Goal: Task Accomplishment & Management: Manage account settings

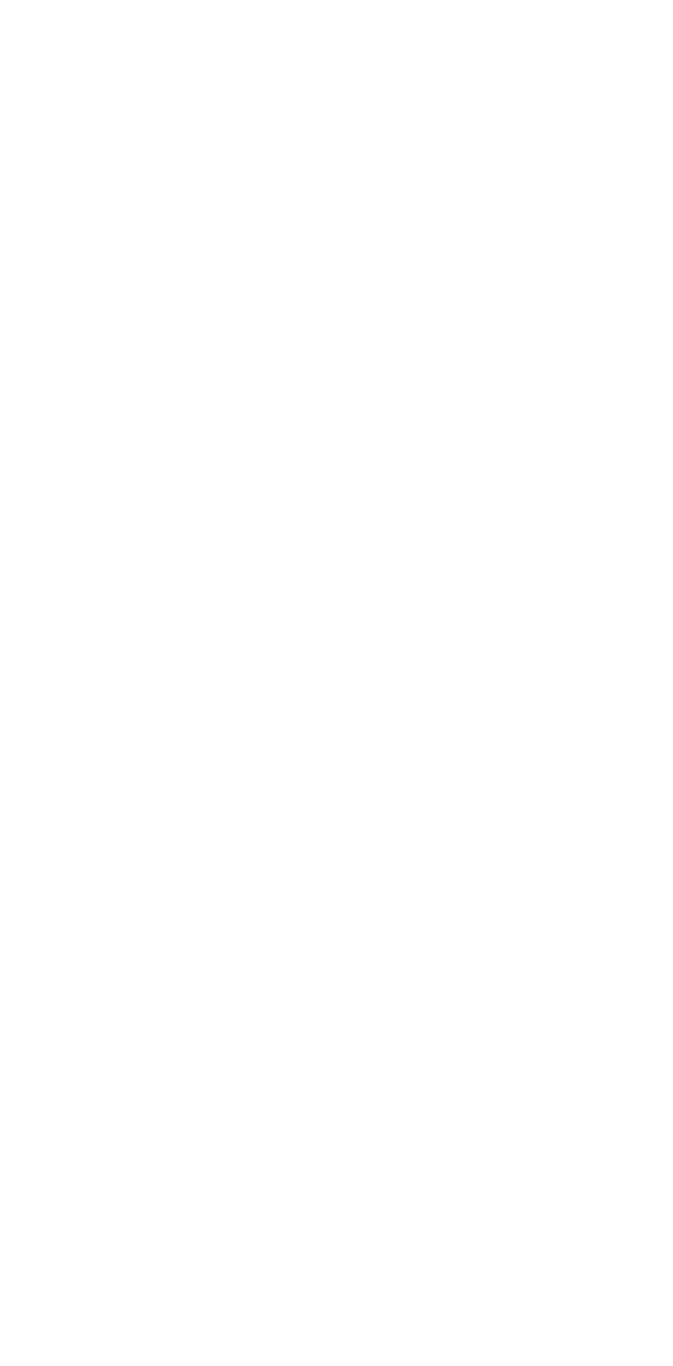
click at [445, 5] on html at bounding box center [336, 2] width 673 height 5
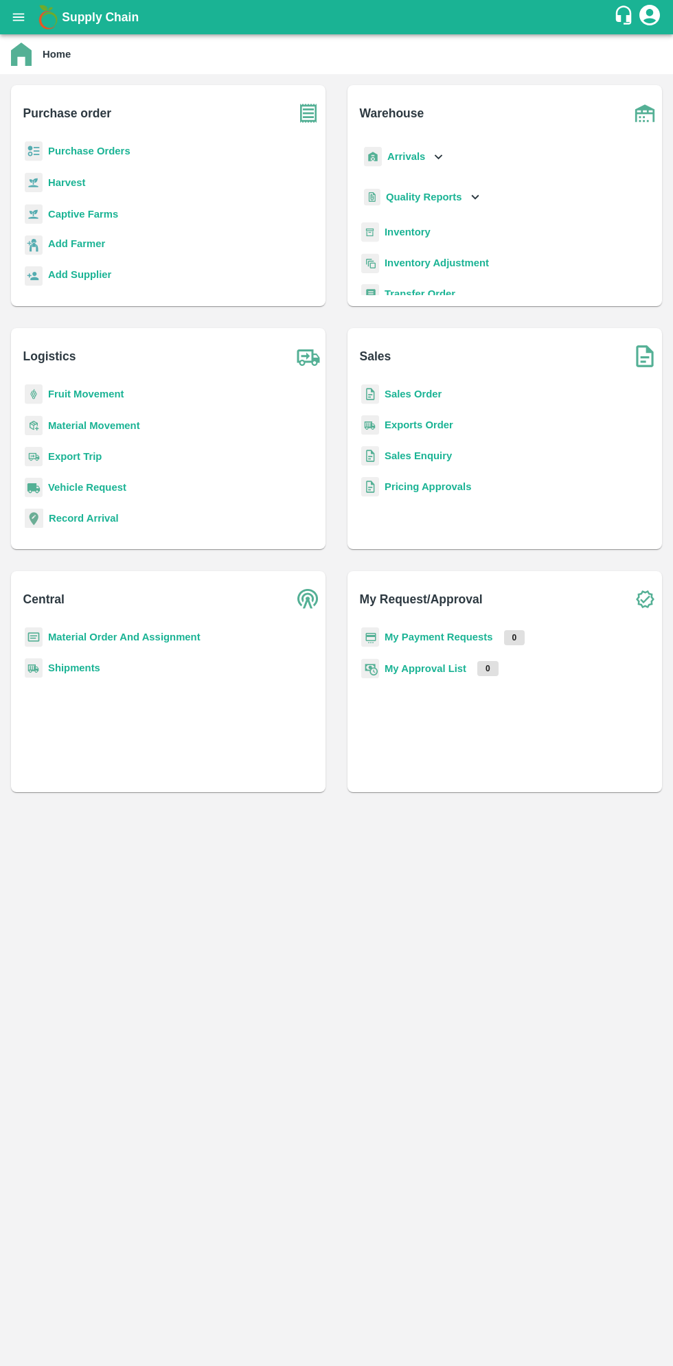
click at [18, 17] on icon "open drawer" at bounding box center [19, 17] width 12 height 8
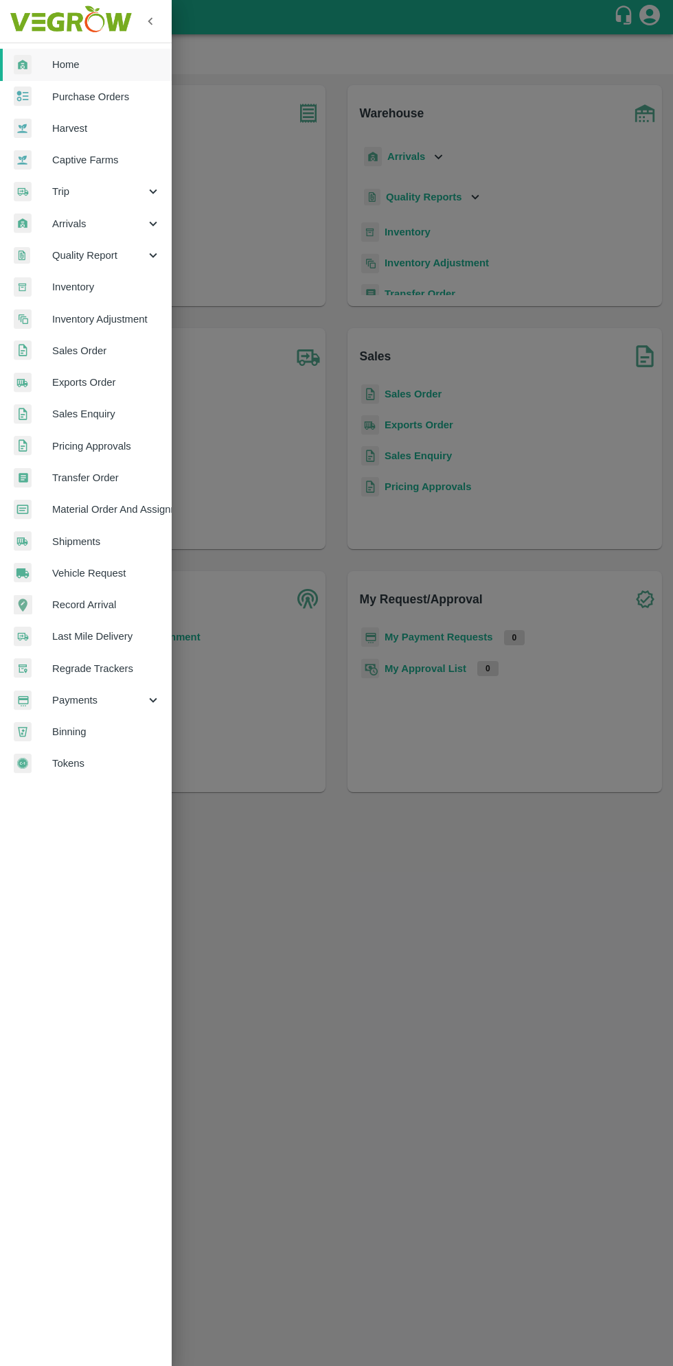
click at [80, 224] on span "Arrivals" at bounding box center [98, 223] width 93 height 15
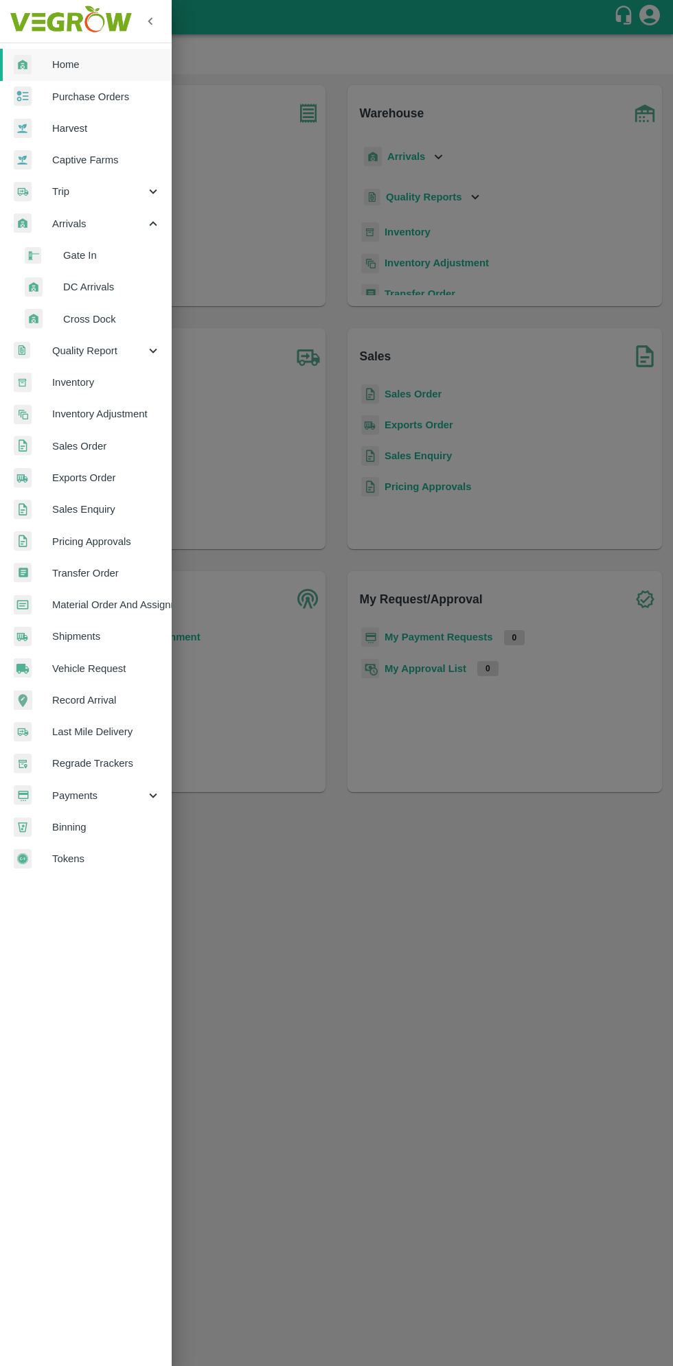
click at [95, 287] on span "DC Arrivals" at bounding box center [111, 286] width 97 height 15
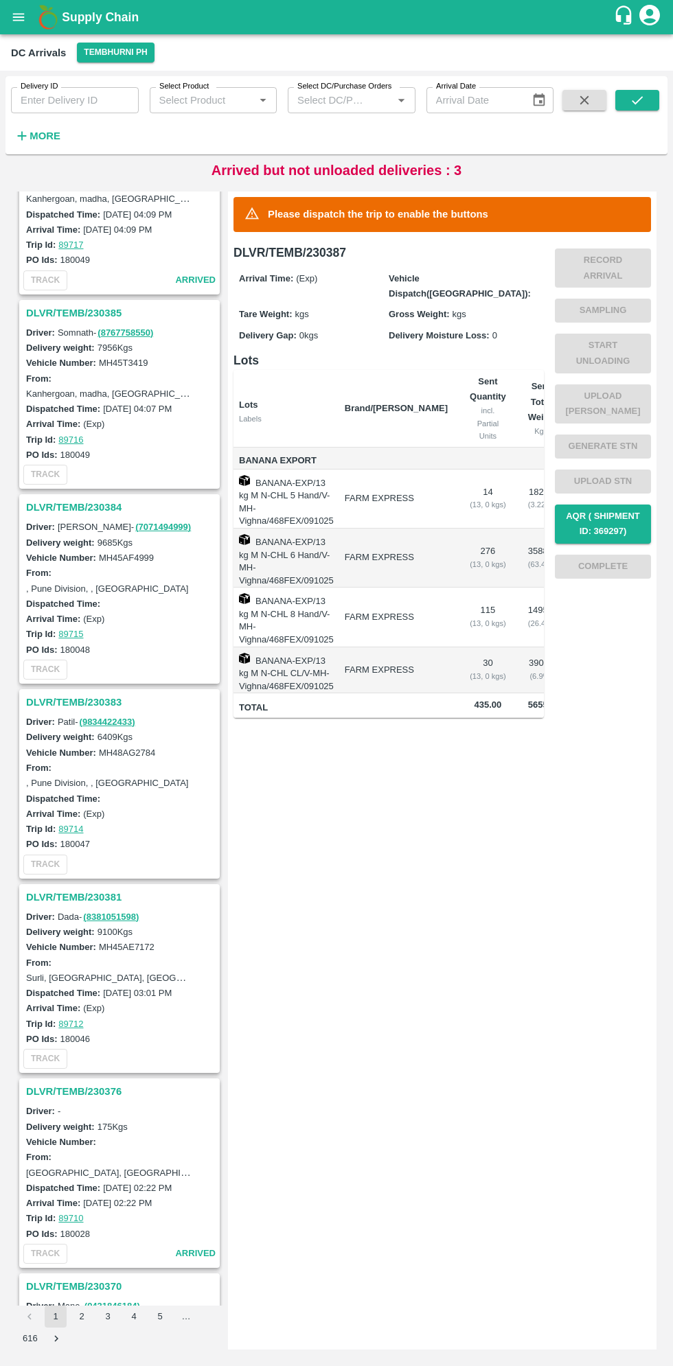
scroll to position [287, 0]
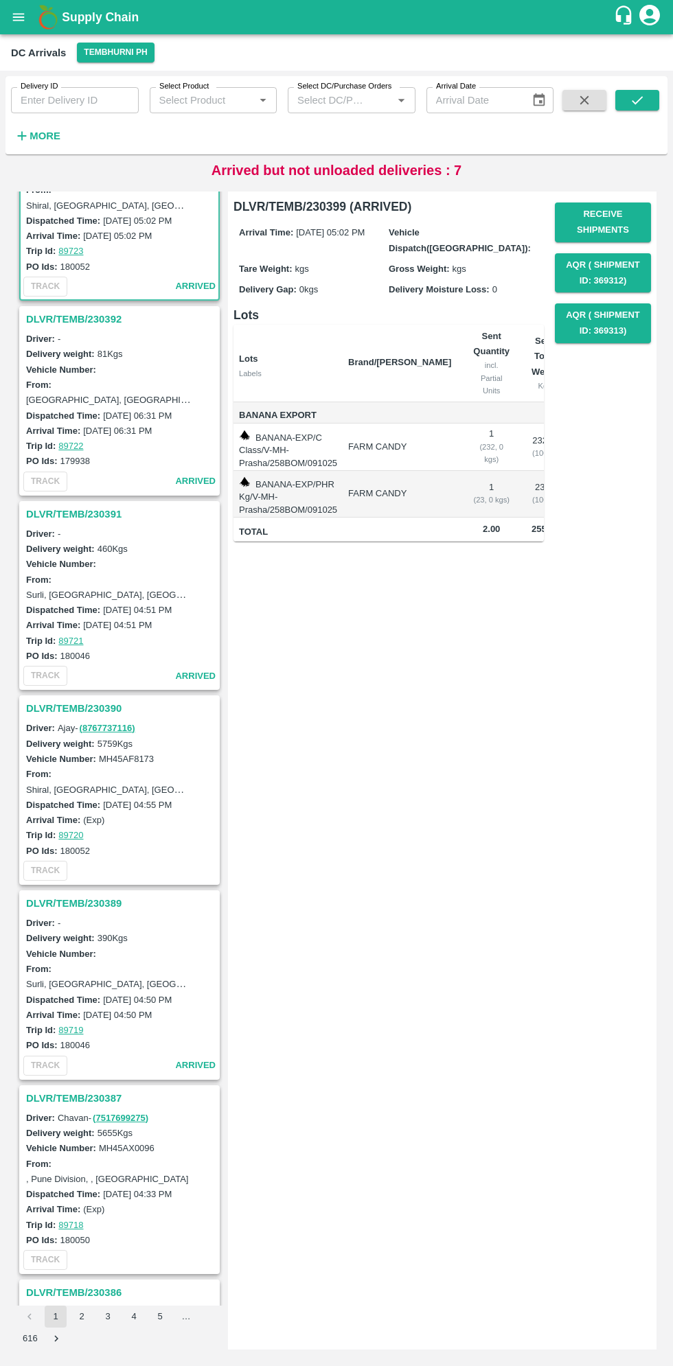
scroll to position [109, 0]
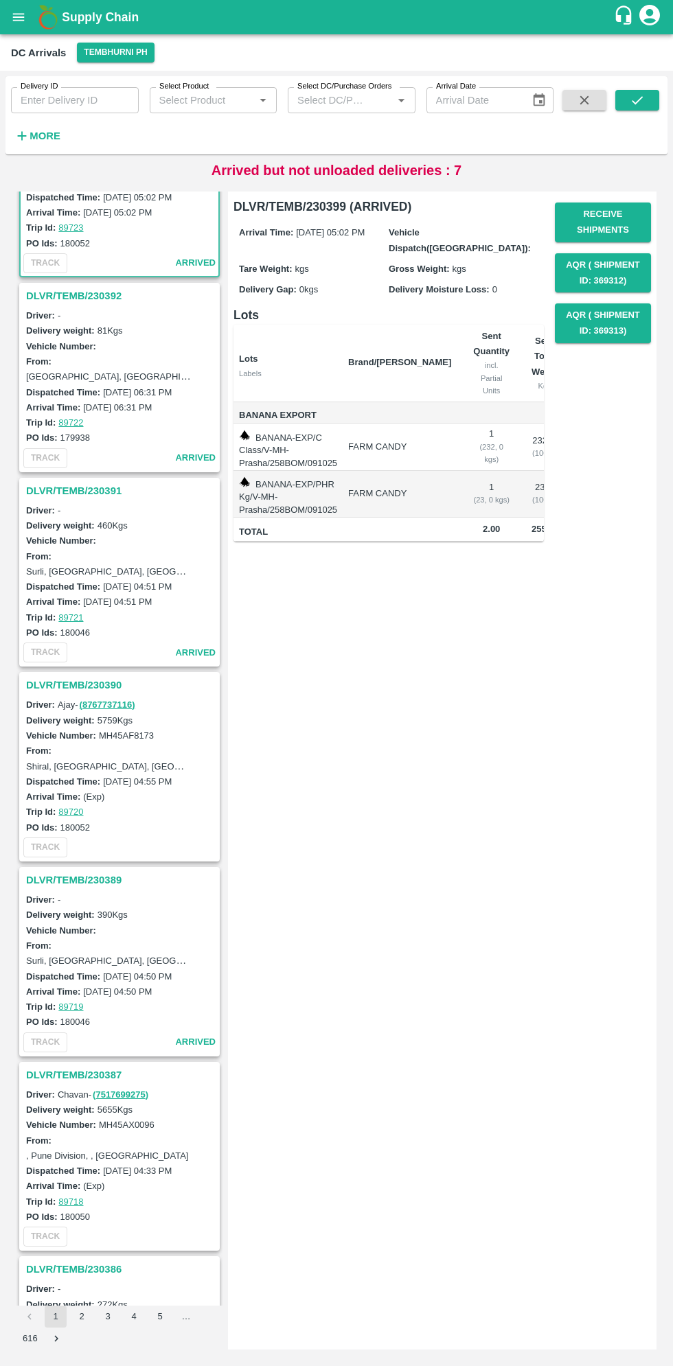
click at [69, 681] on h3 "DLVR/TEMB/230390" at bounding box center [121, 685] width 191 height 18
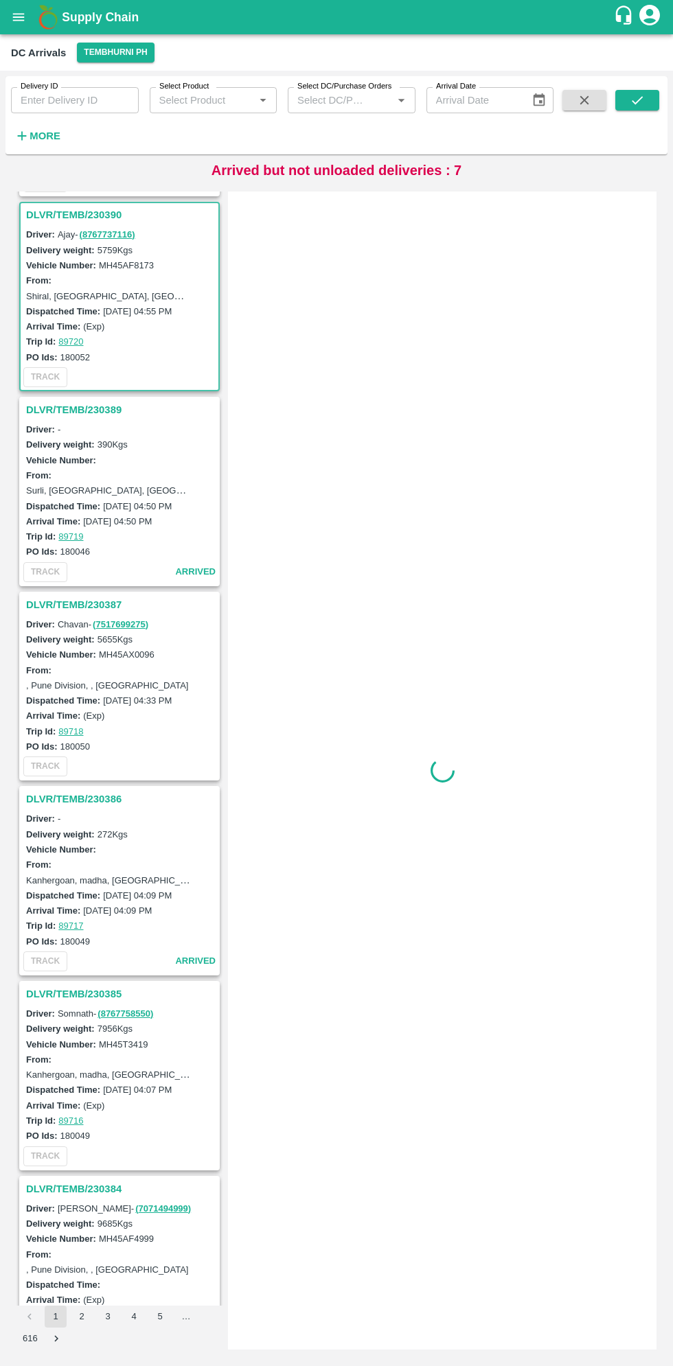
scroll to position [588, 0]
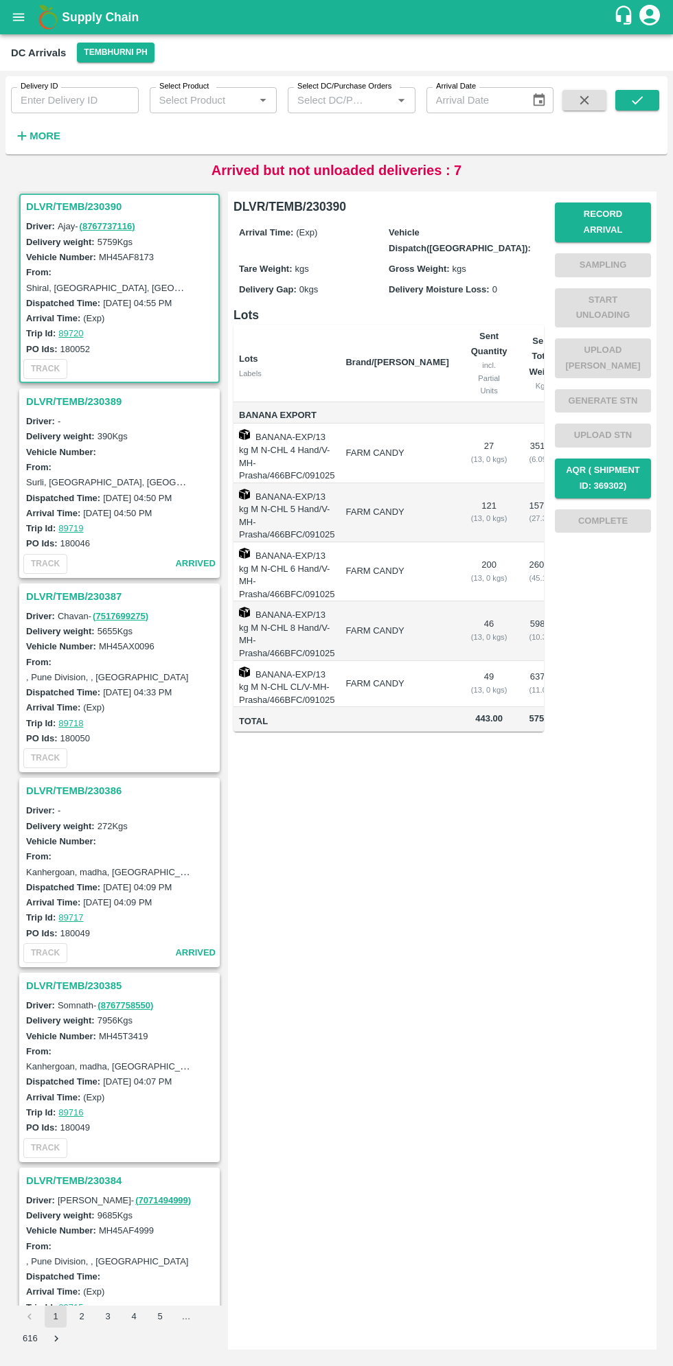
click at [660, 1354] on div "DLVR/TEMB/230399 Driver: - Delivery weight: 255 Kgs Vehicle Number: From: Shira…" at bounding box center [336, 770] width 651 height 1169
click at [594, 212] on button "Record Arrival" at bounding box center [603, 223] width 96 height 40
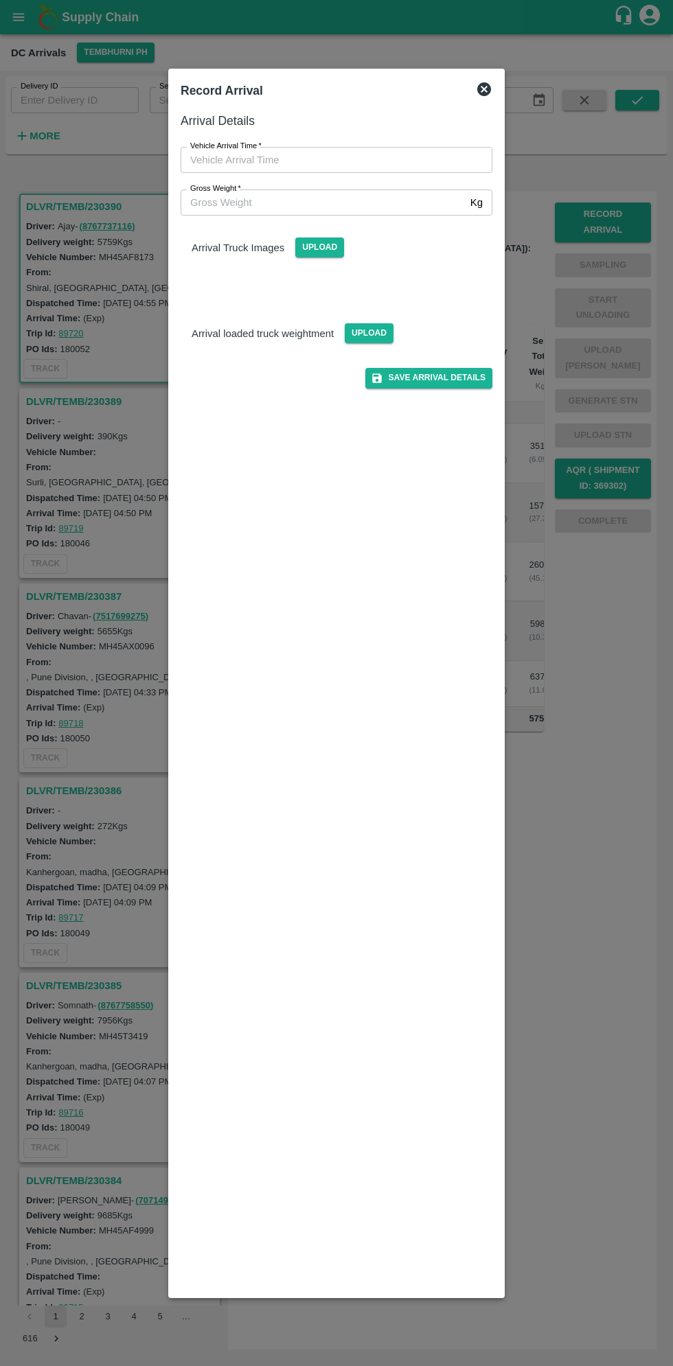
click at [259, 159] on input "Vehicle Arrival Time   *" at bounding box center [332, 160] width 302 height 26
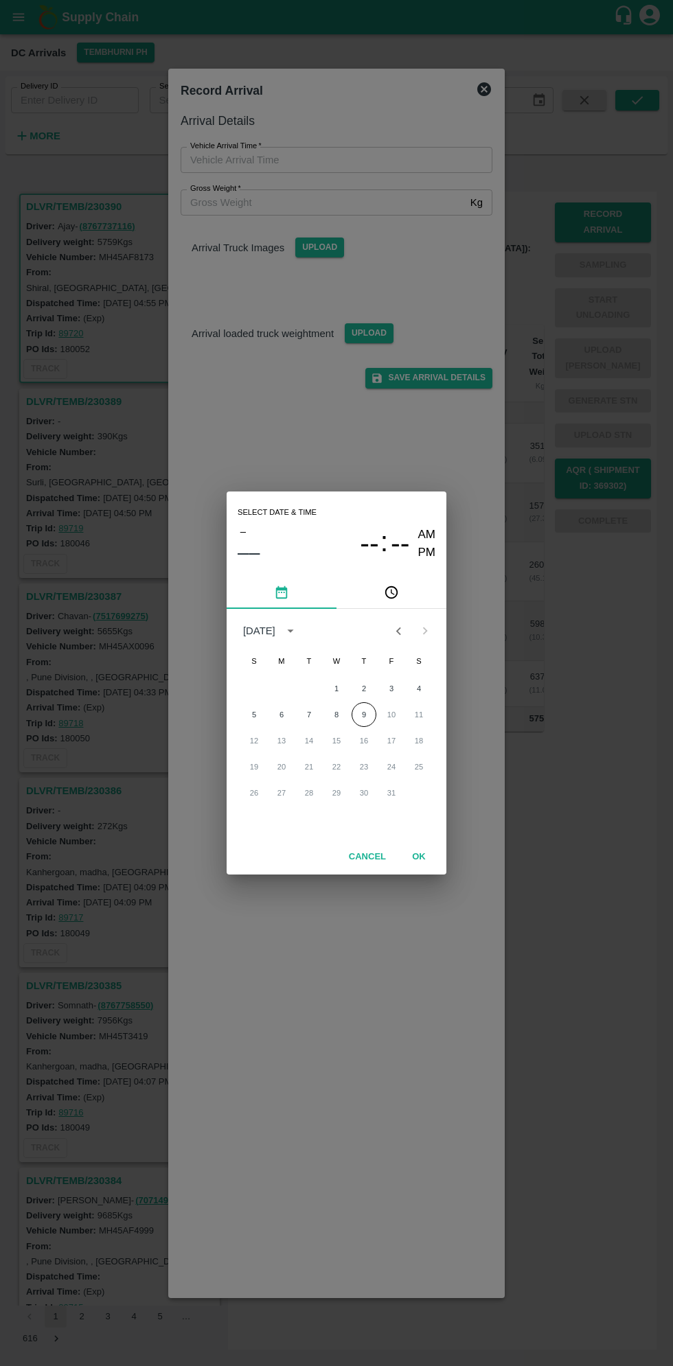
click at [391, 593] on icon "pick time" at bounding box center [393, 592] width 4 height 5
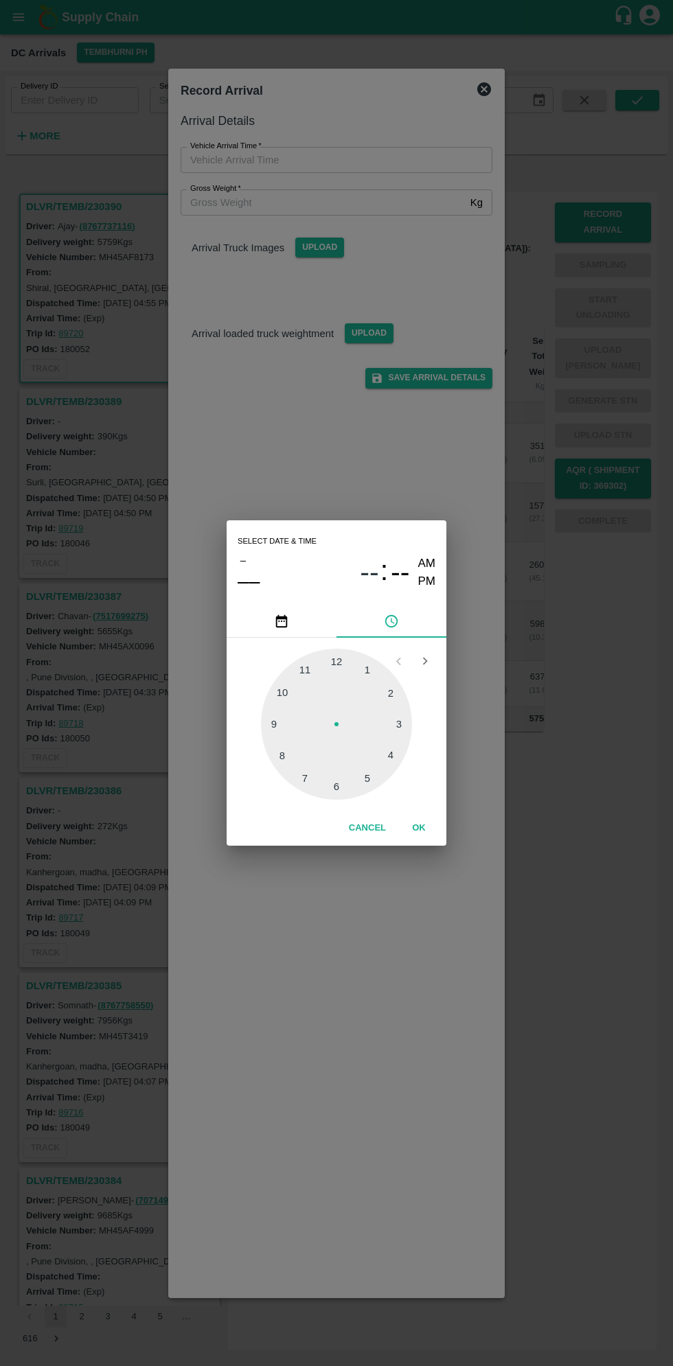
click at [401, 726] on div at bounding box center [336, 724] width 151 height 151
click at [290, 766] on div at bounding box center [336, 724] width 151 height 151
click at [292, 758] on div at bounding box center [336, 724] width 151 height 151
click at [282, 750] on div at bounding box center [336, 724] width 151 height 151
click at [288, 752] on div at bounding box center [336, 724] width 151 height 151
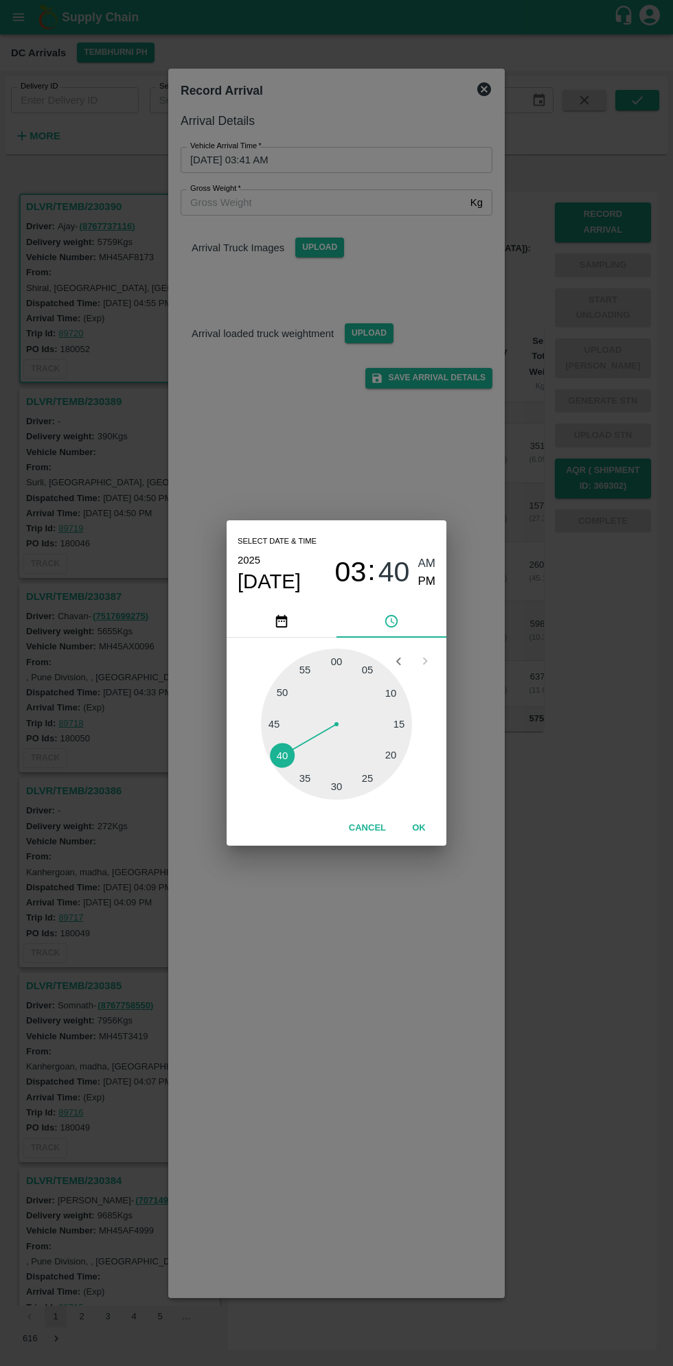
type input "09/10/2025 03:40 AM"
click at [419, 828] on button "OK" at bounding box center [419, 828] width 44 height 24
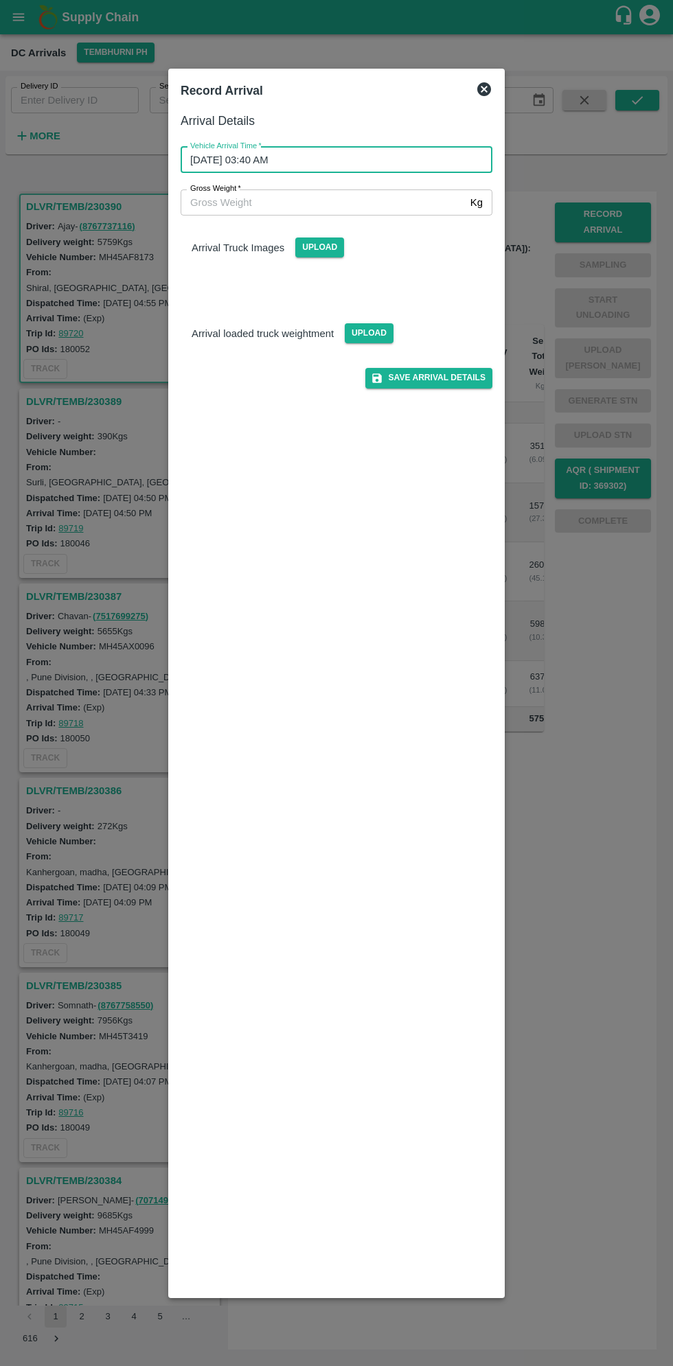
click at [273, 202] on input "Gross Weight   *" at bounding box center [323, 202] width 284 height 26
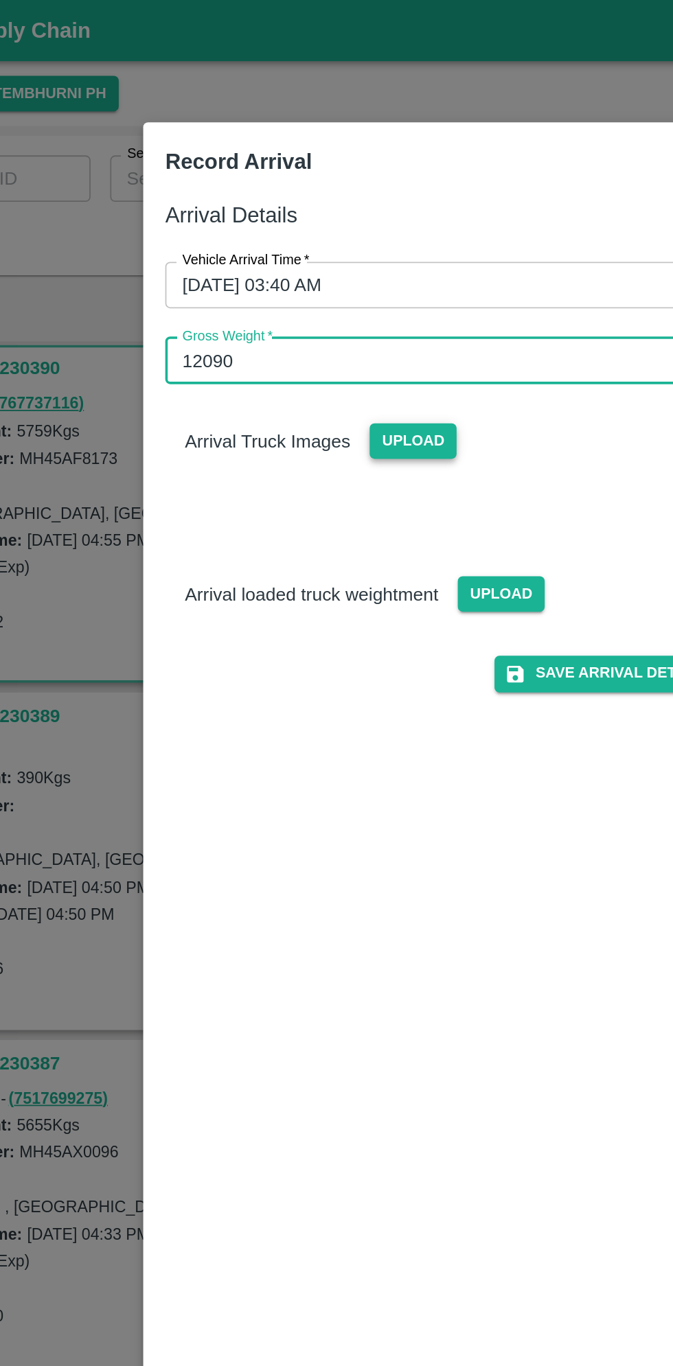
type input "12090"
click at [312, 249] on span "Upload" at bounding box center [319, 248] width 49 height 20
click at [0, 0] on input "Upload" at bounding box center [0, 0] width 0 height 0
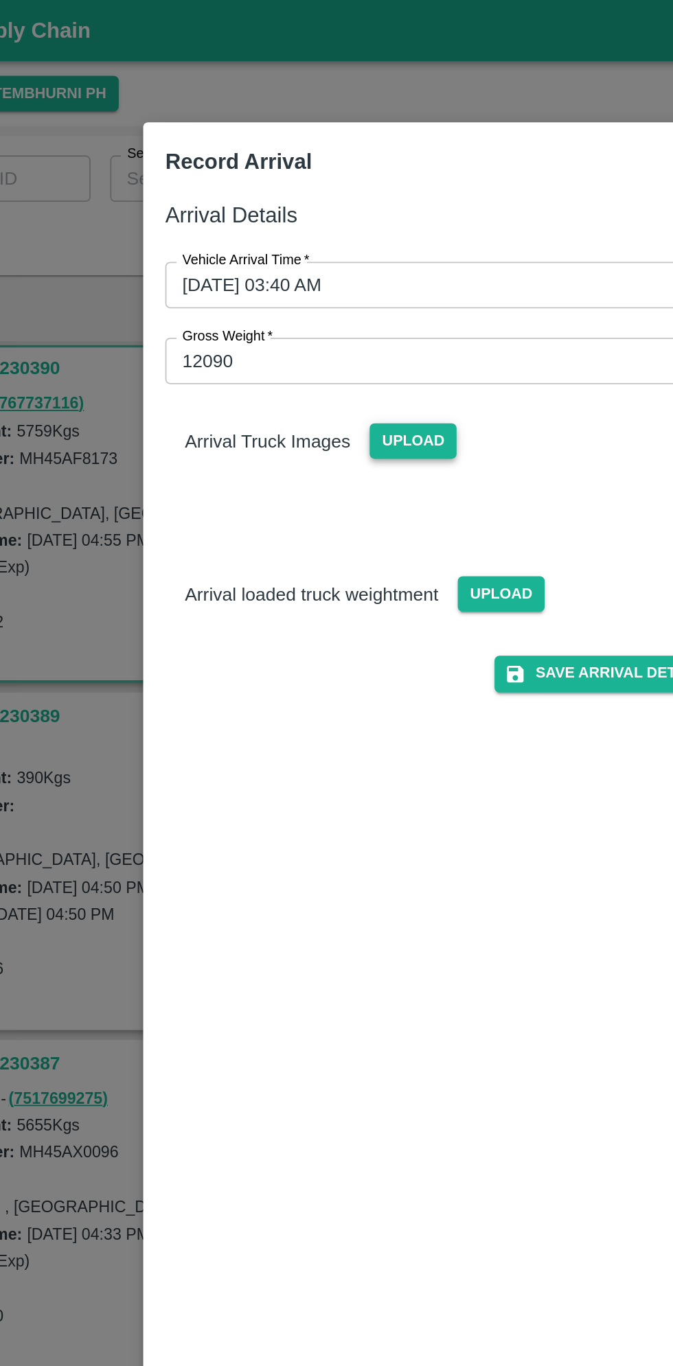
click at [321, 249] on span "Upload" at bounding box center [319, 248] width 49 height 20
click at [0, 0] on input "Upload" at bounding box center [0, 0] width 0 height 0
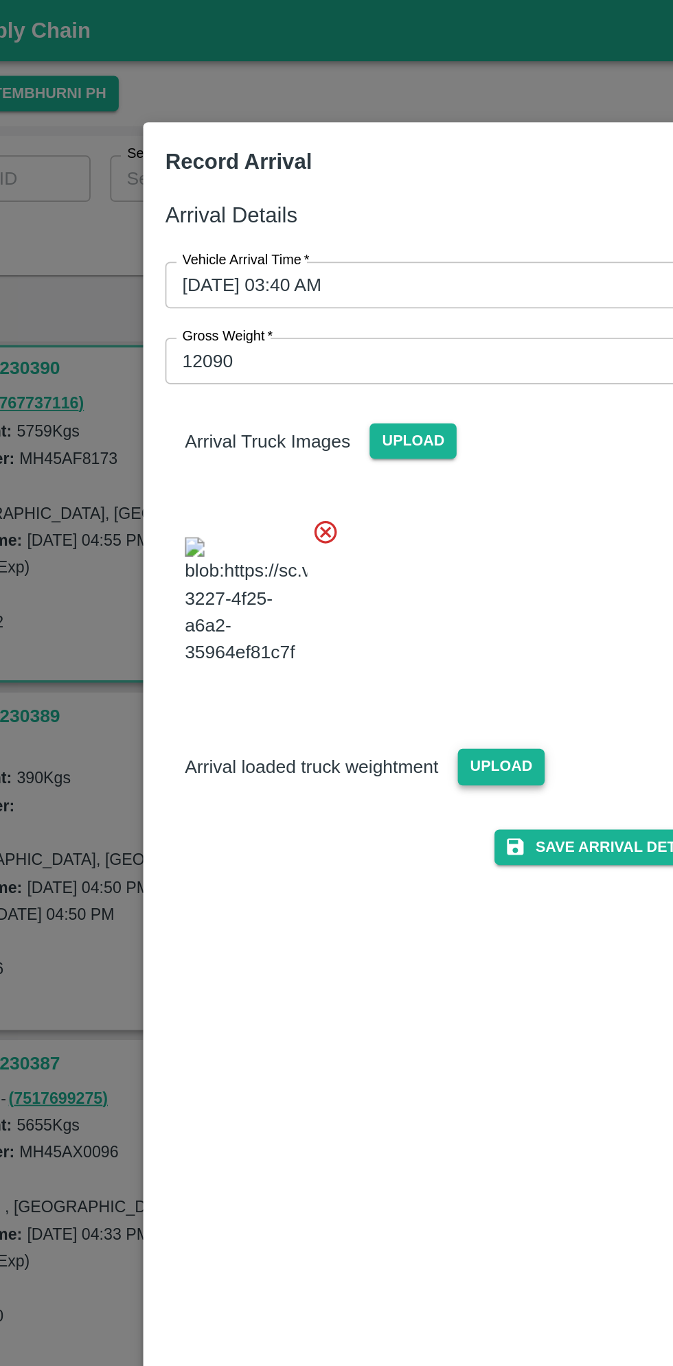
click at [371, 440] on span "Upload" at bounding box center [369, 430] width 49 height 20
click at [0, 0] on input "Upload" at bounding box center [0, 0] width 0 height 0
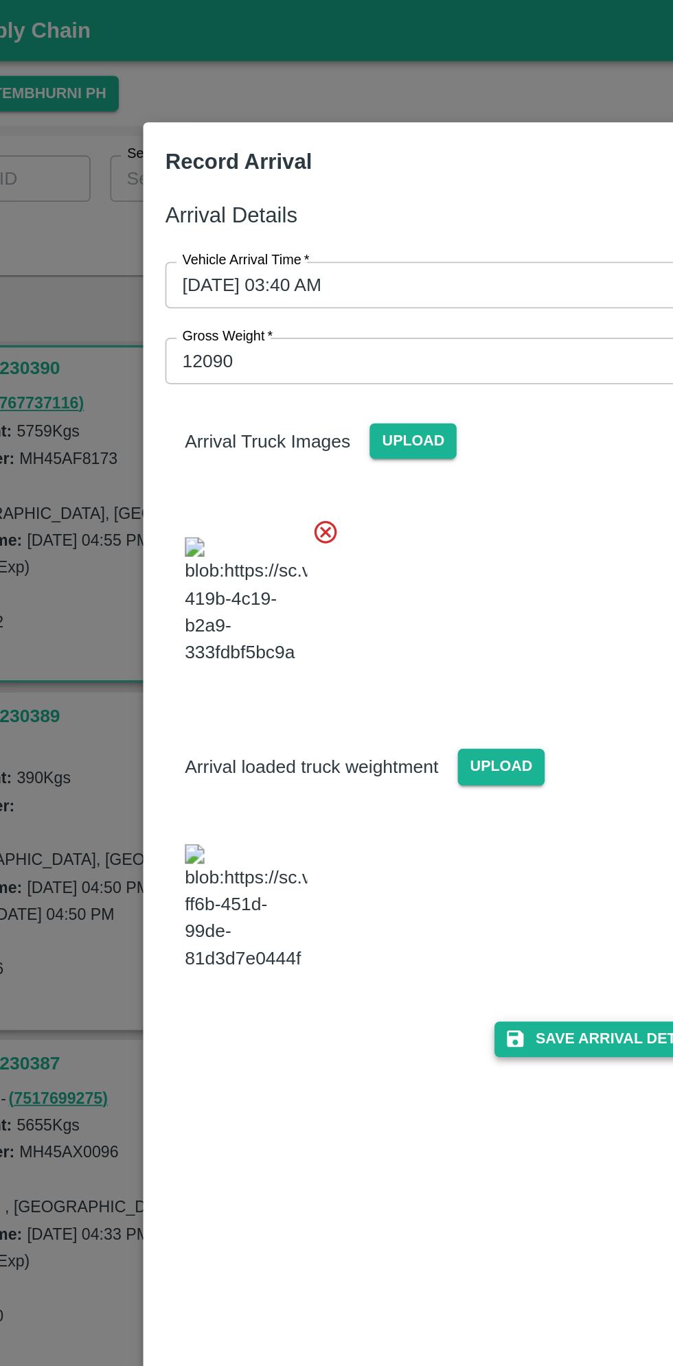
click at [419, 593] on button "Save Arrival Details" at bounding box center [428, 583] width 127 height 20
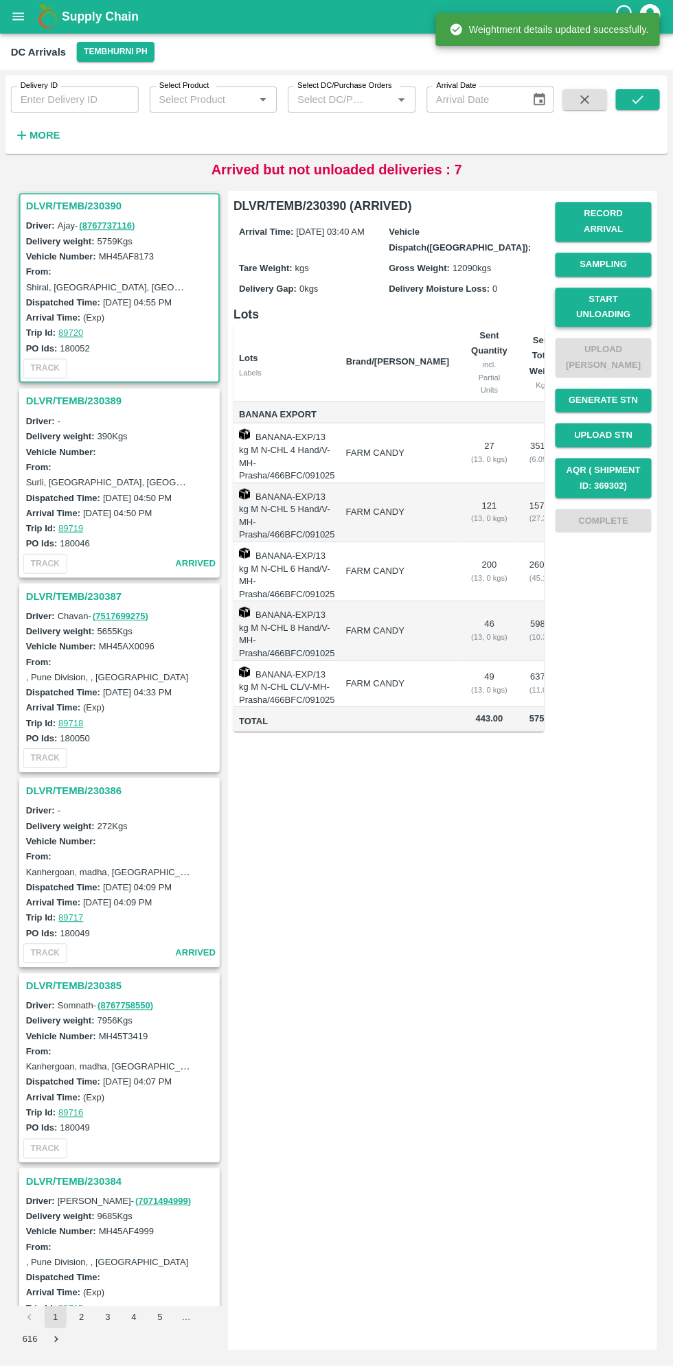
click at [594, 297] on button "Start Unloading" at bounding box center [603, 308] width 96 height 40
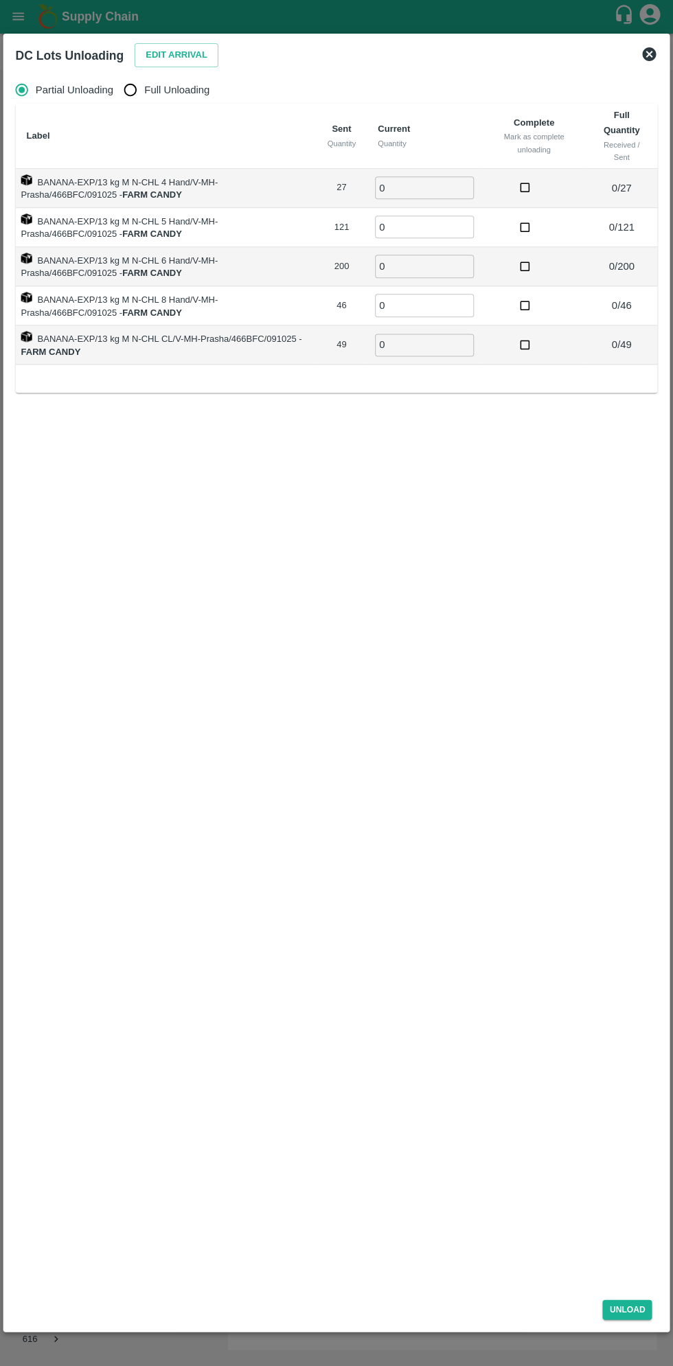
click at [184, 43] on div "Edit Arrival" at bounding box center [173, 53] width 89 height 30
click at [187, 53] on button "Edit Arrival" at bounding box center [177, 56] width 84 height 24
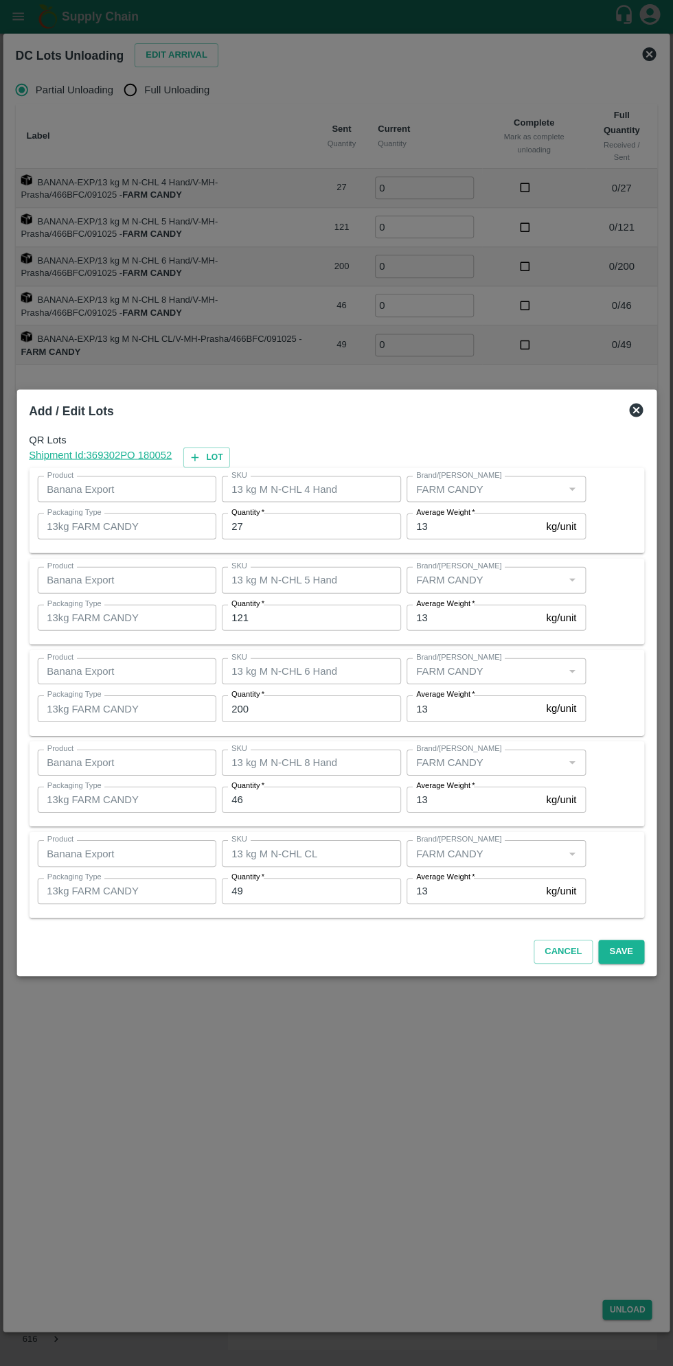
click at [275, 526] on input "27" at bounding box center [311, 527] width 179 height 26
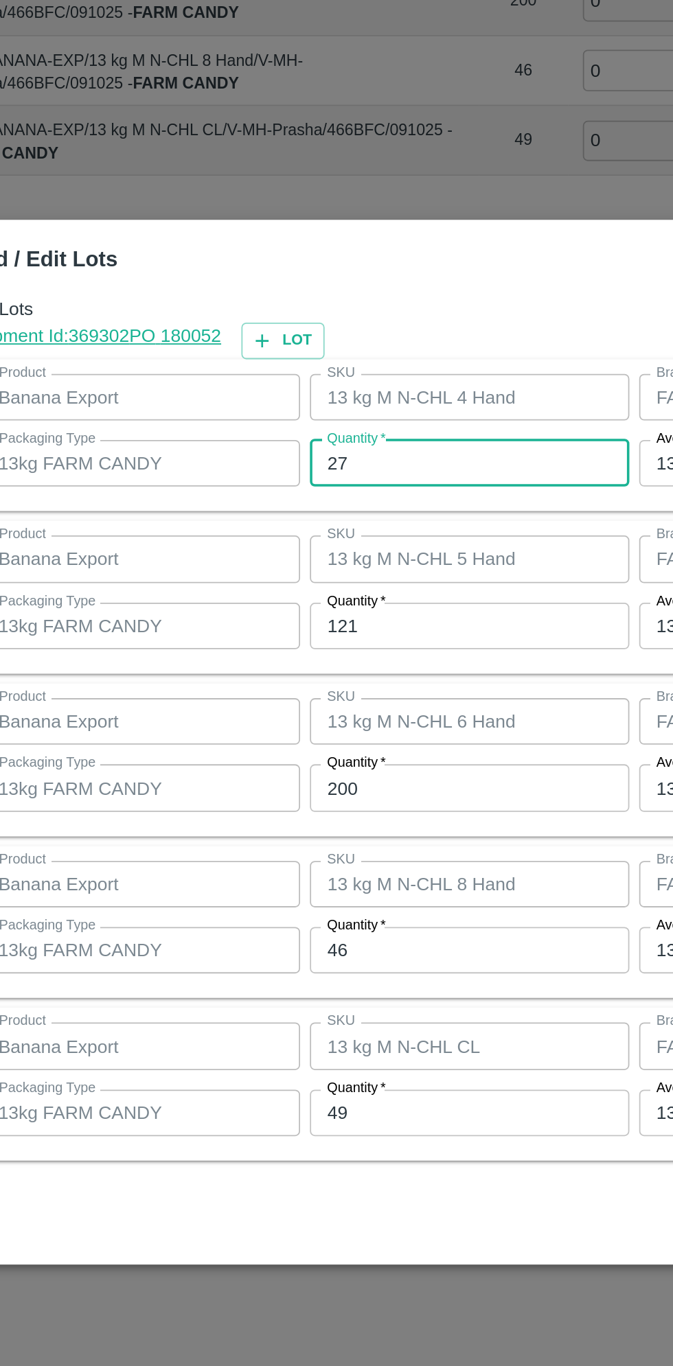
type input "2"
type input "30"
click at [268, 619] on input "121" at bounding box center [311, 618] width 179 height 26
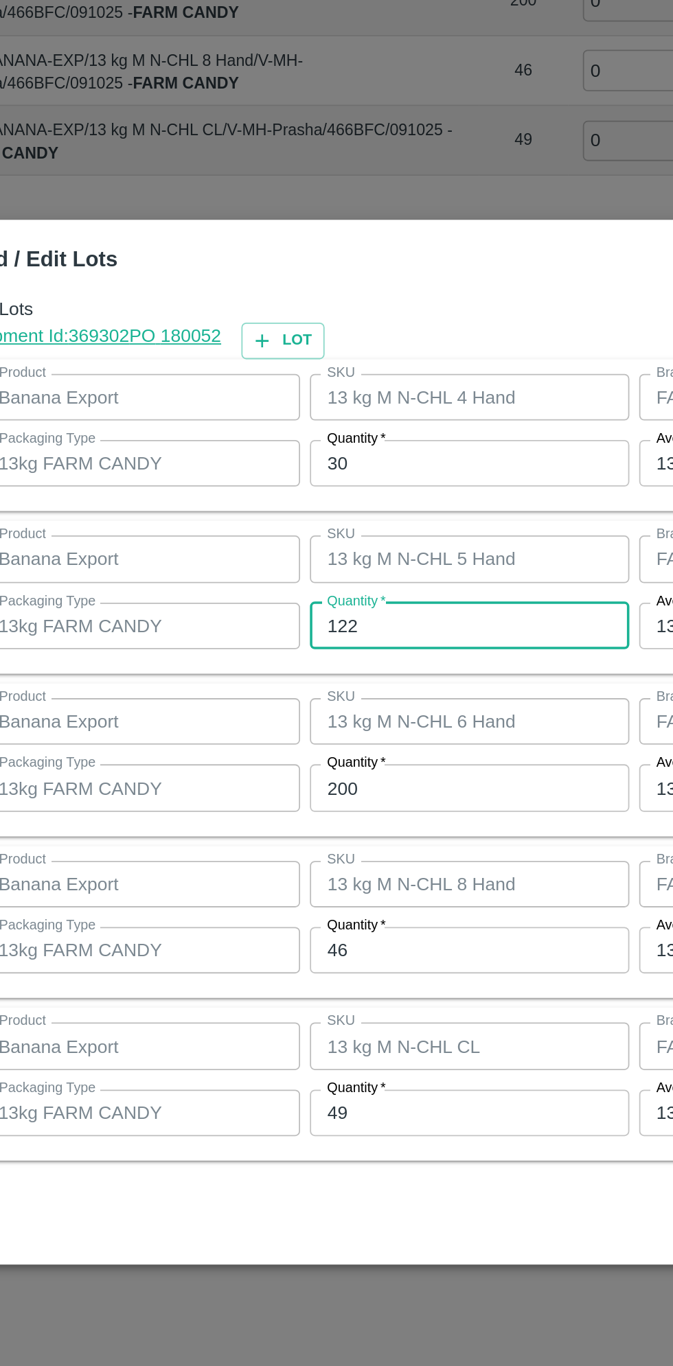
type input "122"
click at [272, 709] on input "200" at bounding box center [311, 708] width 179 height 26
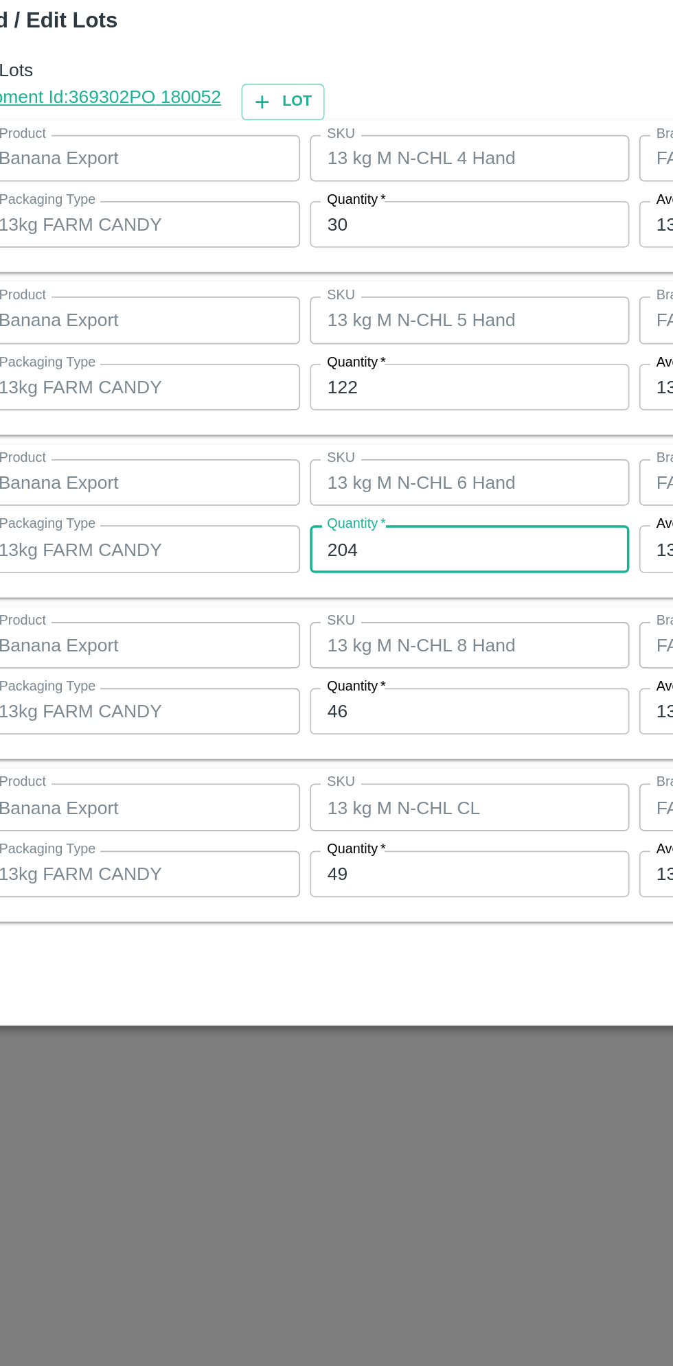
type input "204"
click at [264, 801] on input "46" at bounding box center [311, 800] width 179 height 26
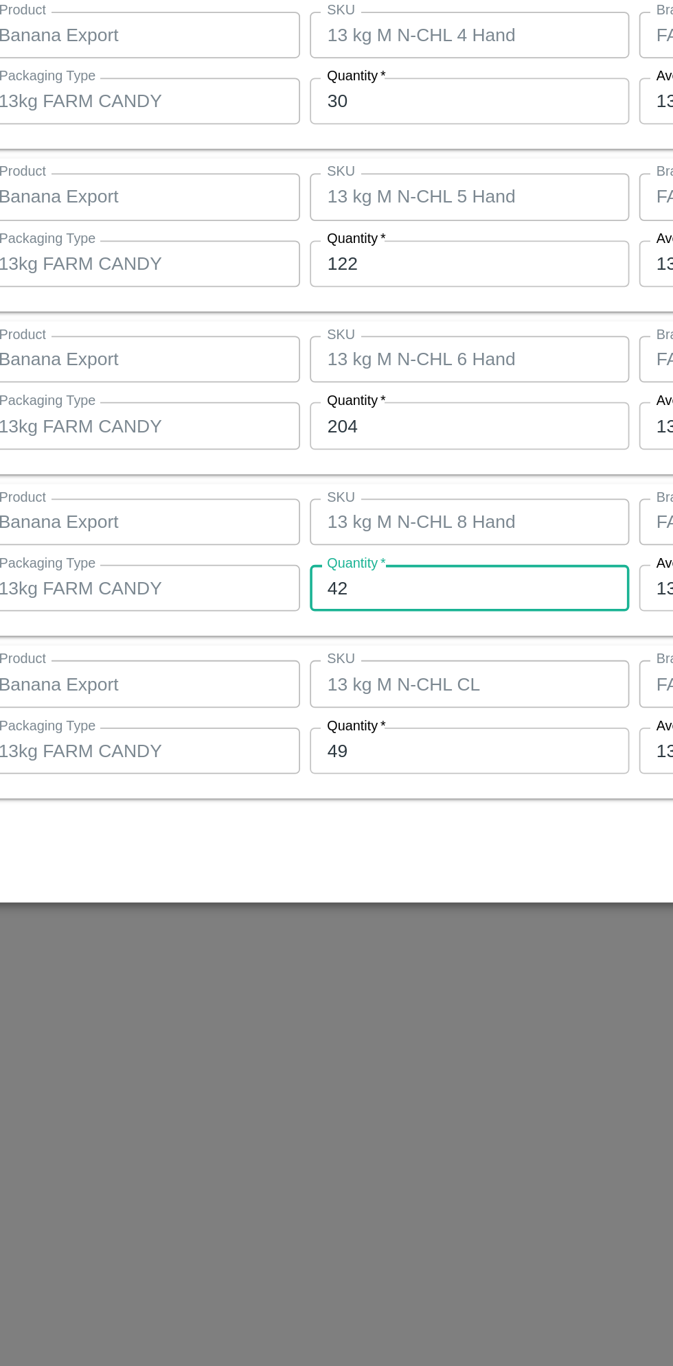
type input "42"
click at [260, 889] on input "49" at bounding box center [311, 891] width 179 height 26
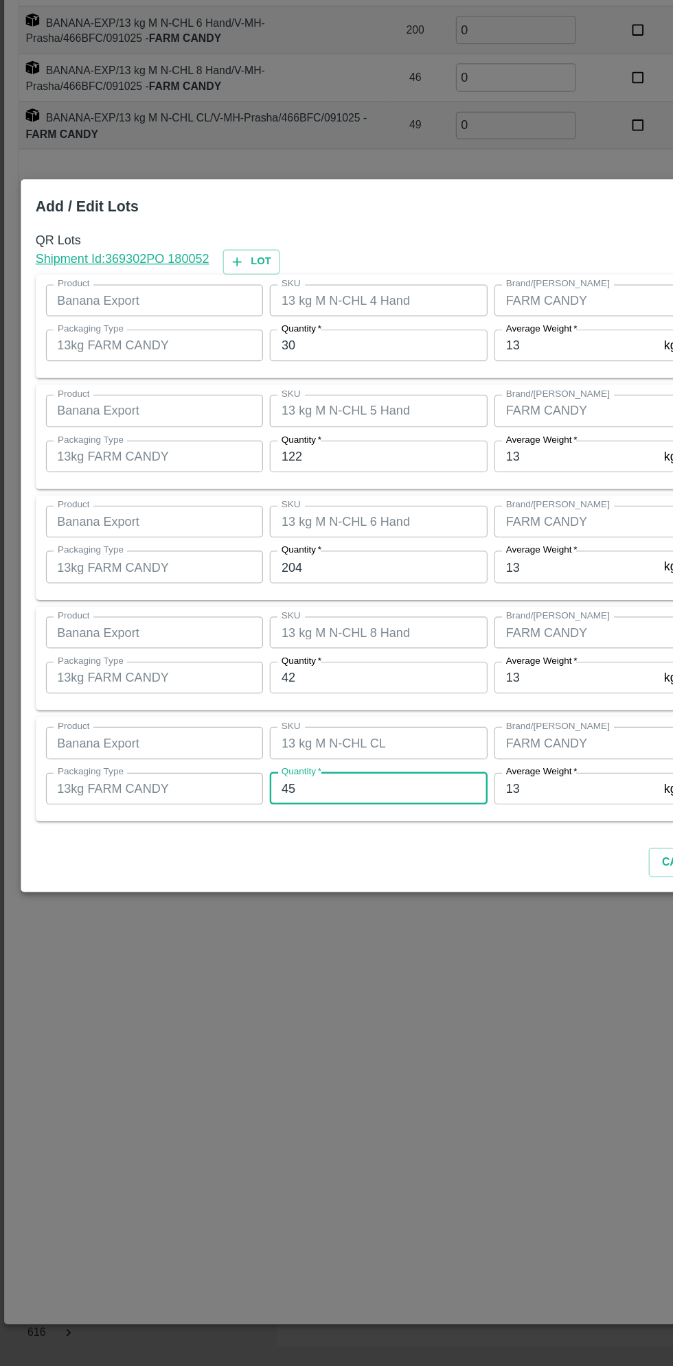
scroll to position [0, 0]
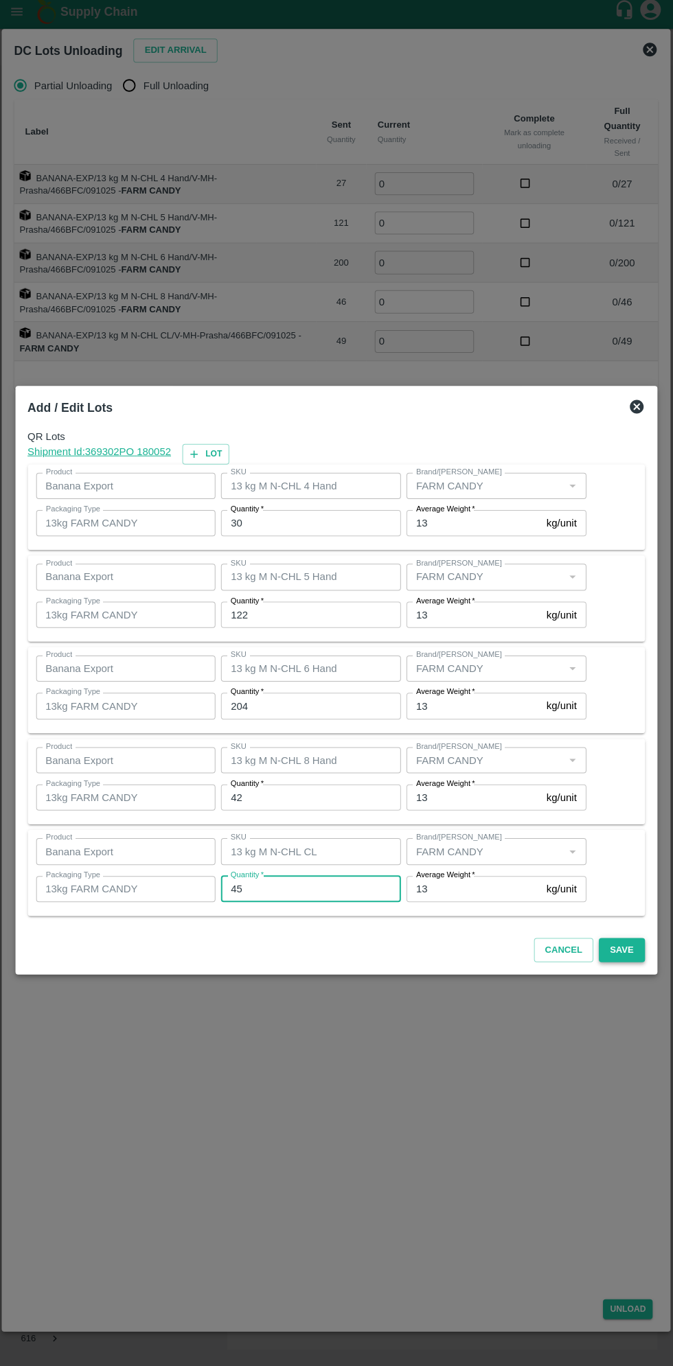
type input "45"
click at [630, 945] on button "Save" at bounding box center [620, 952] width 45 height 24
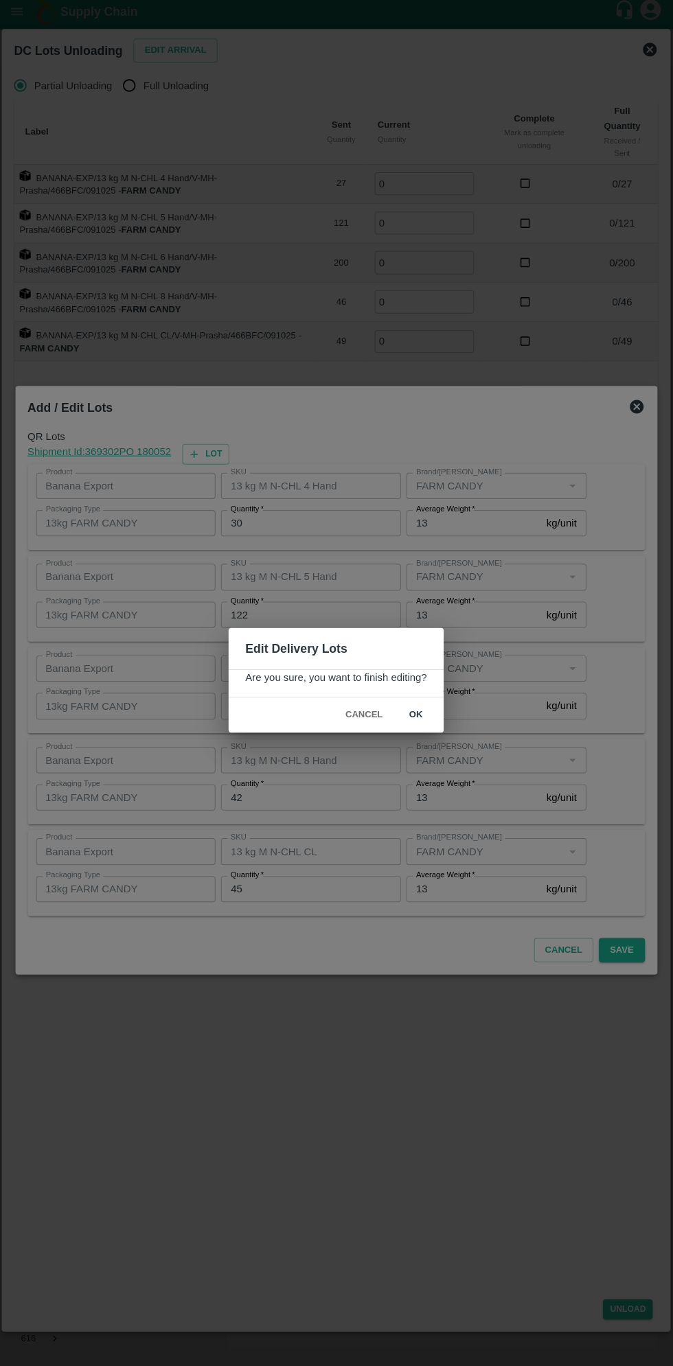
click at [435, 718] on button "ok" at bounding box center [416, 718] width 44 height 24
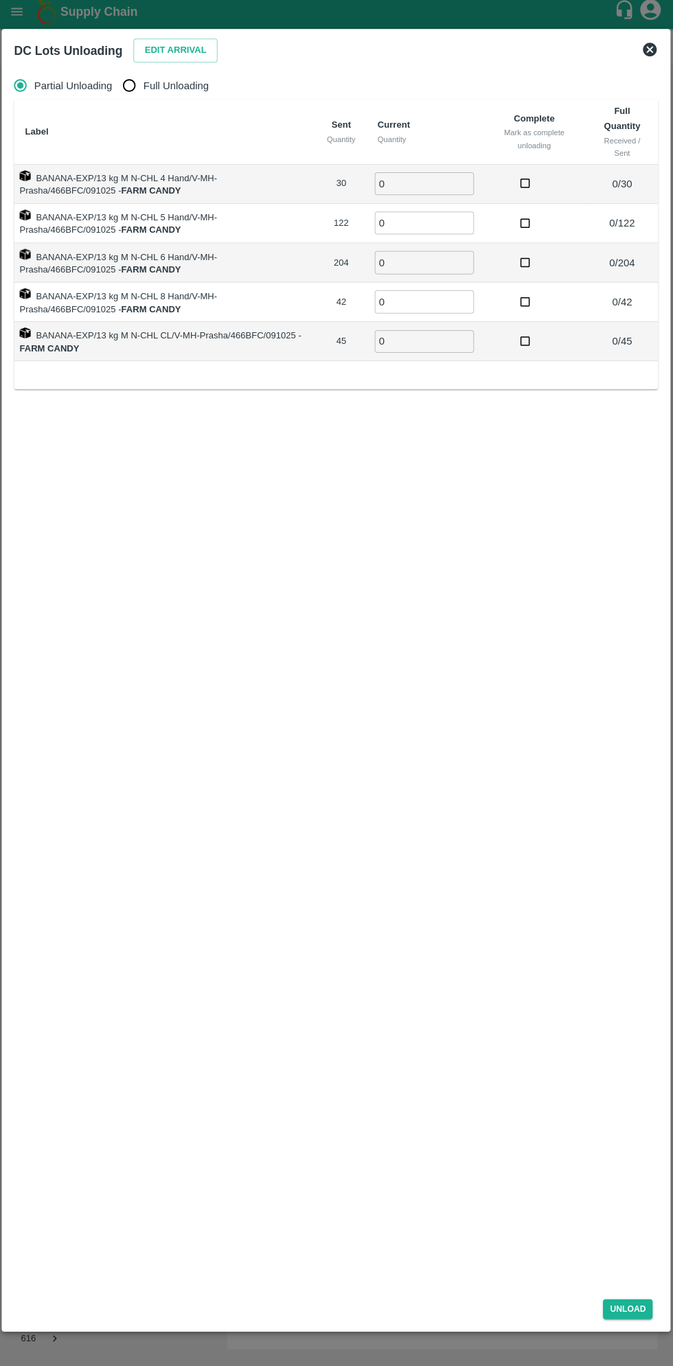
click at [136, 91] on input "Full Unloading" at bounding box center [130, 90] width 27 height 27
radio input "true"
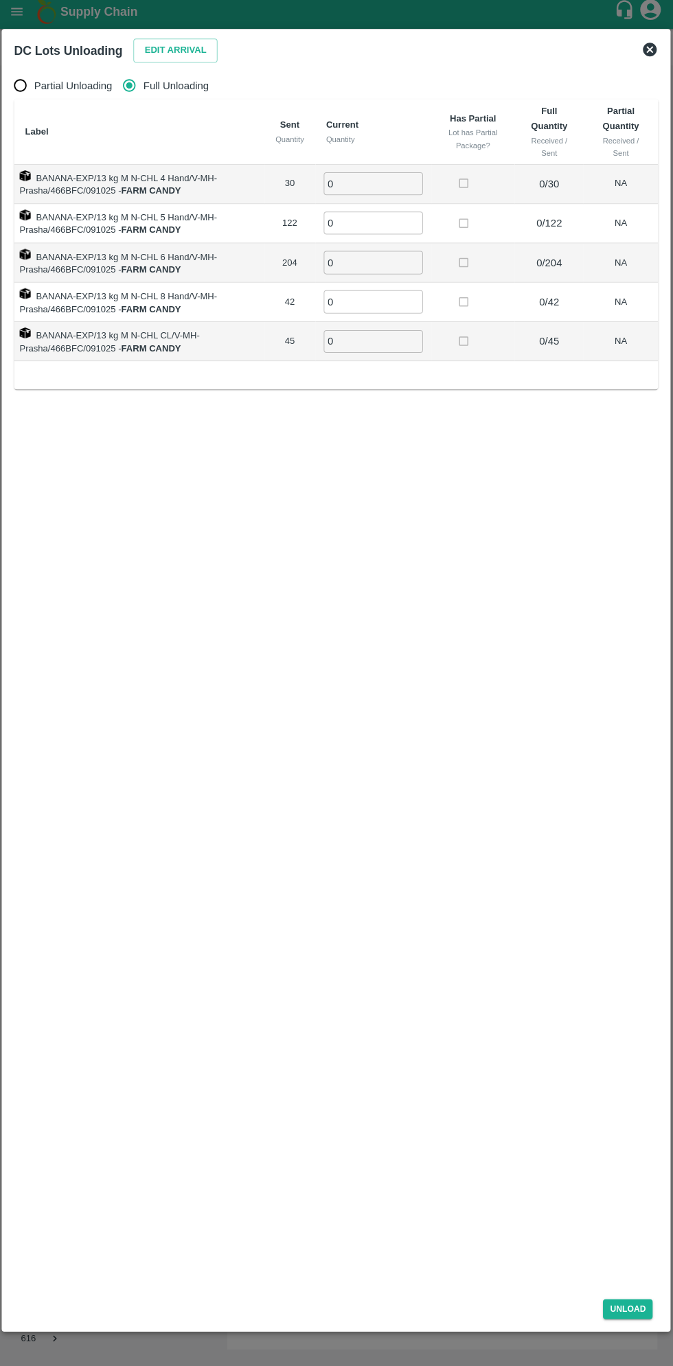
click at [372, 189] on input "0" at bounding box center [373, 188] width 99 height 23
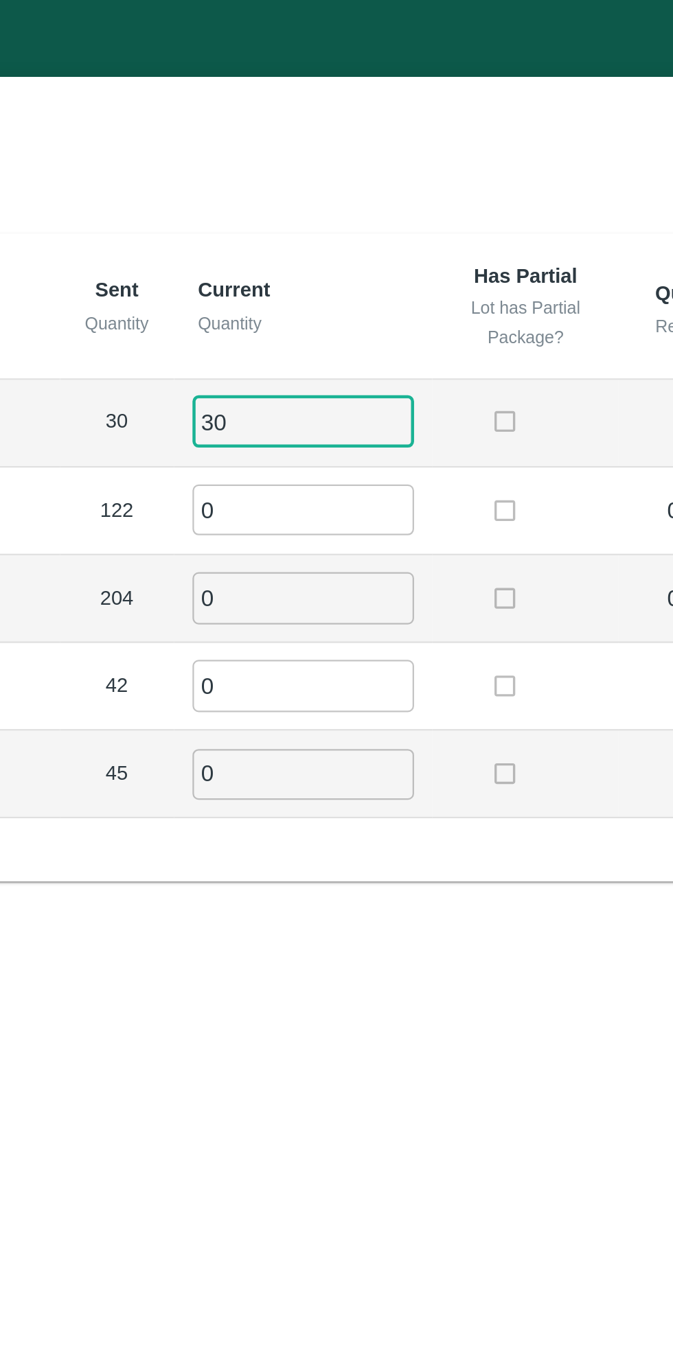
type input "30"
click at [364, 222] on input "0" at bounding box center [373, 227] width 99 height 23
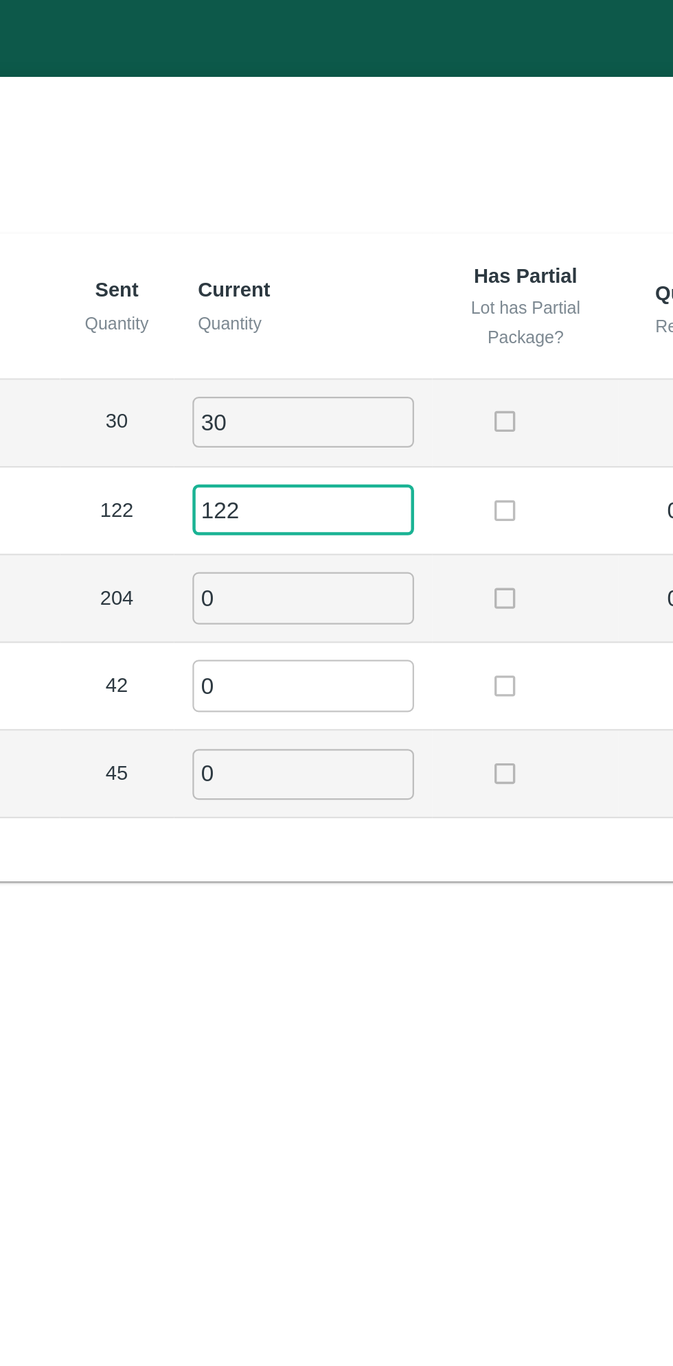
type input "122"
click at [360, 264] on input "0" at bounding box center [373, 266] width 99 height 23
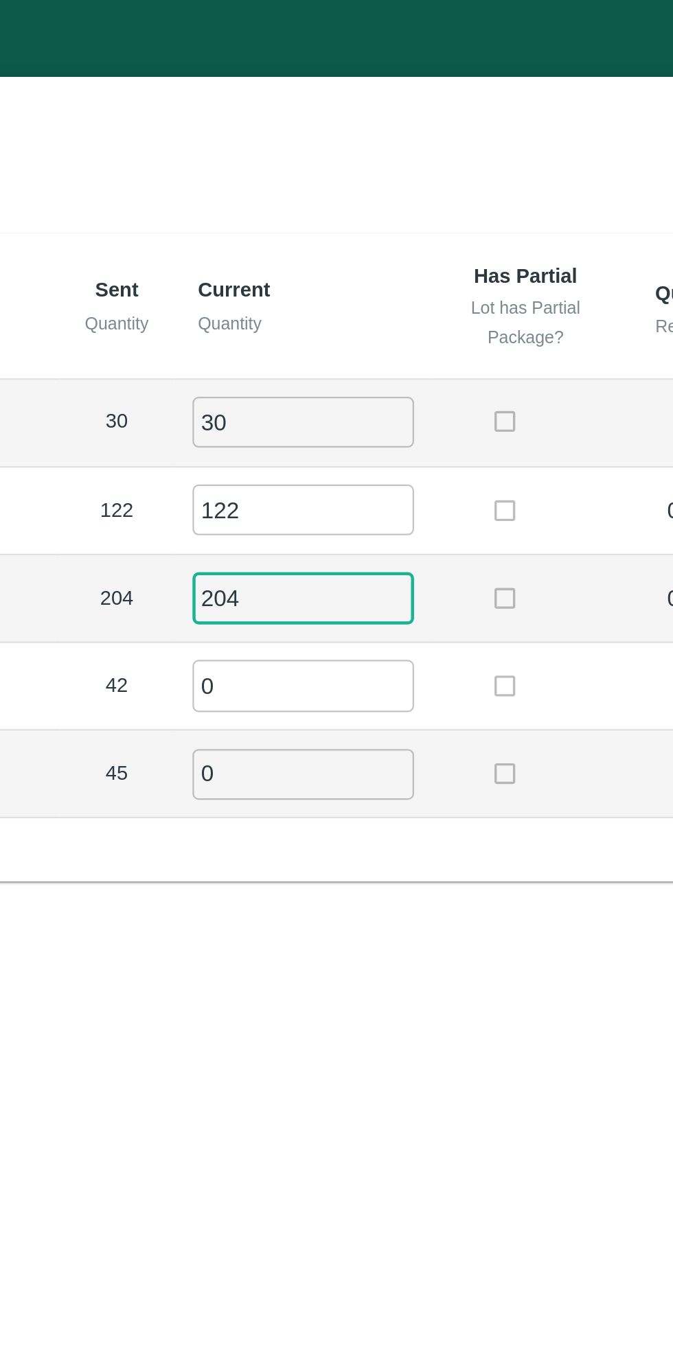
type input "204"
click at [353, 304] on input "0" at bounding box center [373, 306] width 99 height 23
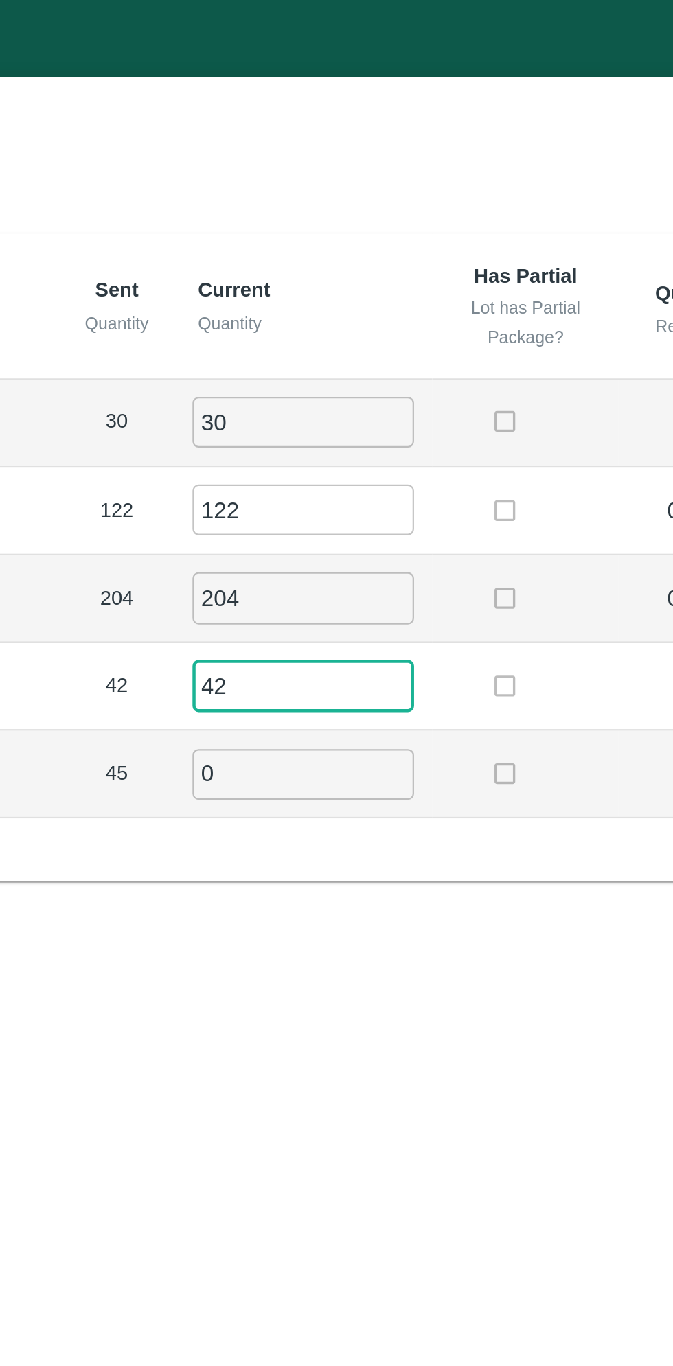
type input "42"
click at [357, 338] on input "0" at bounding box center [373, 345] width 99 height 23
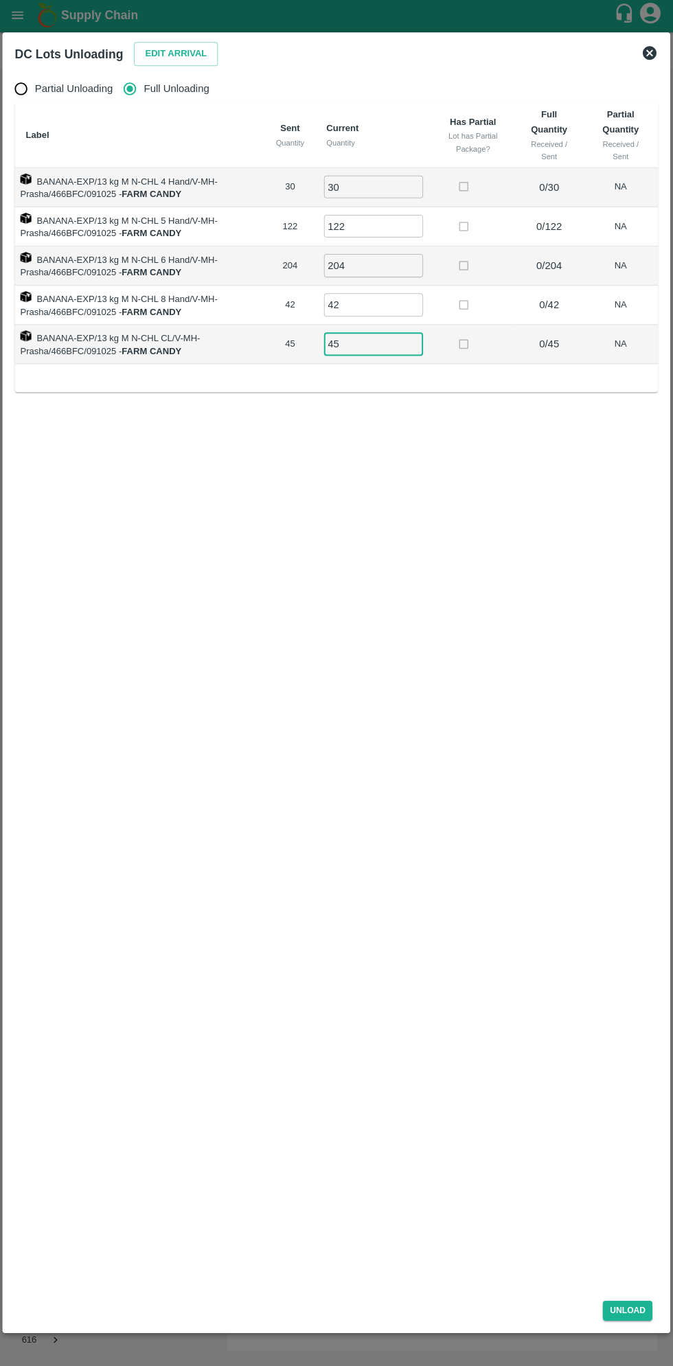
type input "45"
click at [637, 1322] on div "Unload" at bounding box center [336, 1307] width 652 height 36
click at [641, 1314] on button "Unload" at bounding box center [626, 1310] width 49 height 20
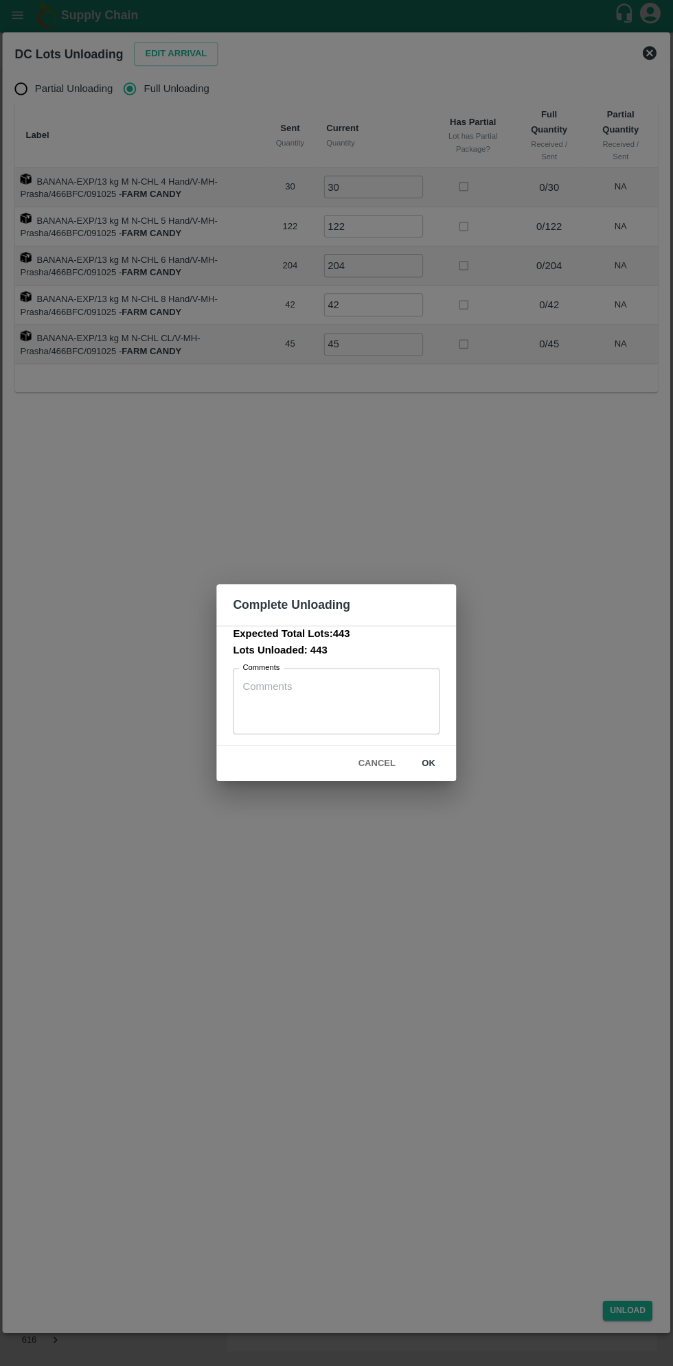
click at [422, 761] on button "ok" at bounding box center [428, 764] width 44 height 24
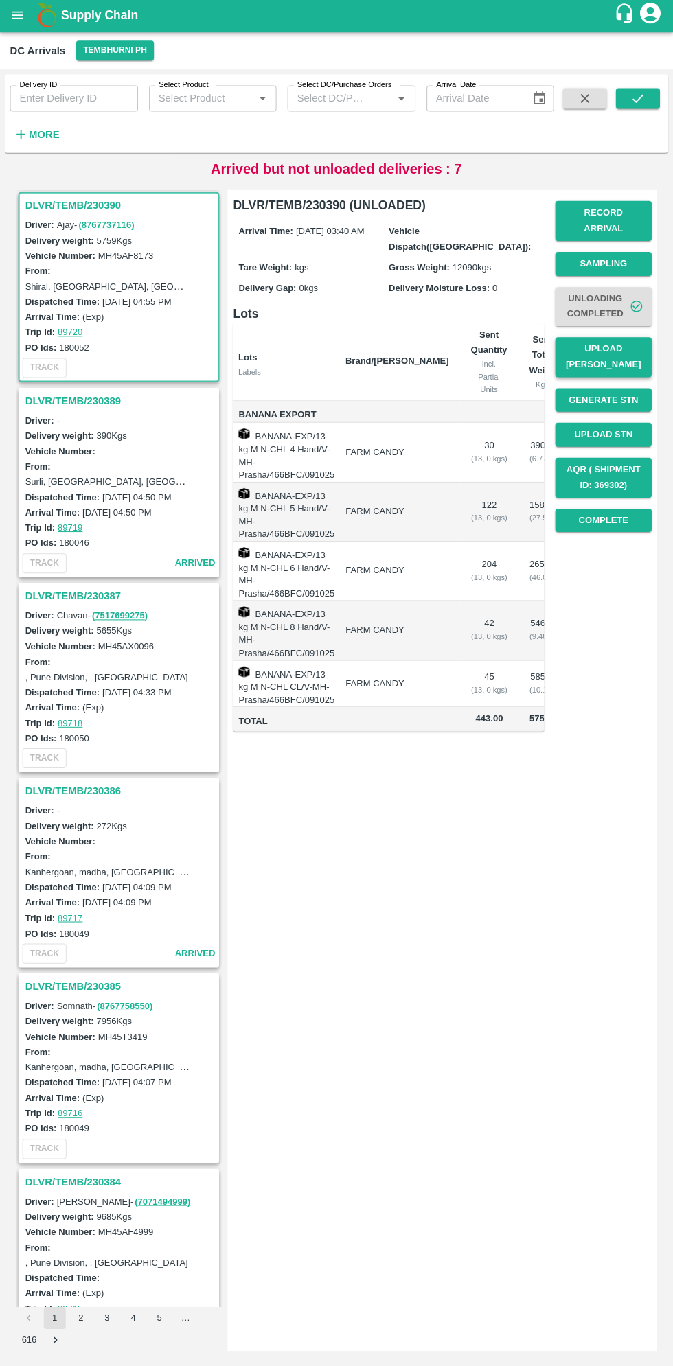
click at [632, 346] on button "Upload [PERSON_NAME]" at bounding box center [603, 358] width 96 height 40
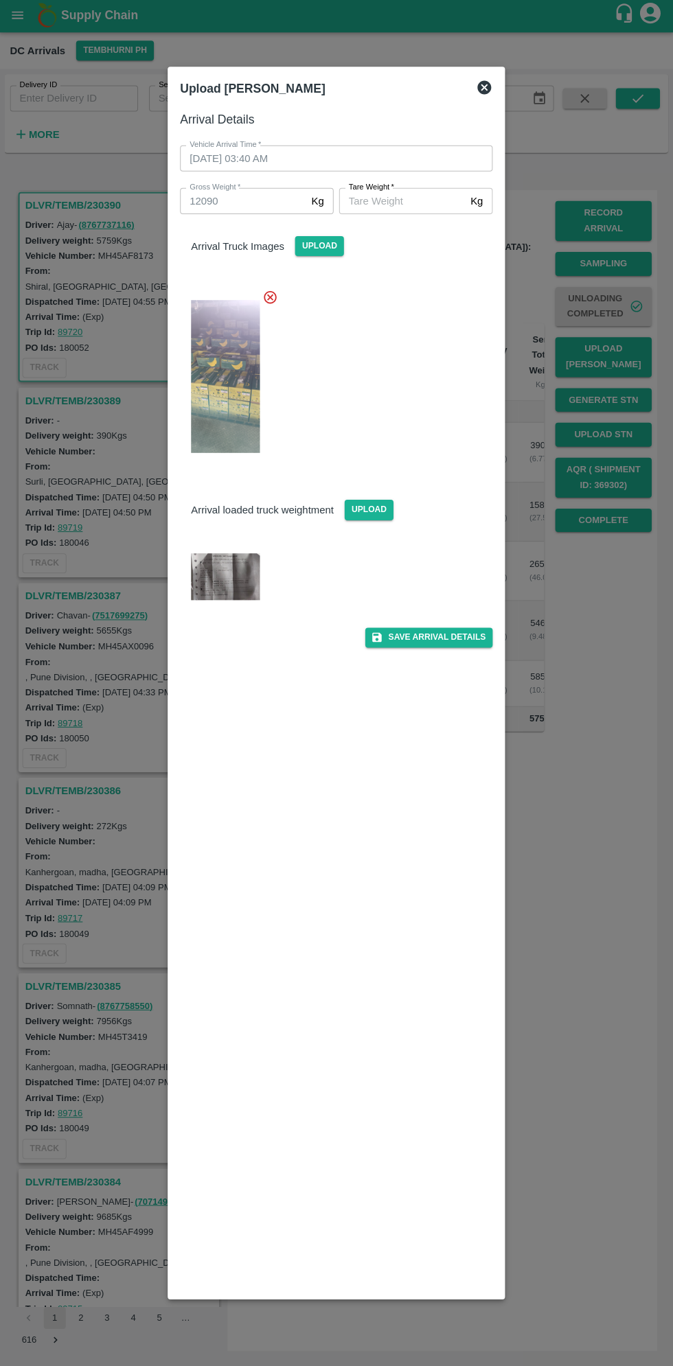
click at [248, 579] on img at bounding box center [226, 577] width 69 height 47
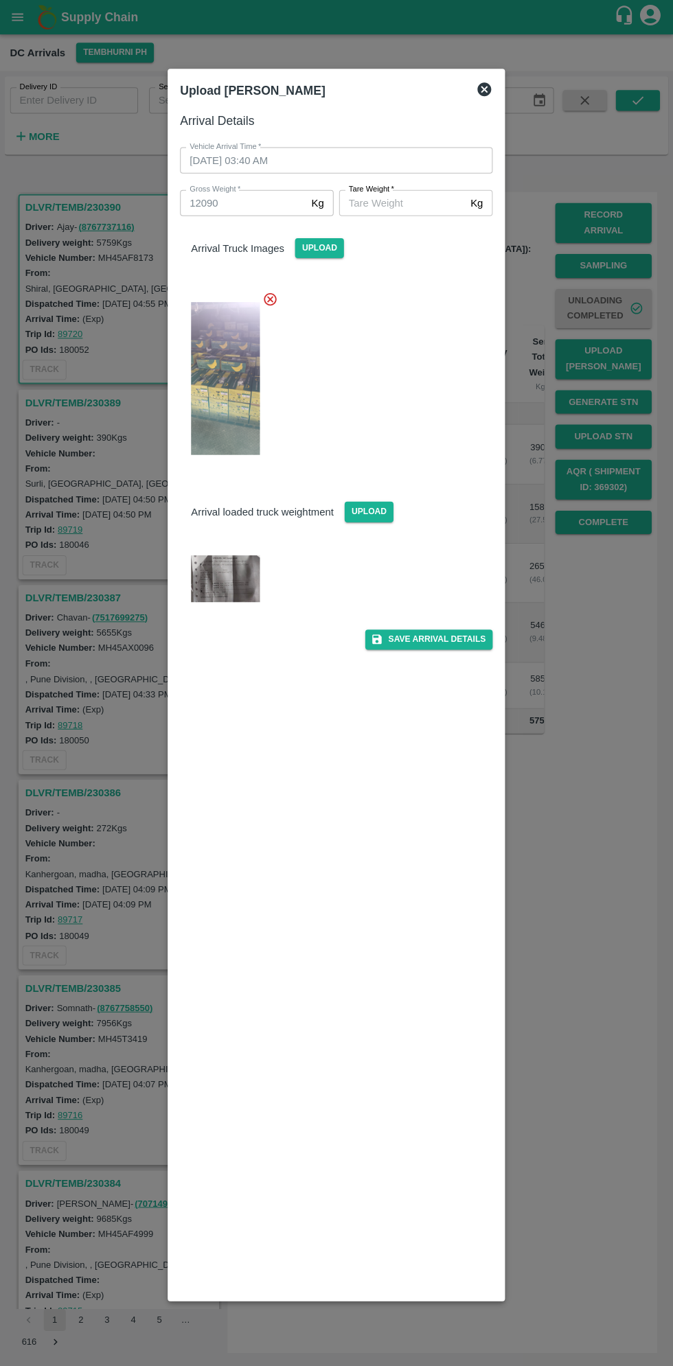
click at [404, 202] on input "Tare Weight   *" at bounding box center [402, 202] width 126 height 26
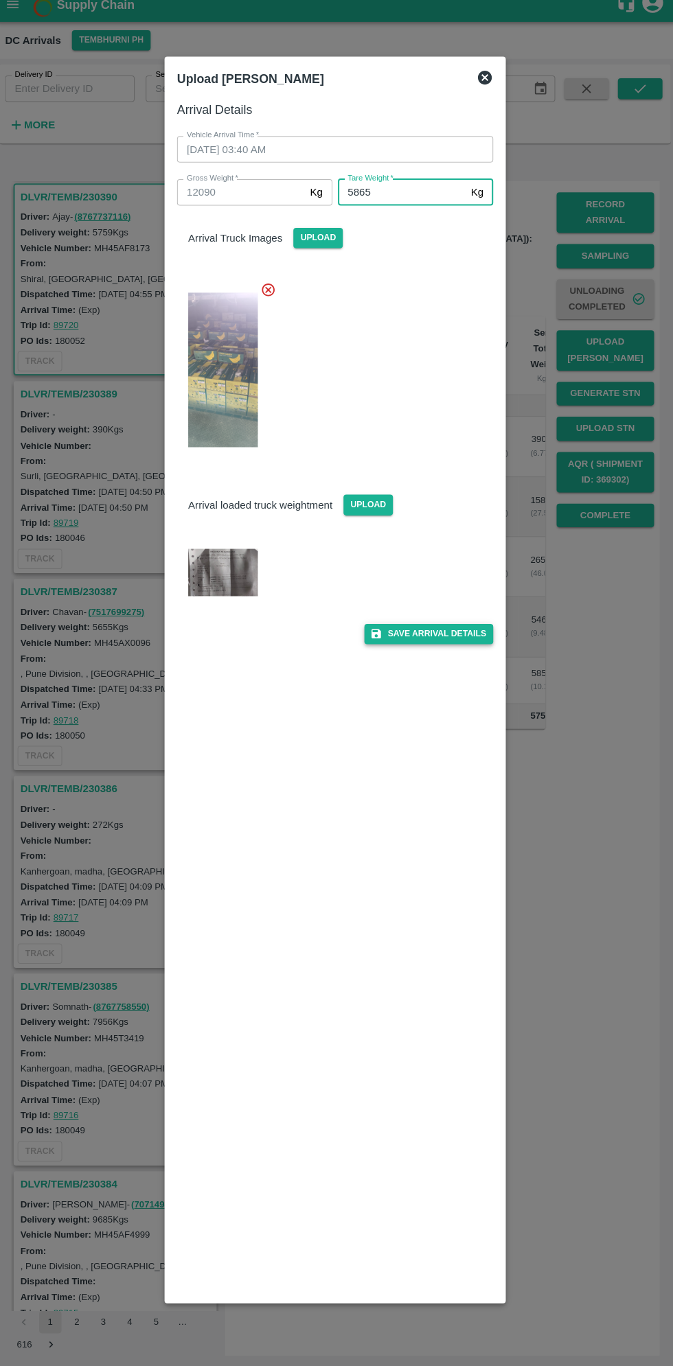
type input "5865"
click at [441, 643] on button "Save Arrival Details" at bounding box center [428, 638] width 127 height 20
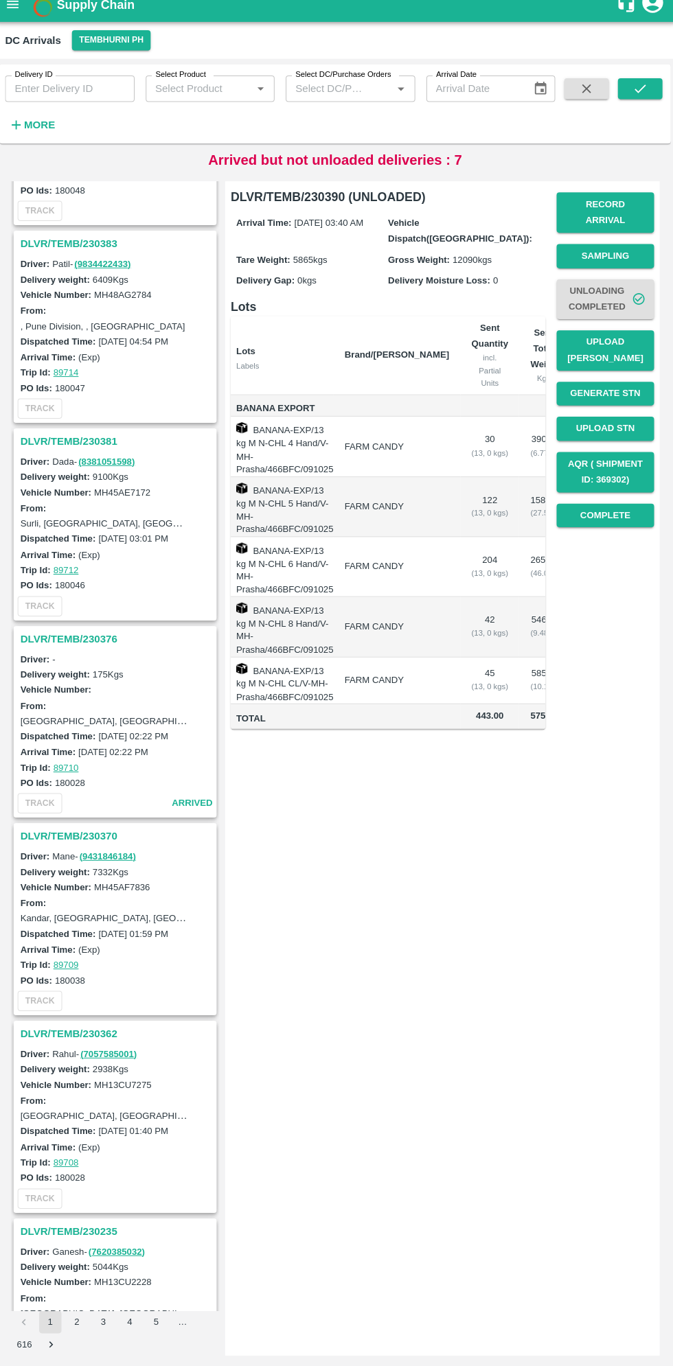
scroll to position [1709, 0]
click at [75, 830] on h3 "DLVR/TEMB/230370" at bounding box center [121, 838] width 191 height 18
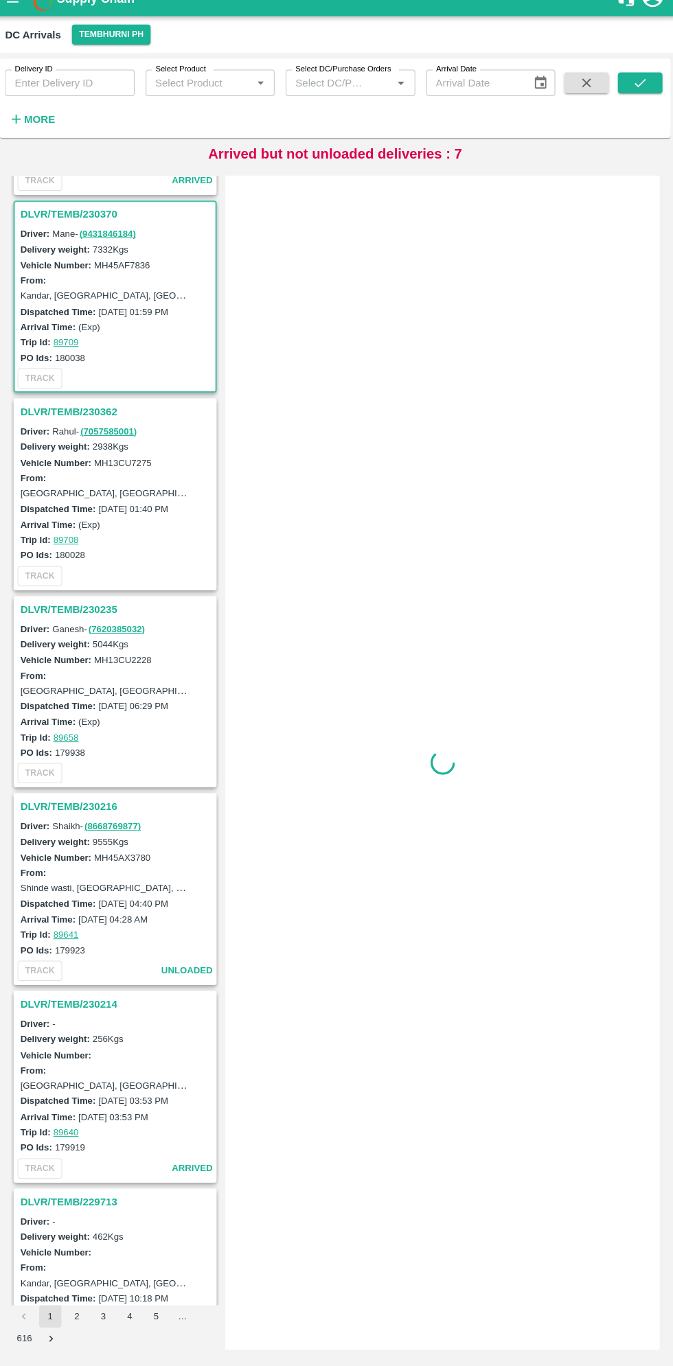
scroll to position [2335, 0]
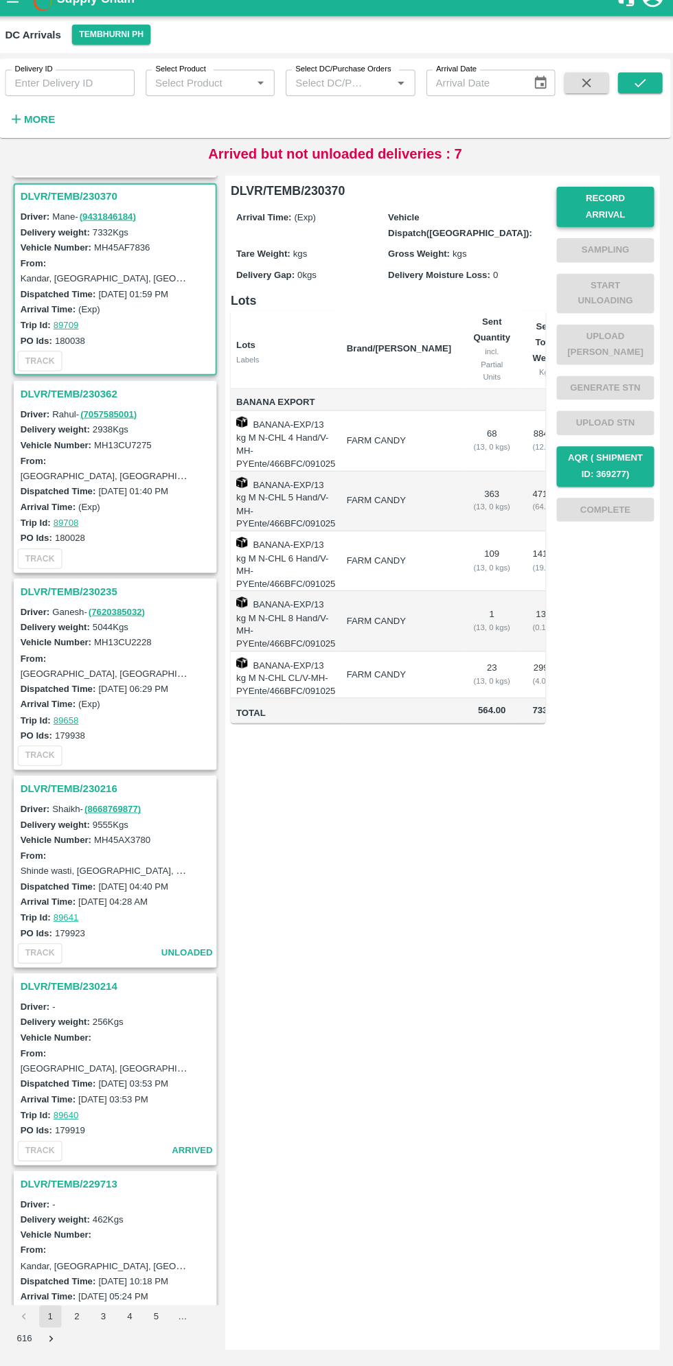
click at [623, 216] on button "Record Arrival" at bounding box center [603, 223] width 96 height 40
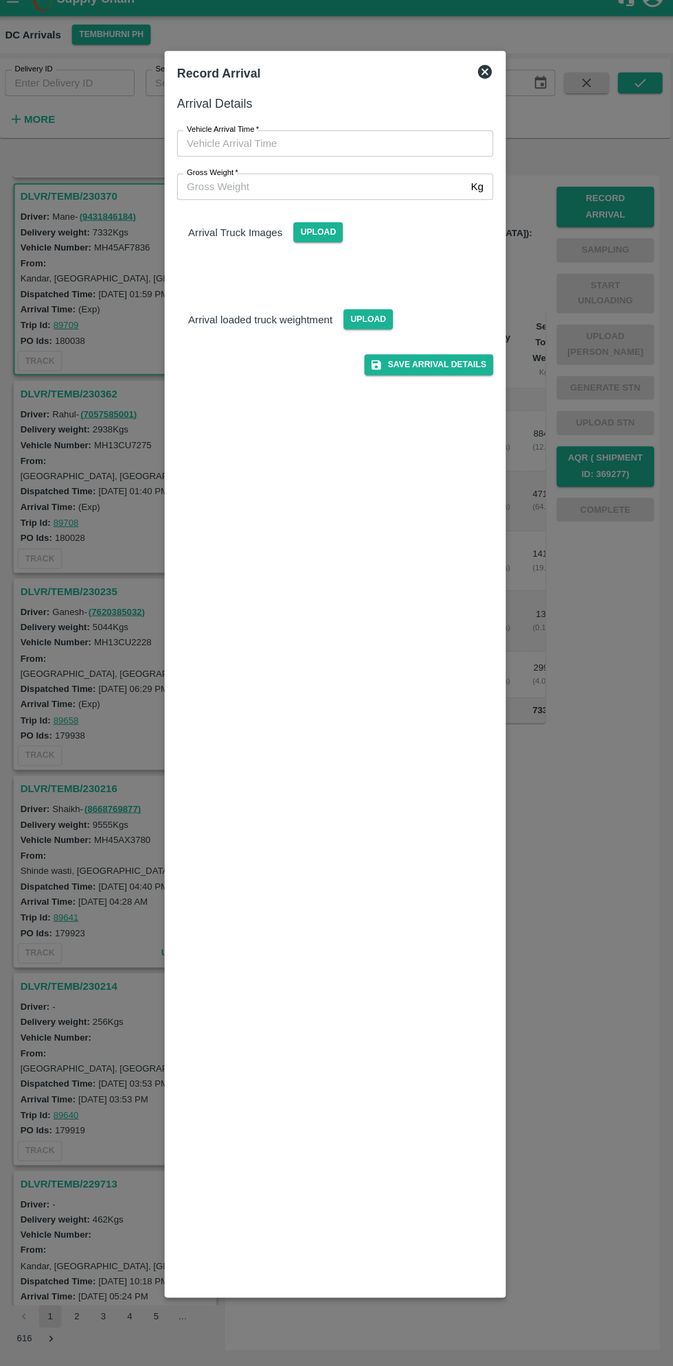
click at [243, 160] on input "Vehicle Arrival Time   *" at bounding box center [332, 160] width 302 height 26
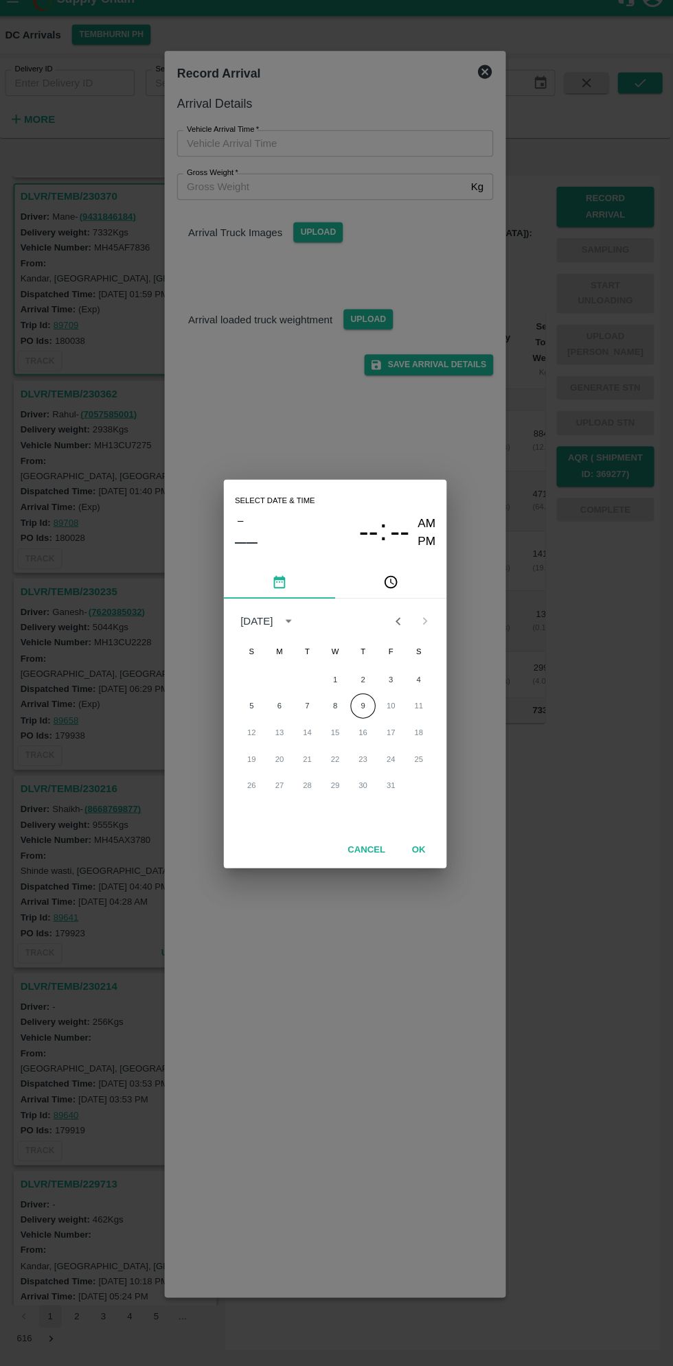
scroll to position [0, 0]
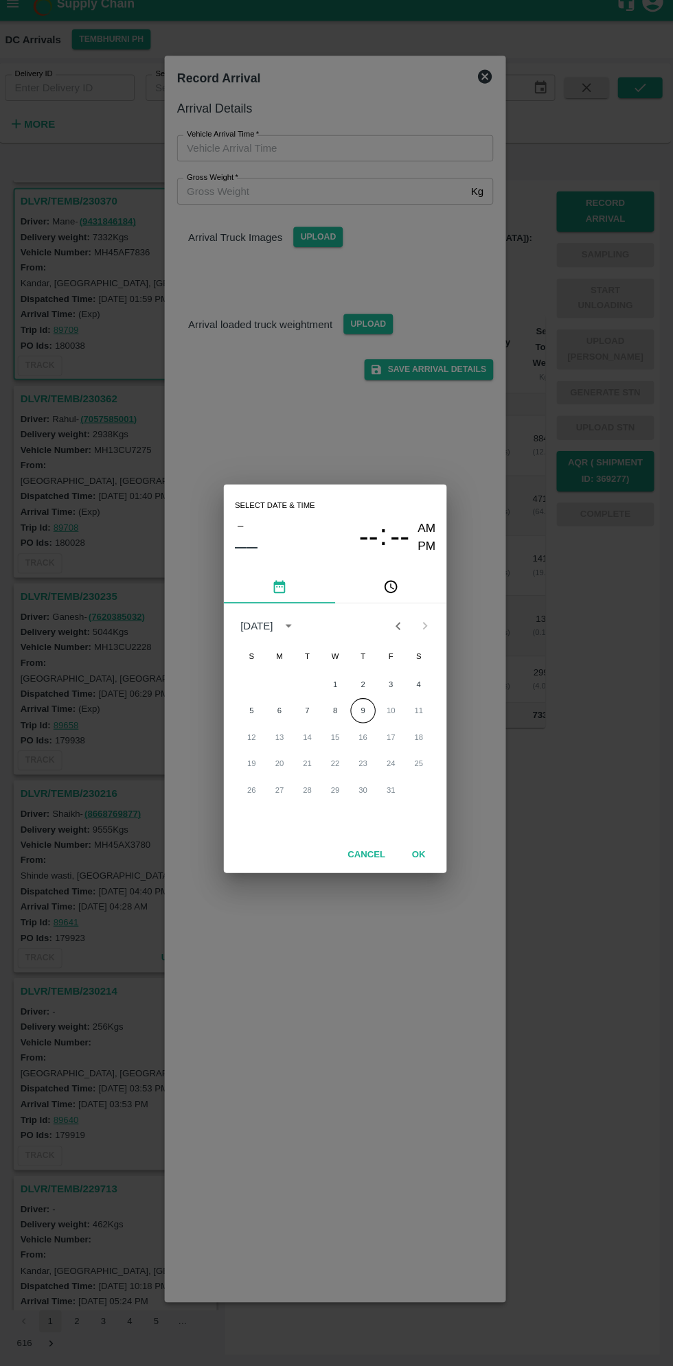
click at [391, 593] on icon "pick time" at bounding box center [393, 592] width 4 height 5
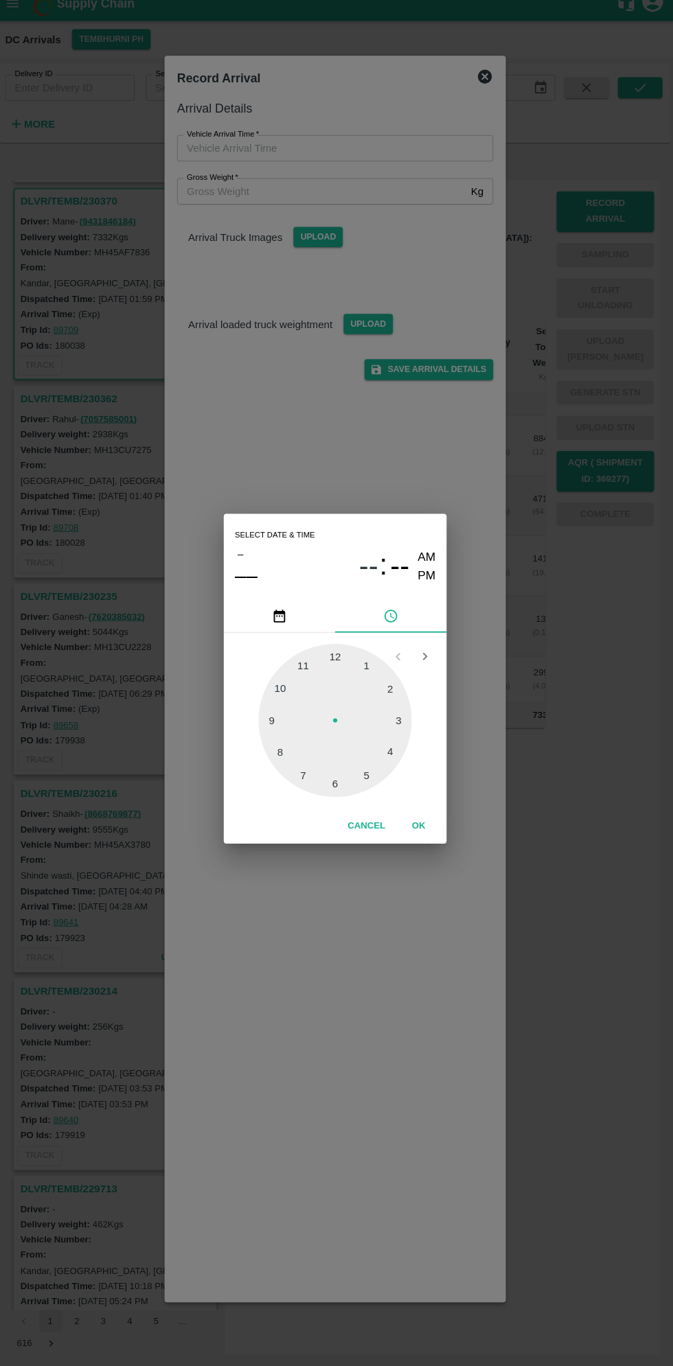
click at [404, 745] on div at bounding box center [336, 724] width 151 height 151
click at [375, 782] on div at bounding box center [336, 724] width 151 height 151
click at [375, 776] on div at bounding box center [336, 724] width 151 height 151
click at [364, 777] on div at bounding box center [336, 724] width 151 height 151
type input "09/10/2025 04:25 AM"
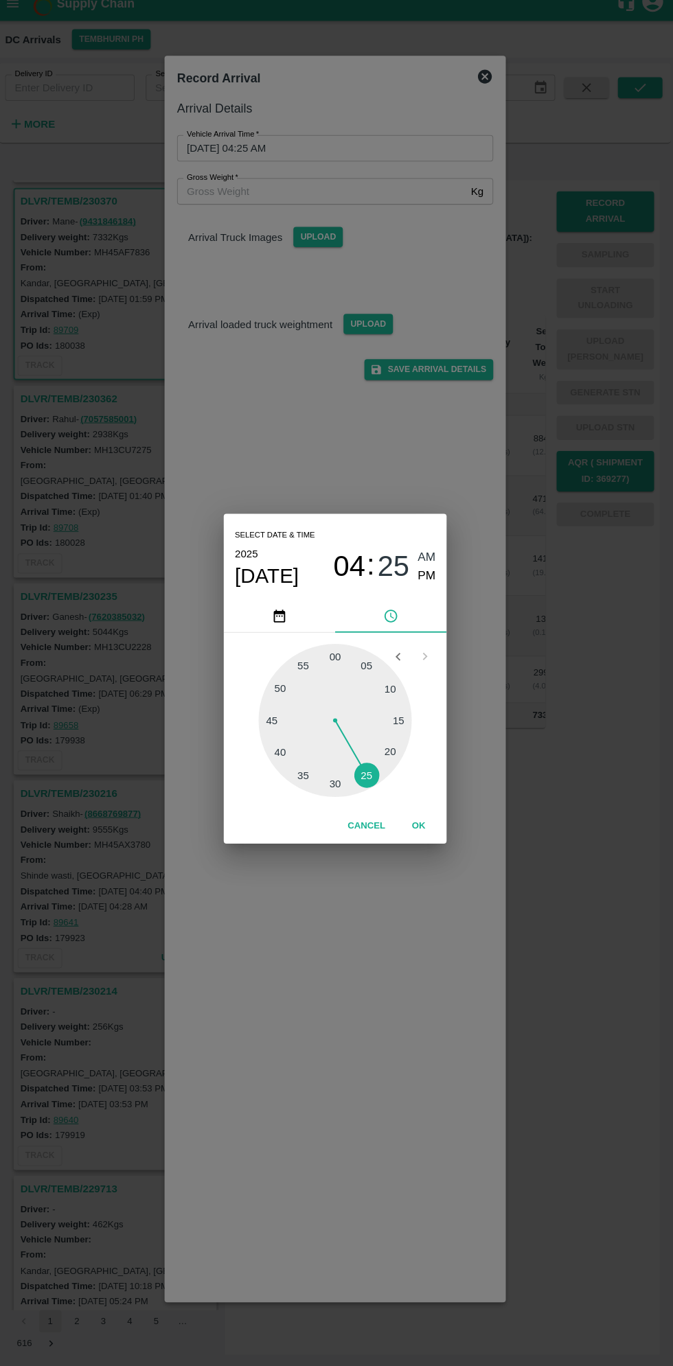
click at [418, 828] on button "OK" at bounding box center [419, 828] width 44 height 24
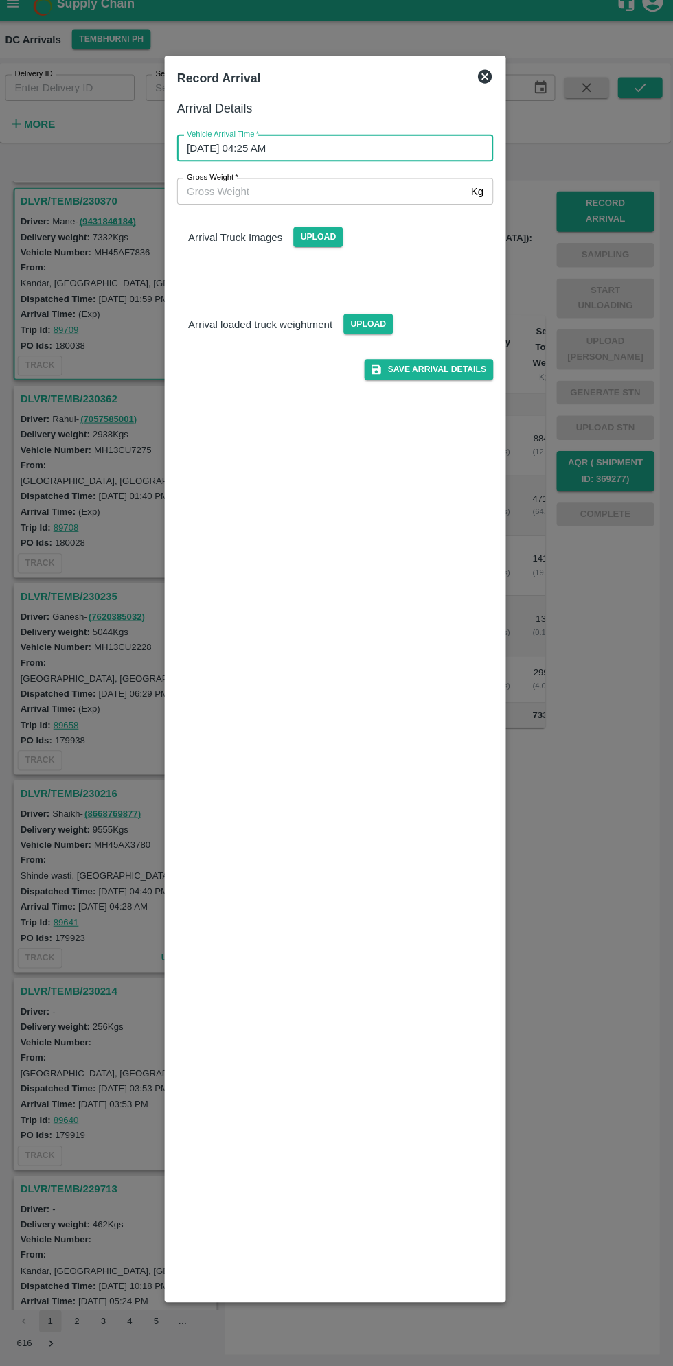
click at [238, 207] on input "Gross Weight   *" at bounding box center [323, 202] width 284 height 26
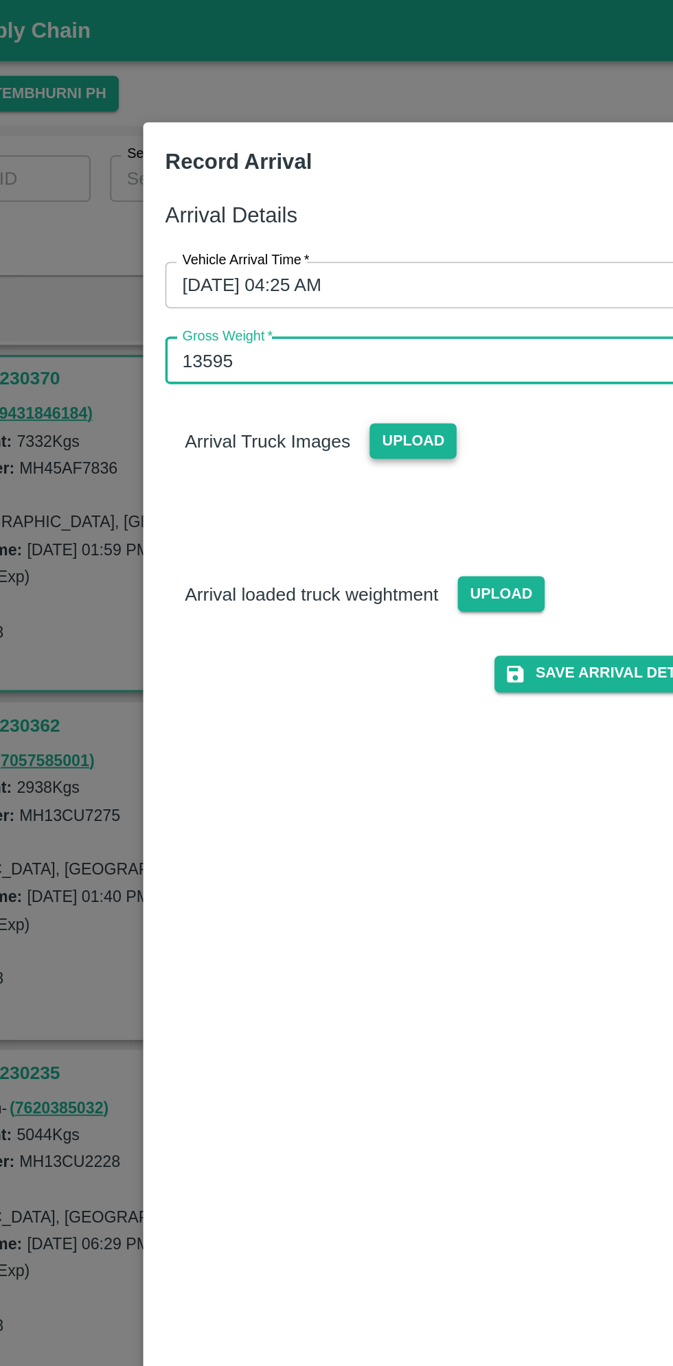
type input "13595"
click at [316, 248] on span "Upload" at bounding box center [319, 248] width 49 height 20
click at [0, 0] on input "Upload" at bounding box center [0, 0] width 0 height 0
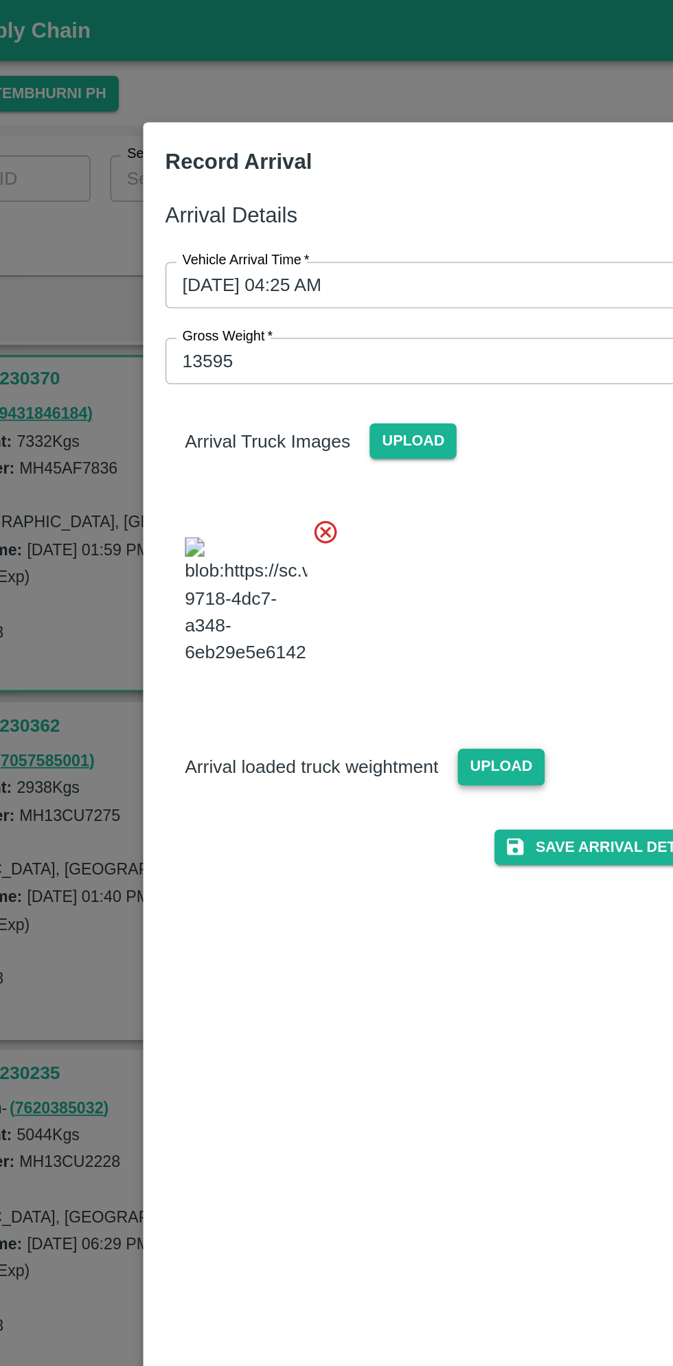
click at [378, 440] on span "Upload" at bounding box center [369, 430] width 49 height 20
click at [0, 0] on input "Upload" at bounding box center [0, 0] width 0 height 0
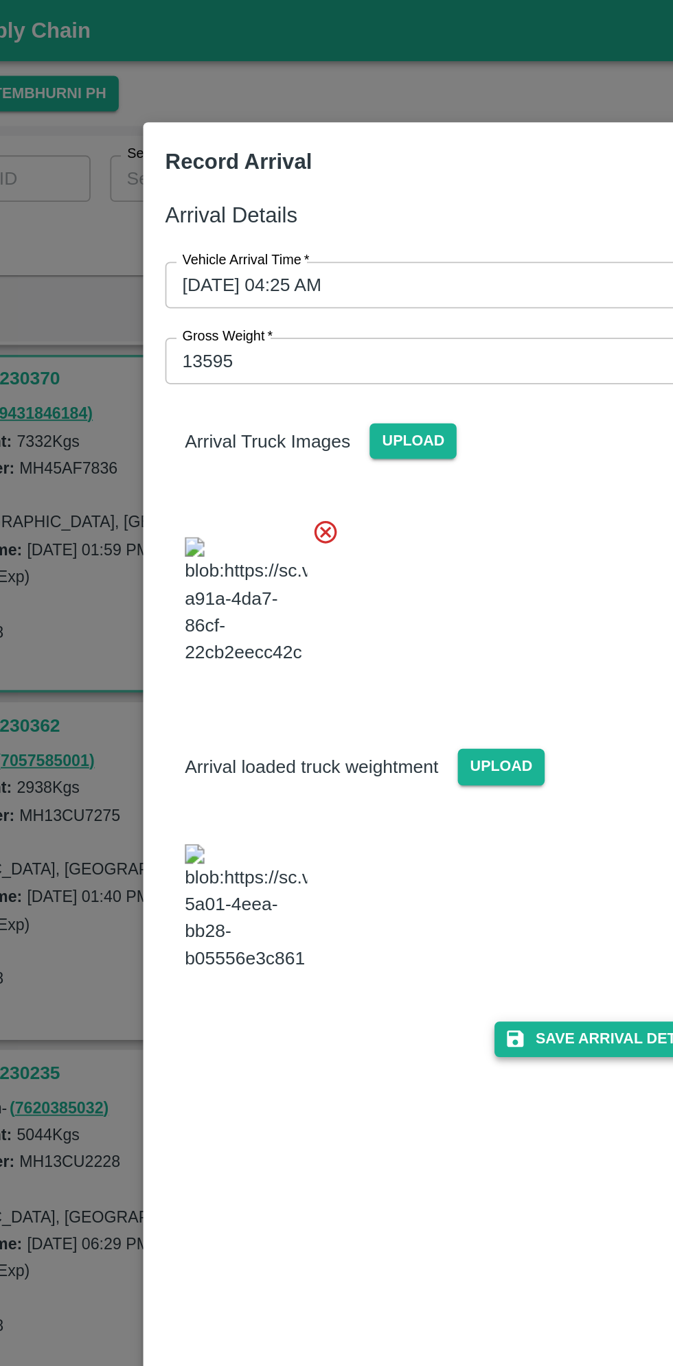
click at [427, 593] on button "Save Arrival Details" at bounding box center [428, 583] width 127 height 20
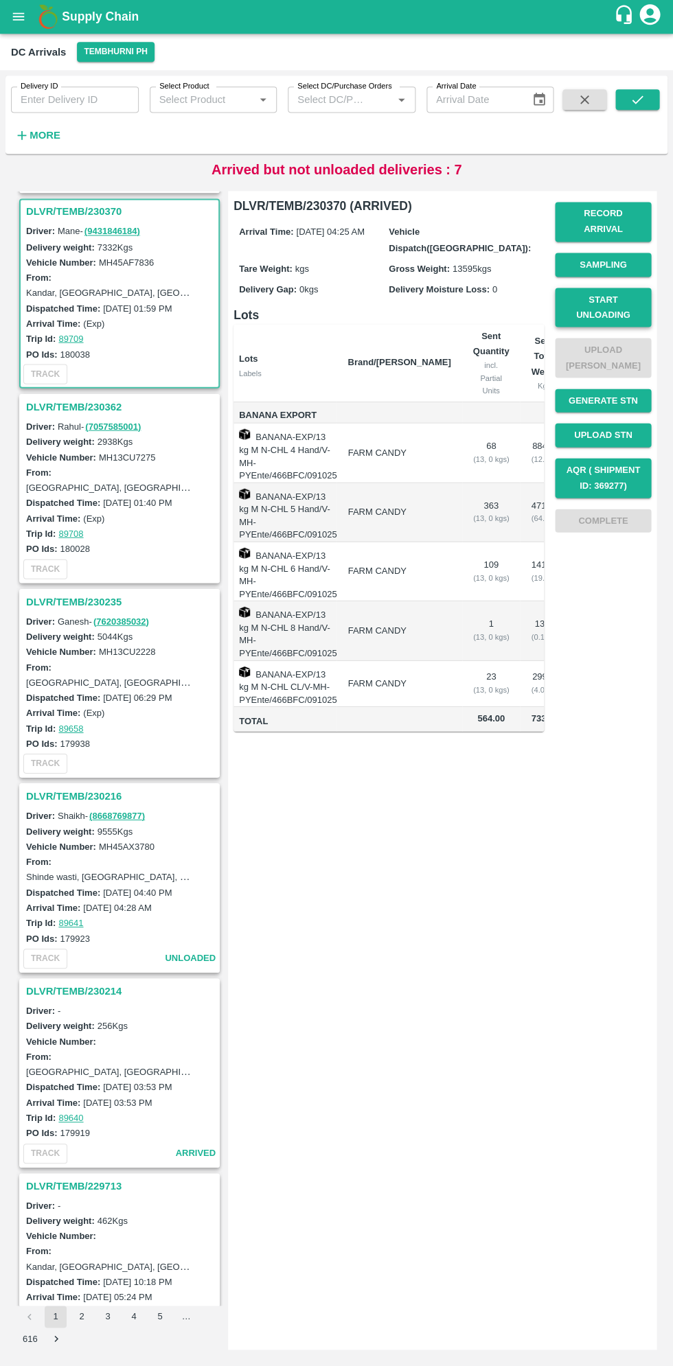
click at [626, 301] on button "Start Unloading" at bounding box center [603, 308] width 96 height 40
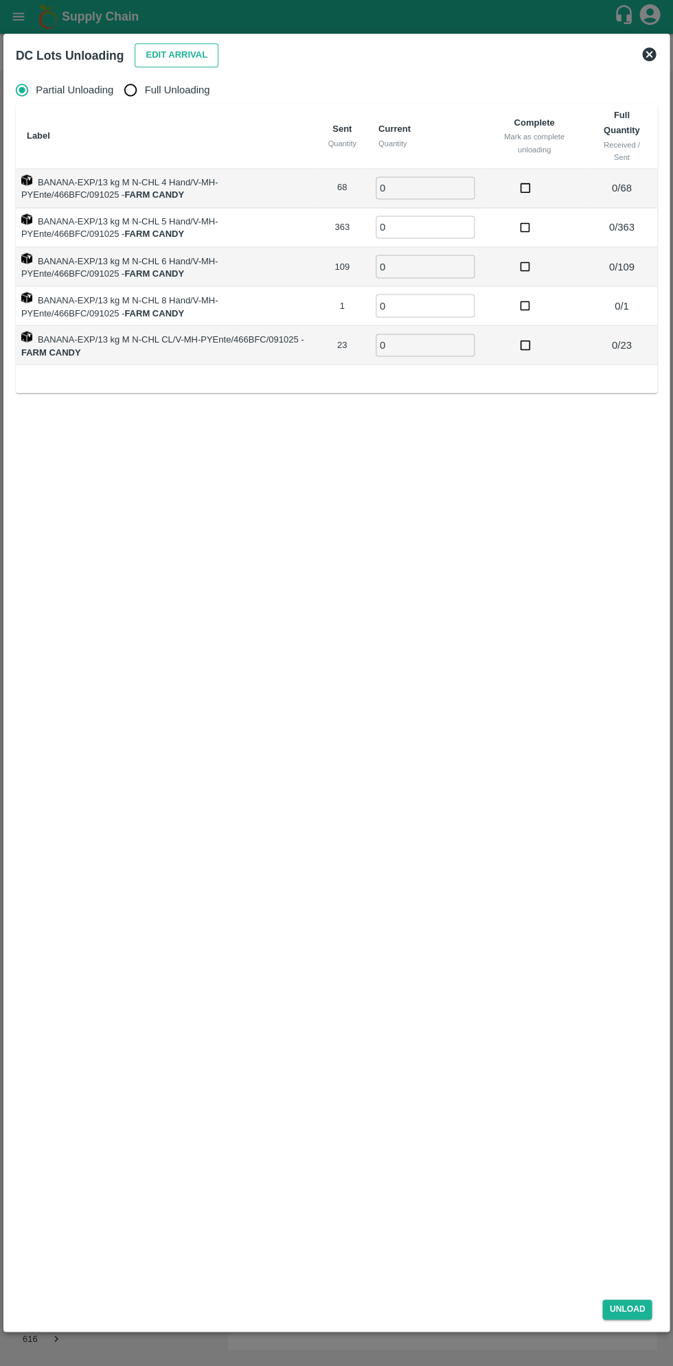
click at [158, 57] on button "Edit Arrival" at bounding box center [177, 56] width 84 height 24
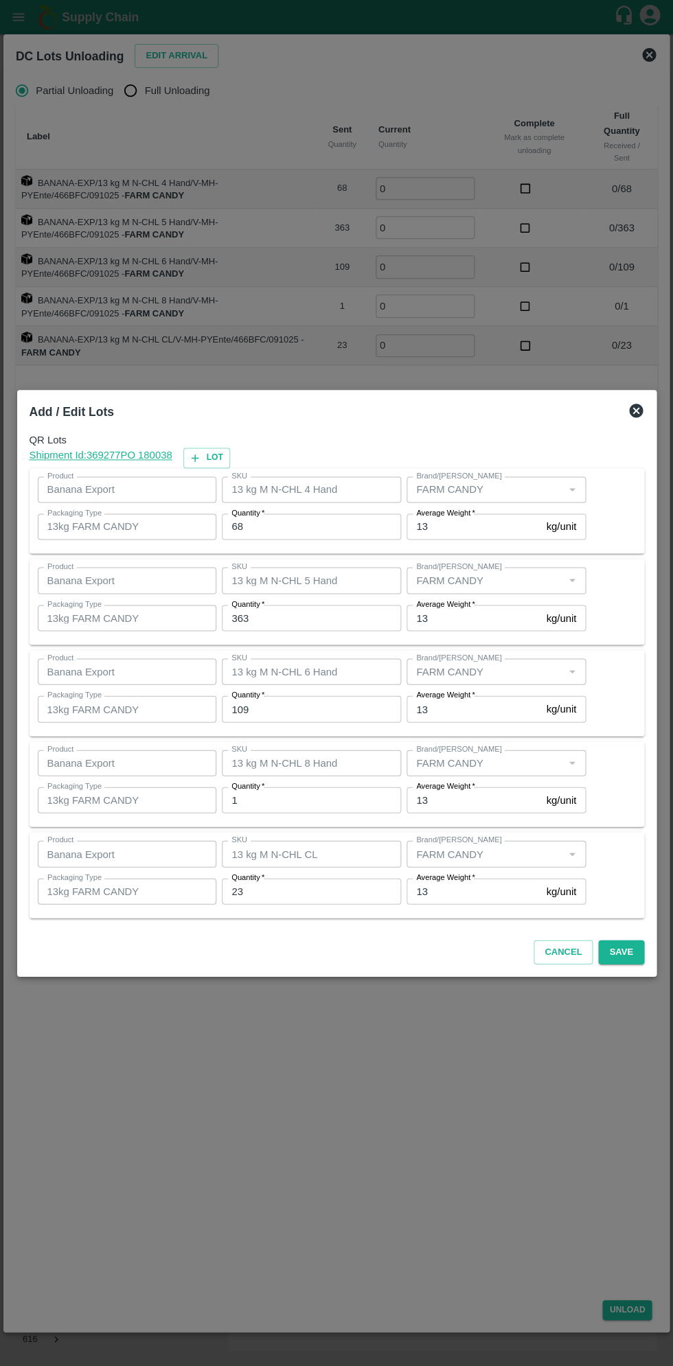
click at [280, 527] on input "68" at bounding box center [311, 527] width 179 height 26
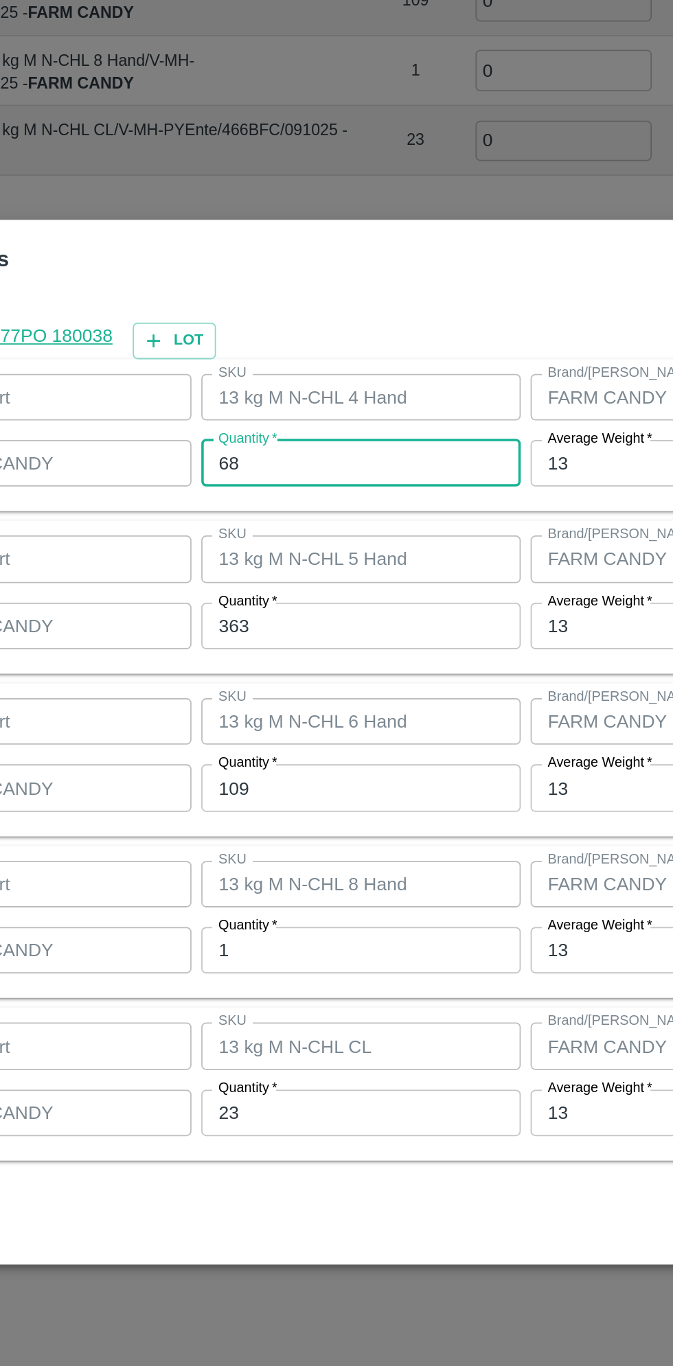
type input "6"
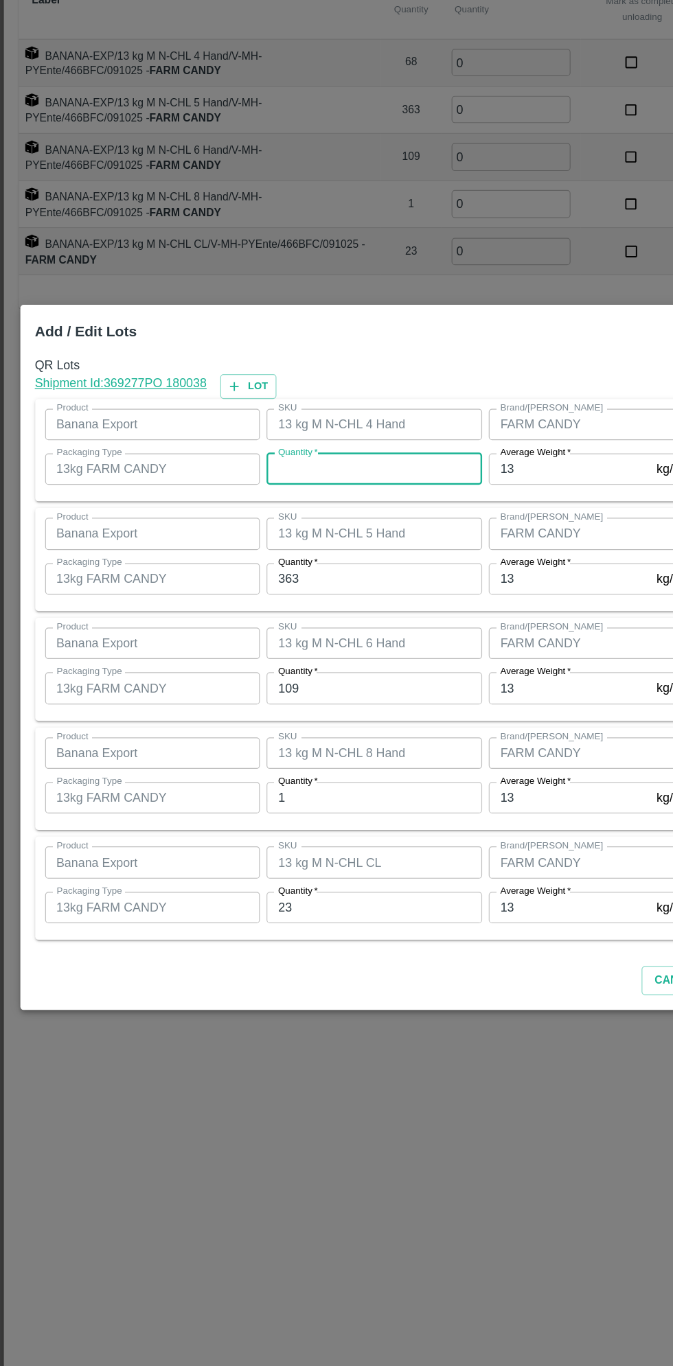
click at [328, 621] on input "363" at bounding box center [311, 618] width 179 height 26
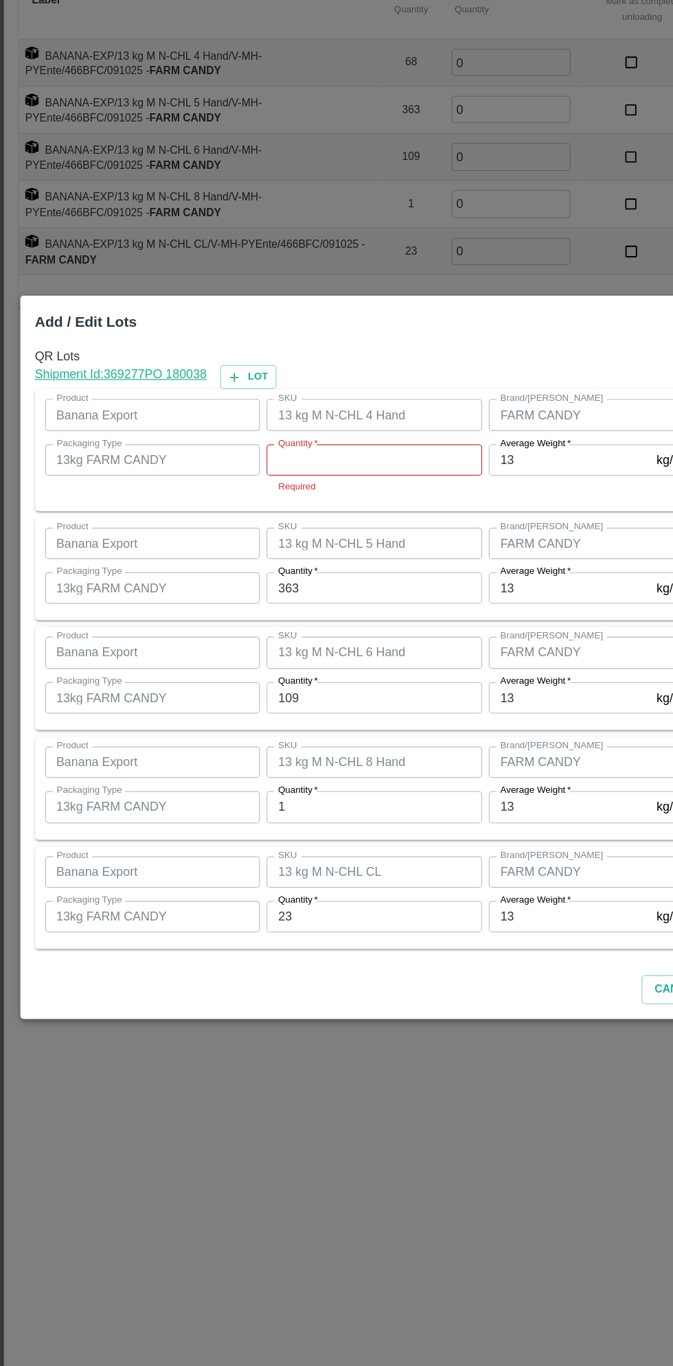
click at [320, 519] on input "Quantity   *" at bounding box center [311, 519] width 179 height 26
type input "0"
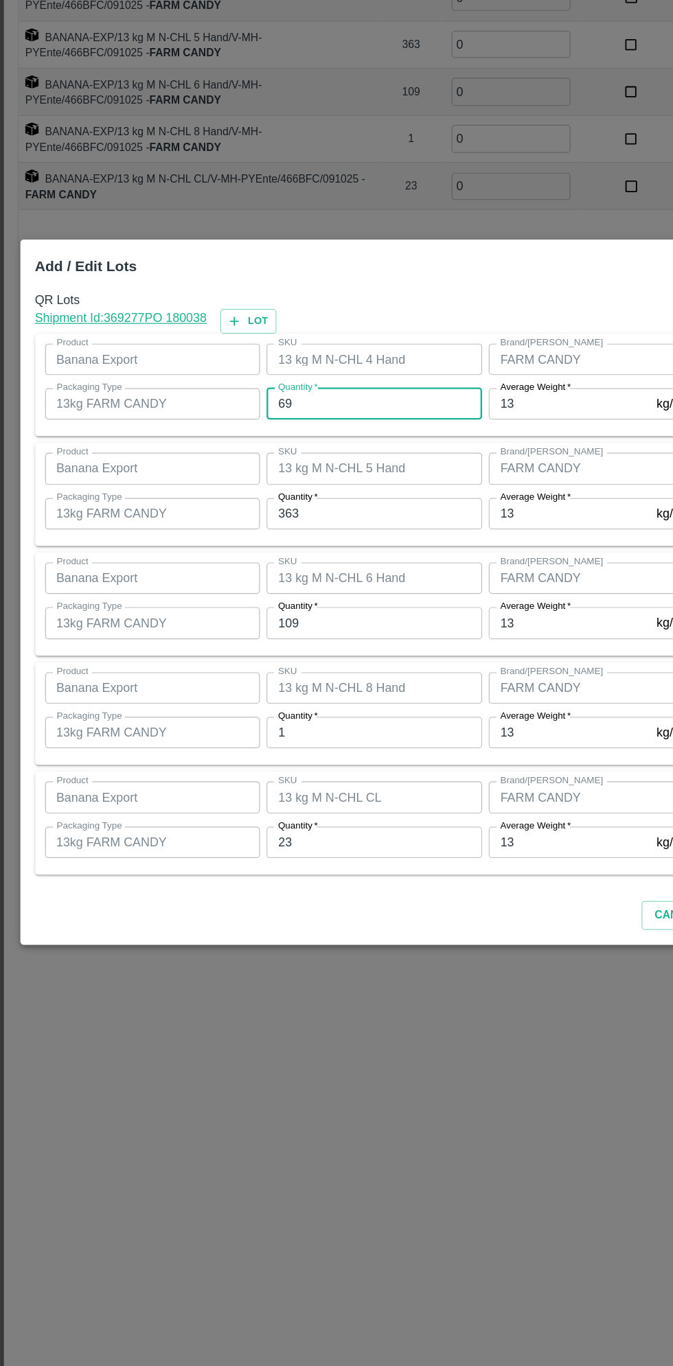
type input "69"
click at [363, 617] on input "363" at bounding box center [311, 618] width 179 height 26
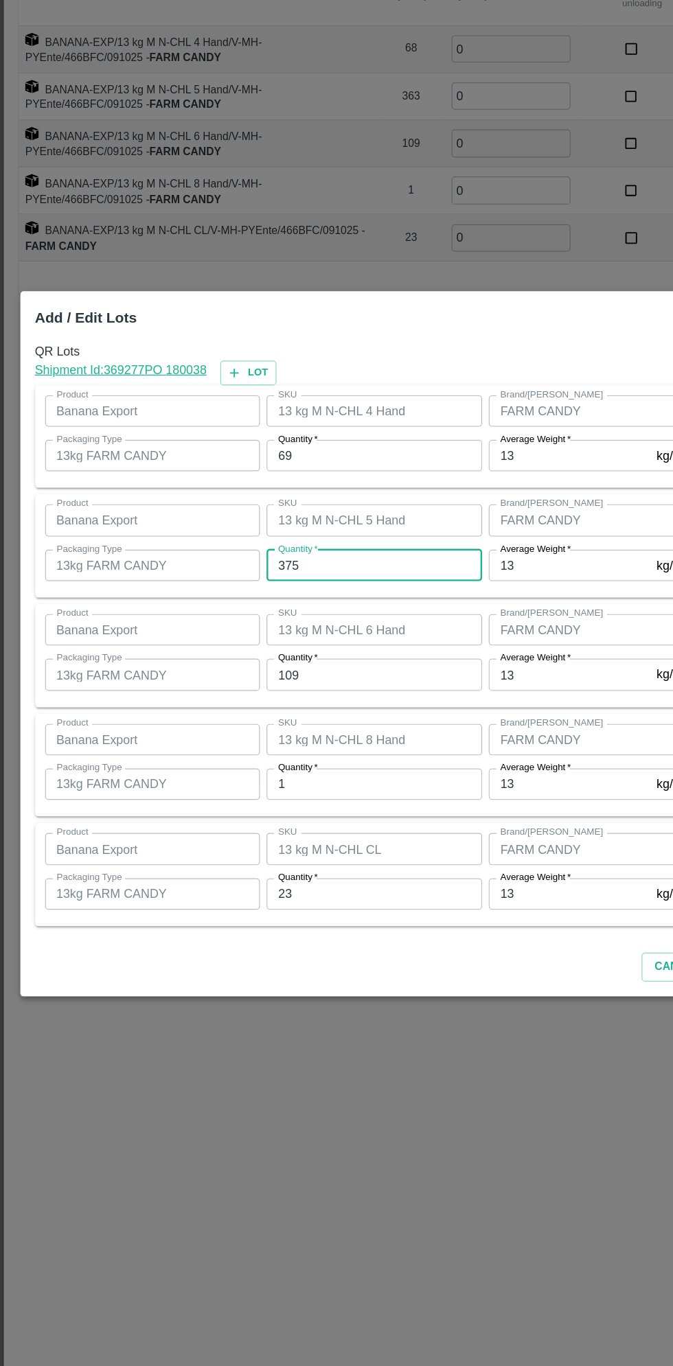
type input "375"
click at [309, 710] on input "109" at bounding box center [311, 708] width 179 height 26
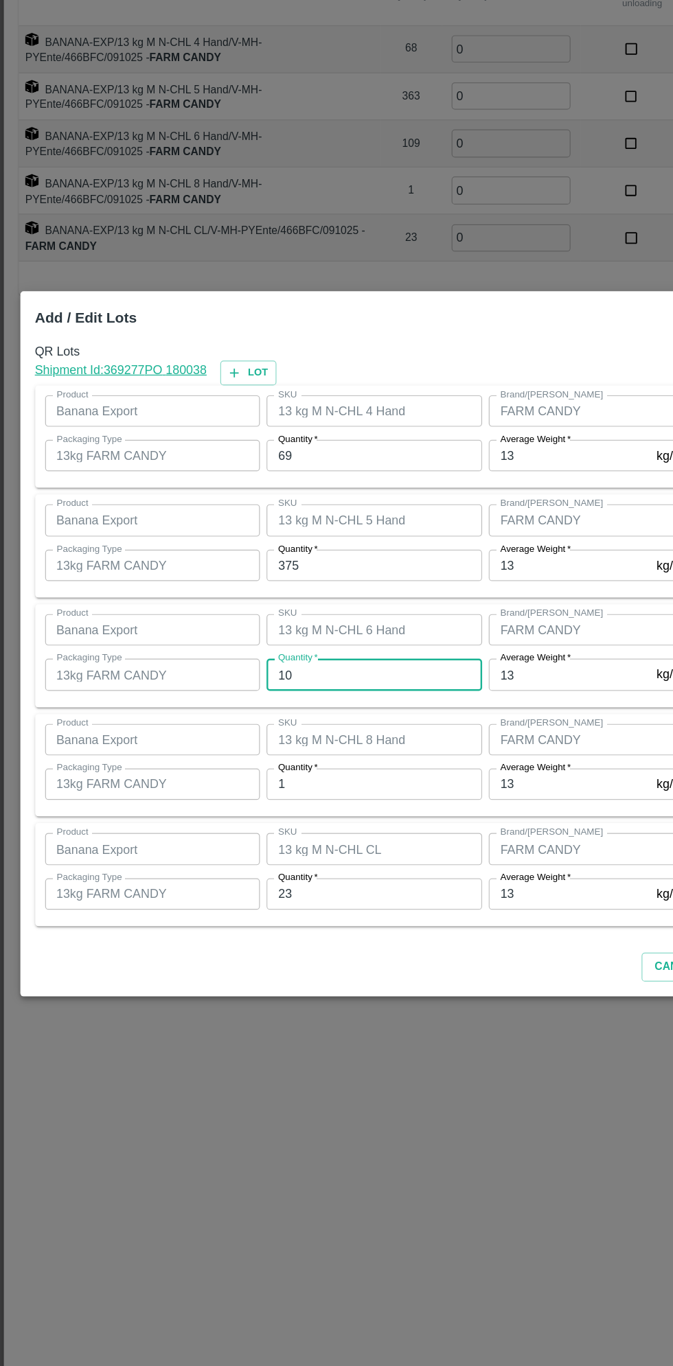
type input "1"
type input "95"
click at [308, 799] on input "1" at bounding box center [311, 800] width 179 height 26
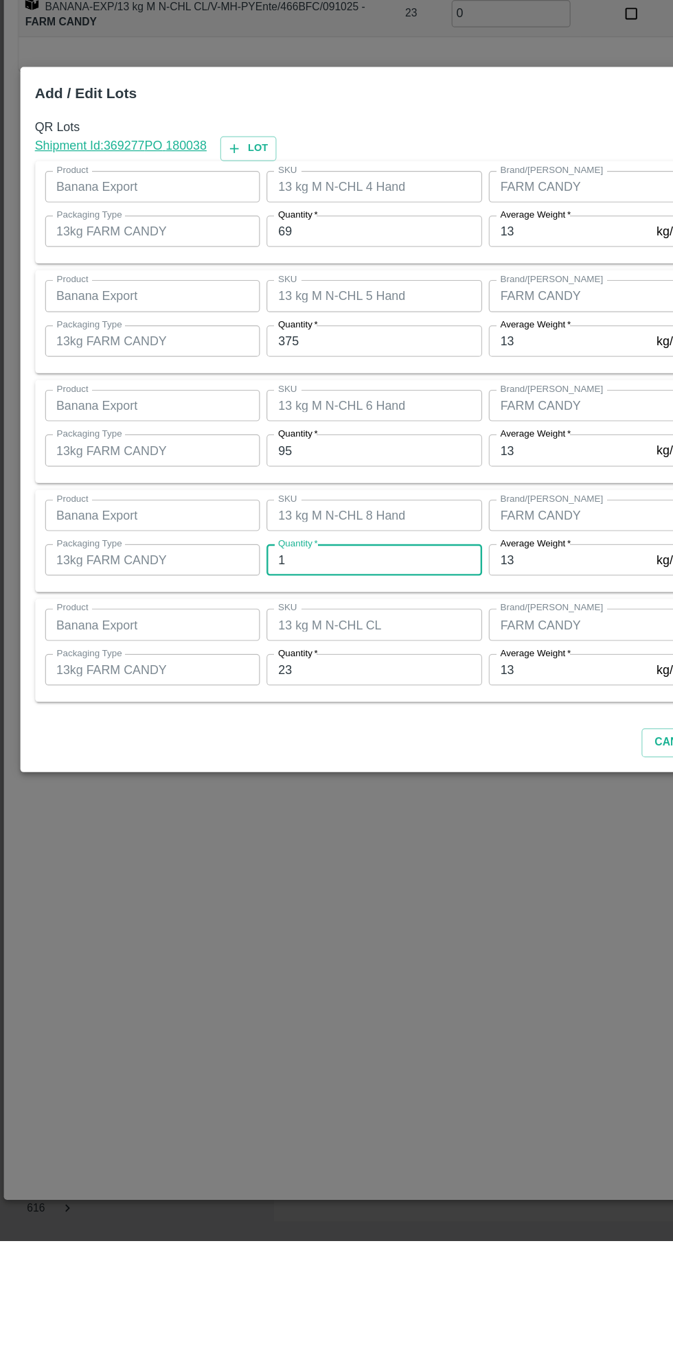
click at [292, 888] on input "23" at bounding box center [311, 891] width 179 height 26
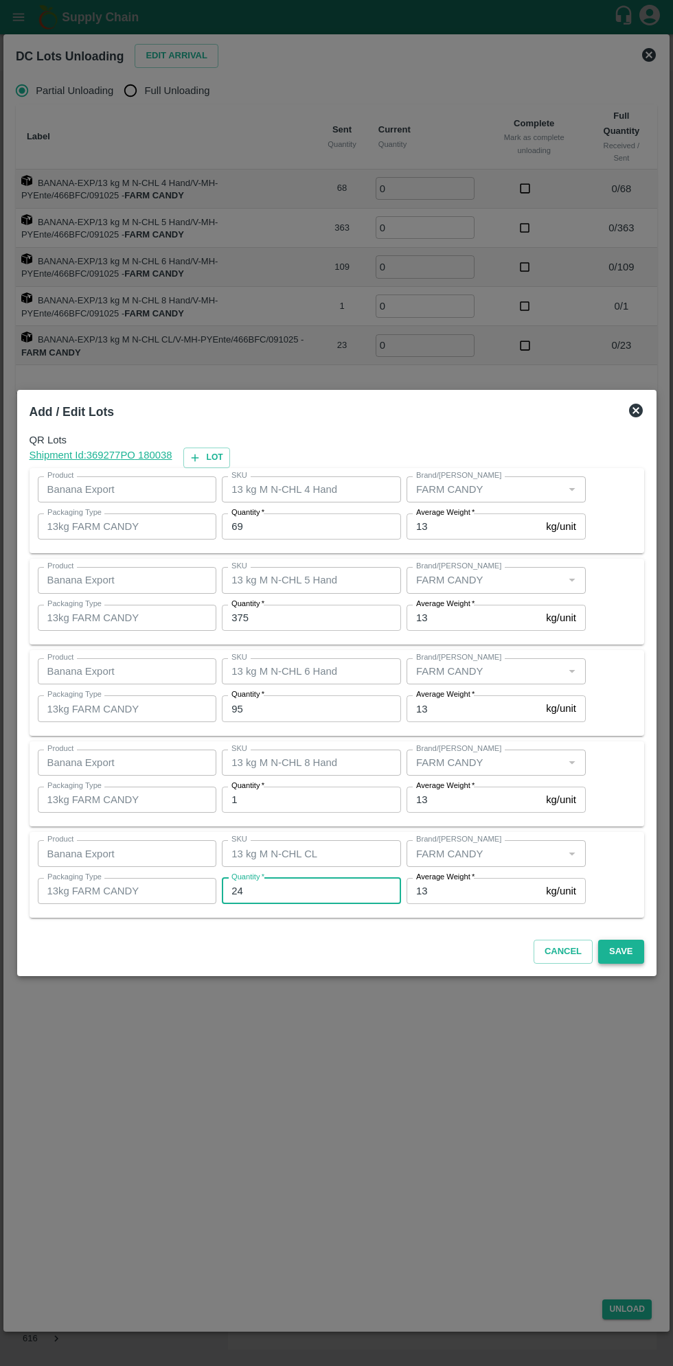
type input "24"
click at [621, 952] on button "Save" at bounding box center [620, 952] width 45 height 24
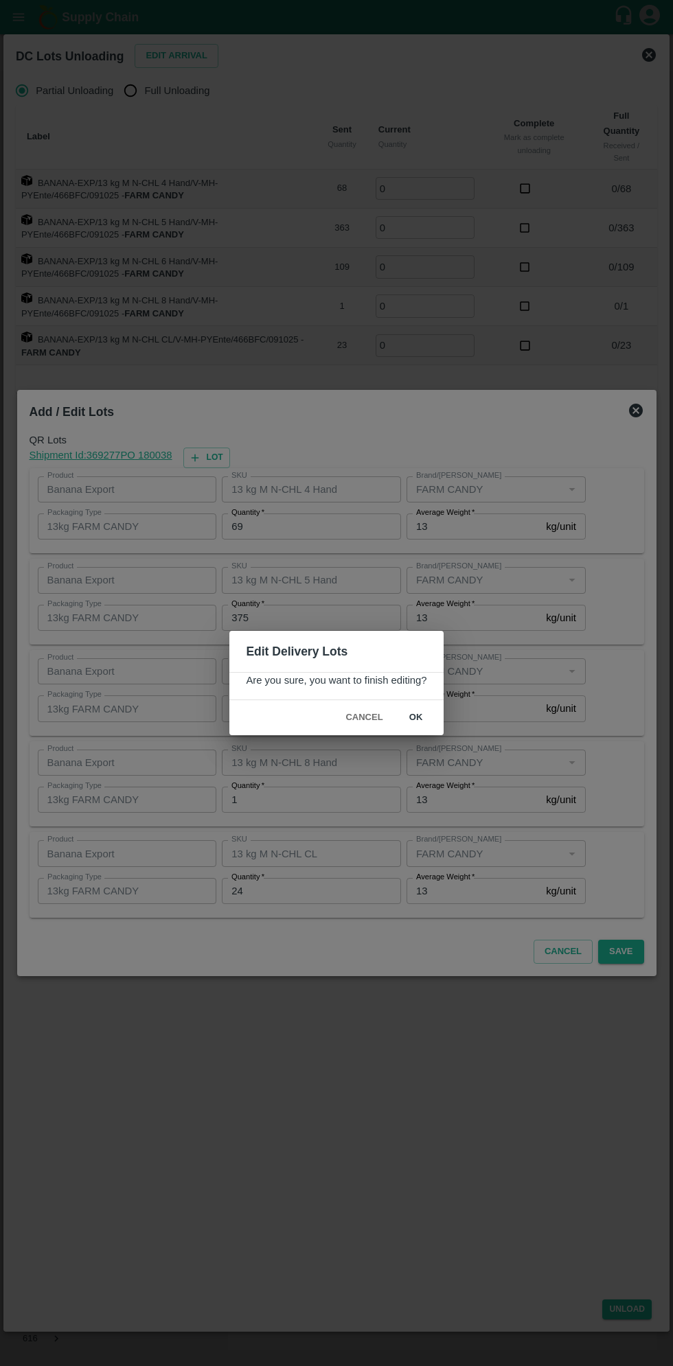
click at [431, 712] on button "ok" at bounding box center [416, 718] width 44 height 24
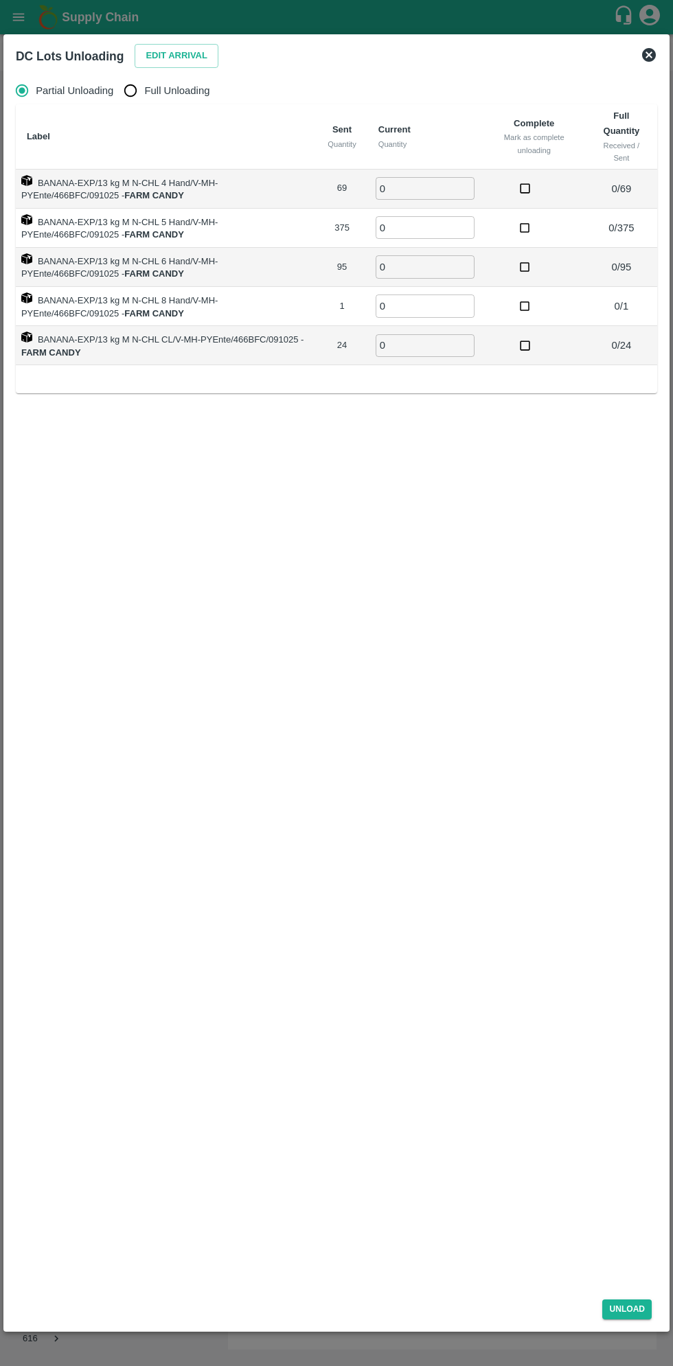
click at [163, 90] on span "Full Unloading" at bounding box center [177, 90] width 65 height 15
click at [144, 90] on input "Full Unloading" at bounding box center [130, 90] width 27 height 27
radio input "true"
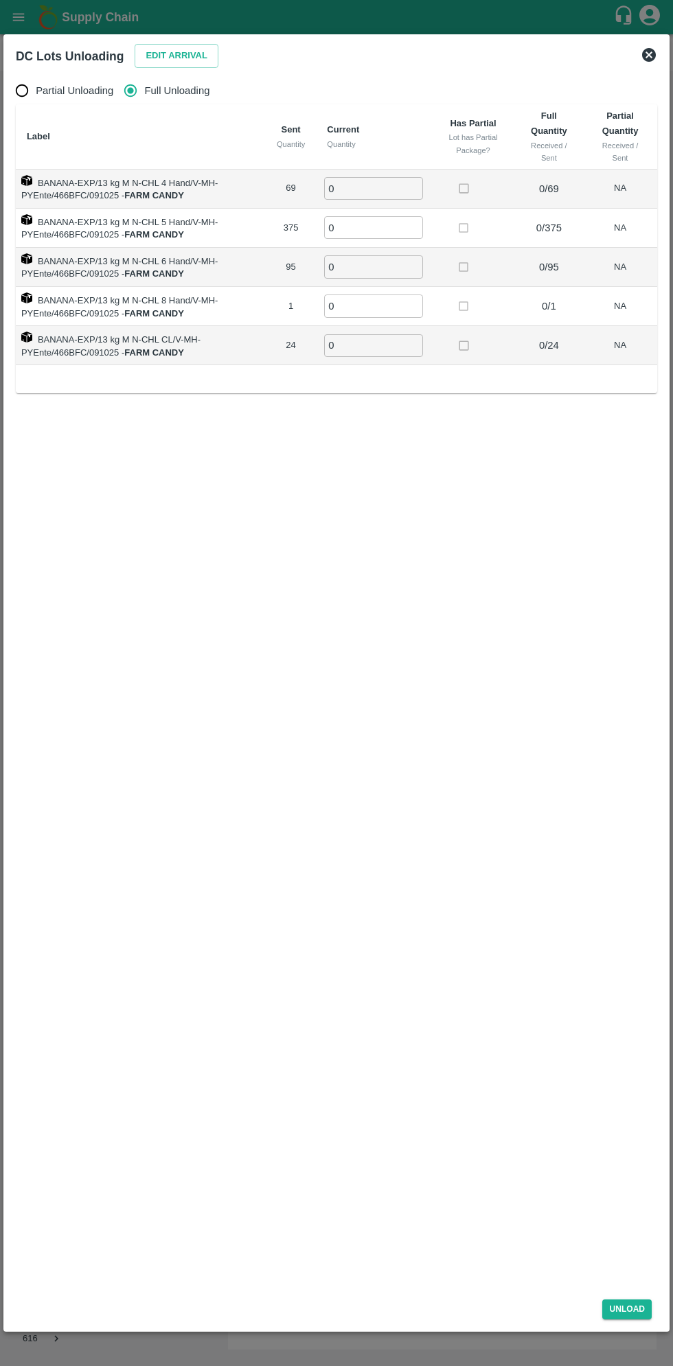
click at [380, 192] on input "0" at bounding box center [373, 188] width 99 height 23
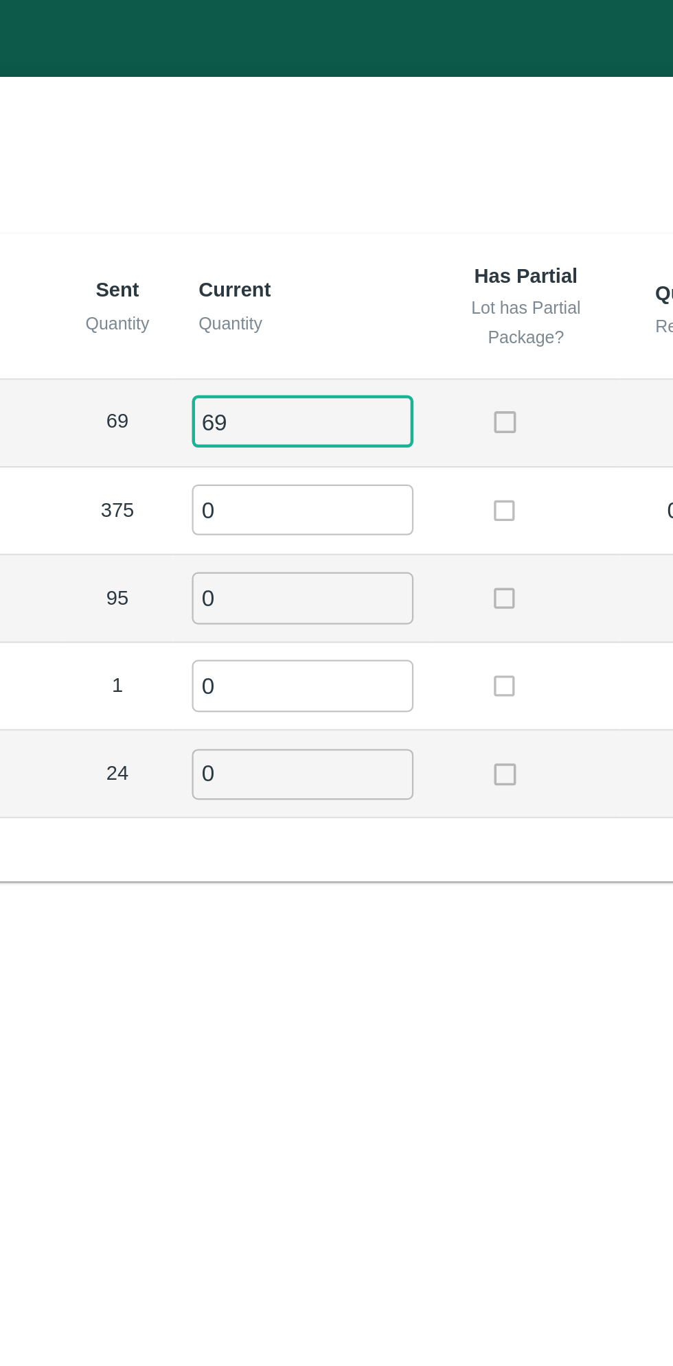
type input "69"
click at [356, 230] on input "0" at bounding box center [373, 227] width 99 height 23
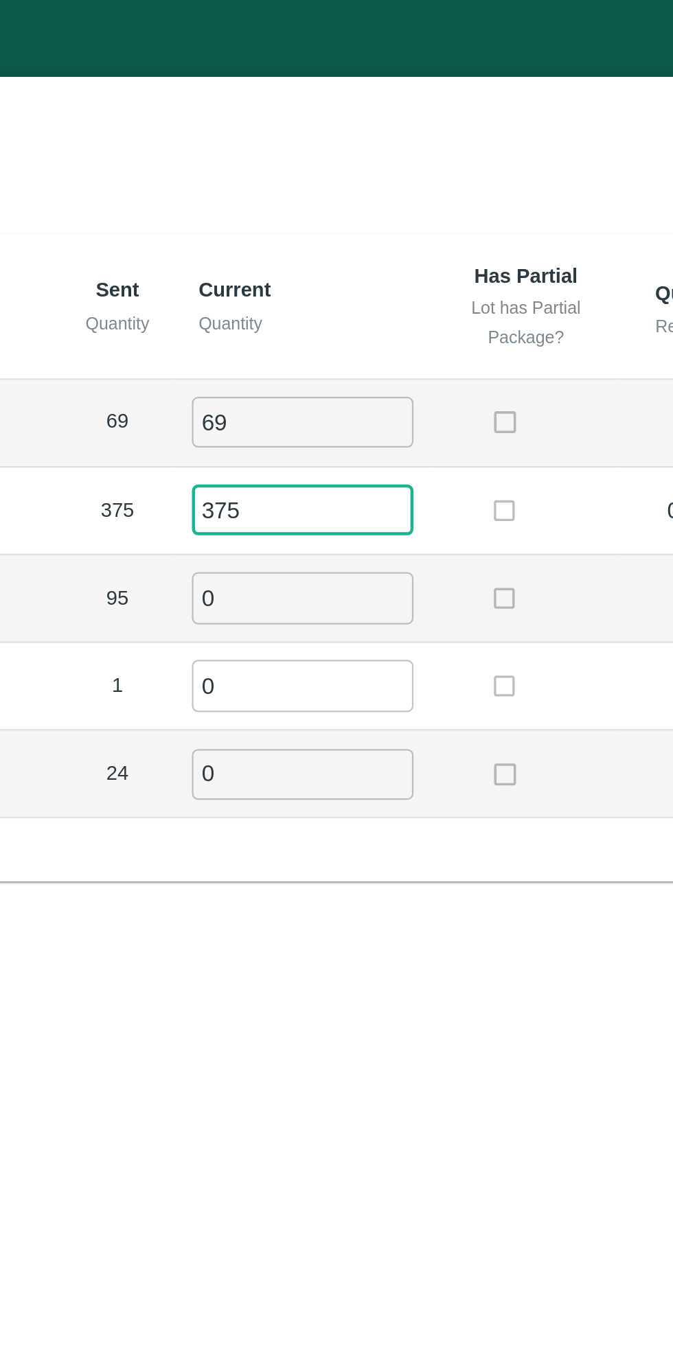
type input "375"
click at [370, 264] on input "0" at bounding box center [373, 266] width 99 height 23
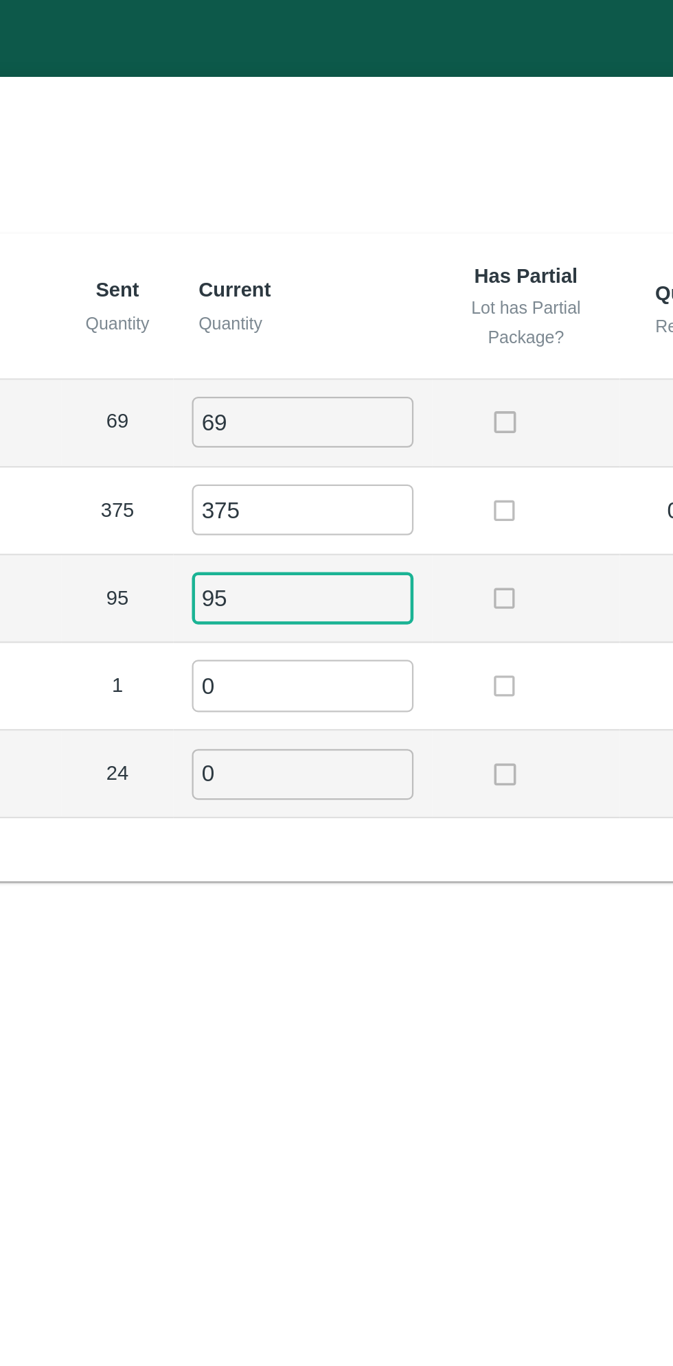
type input "95"
click at [373, 299] on input "0" at bounding box center [373, 306] width 99 height 23
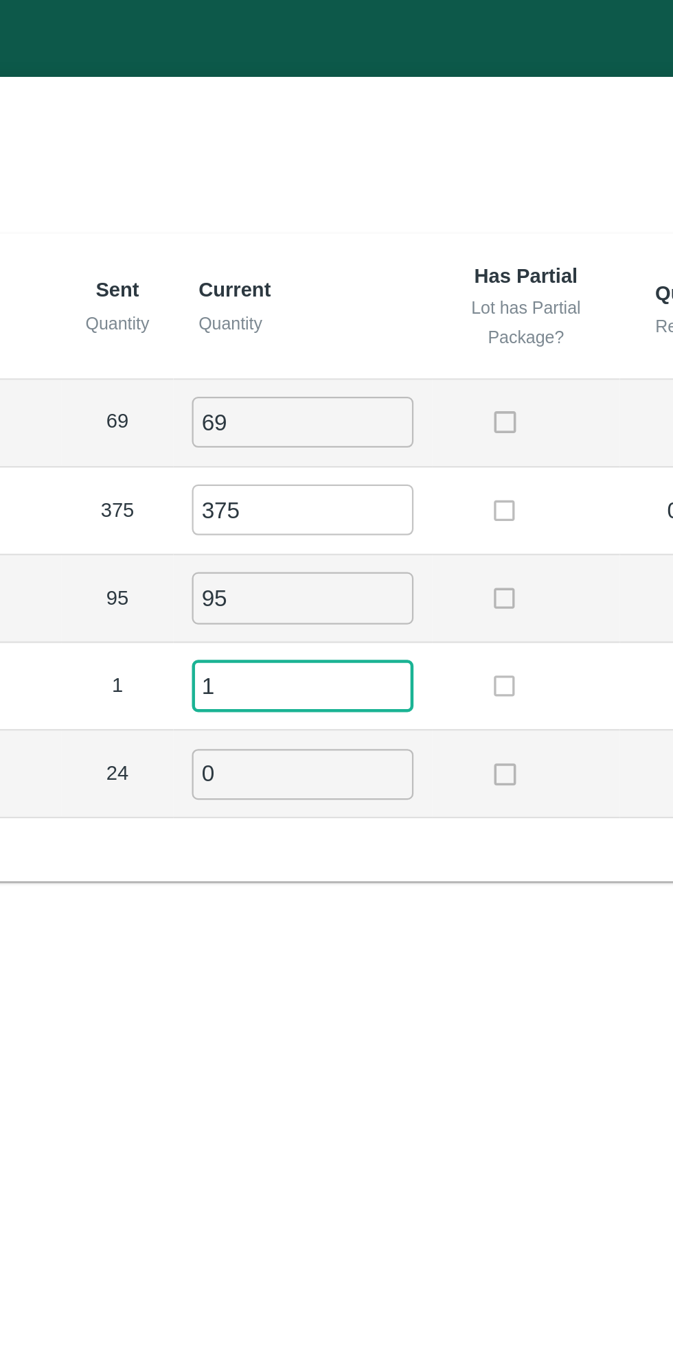
type input "1"
click at [366, 338] on input "0" at bounding box center [373, 345] width 99 height 23
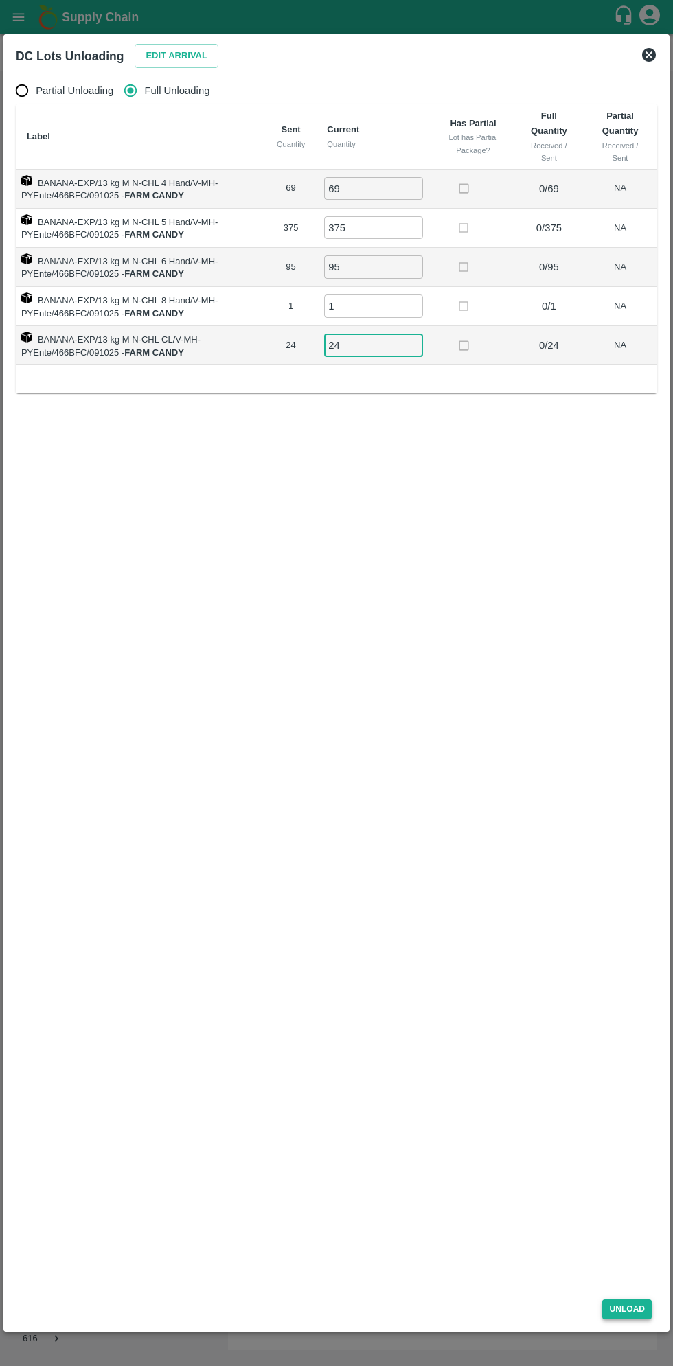
type input "24"
click at [635, 1308] on button "Unload" at bounding box center [626, 1310] width 49 height 20
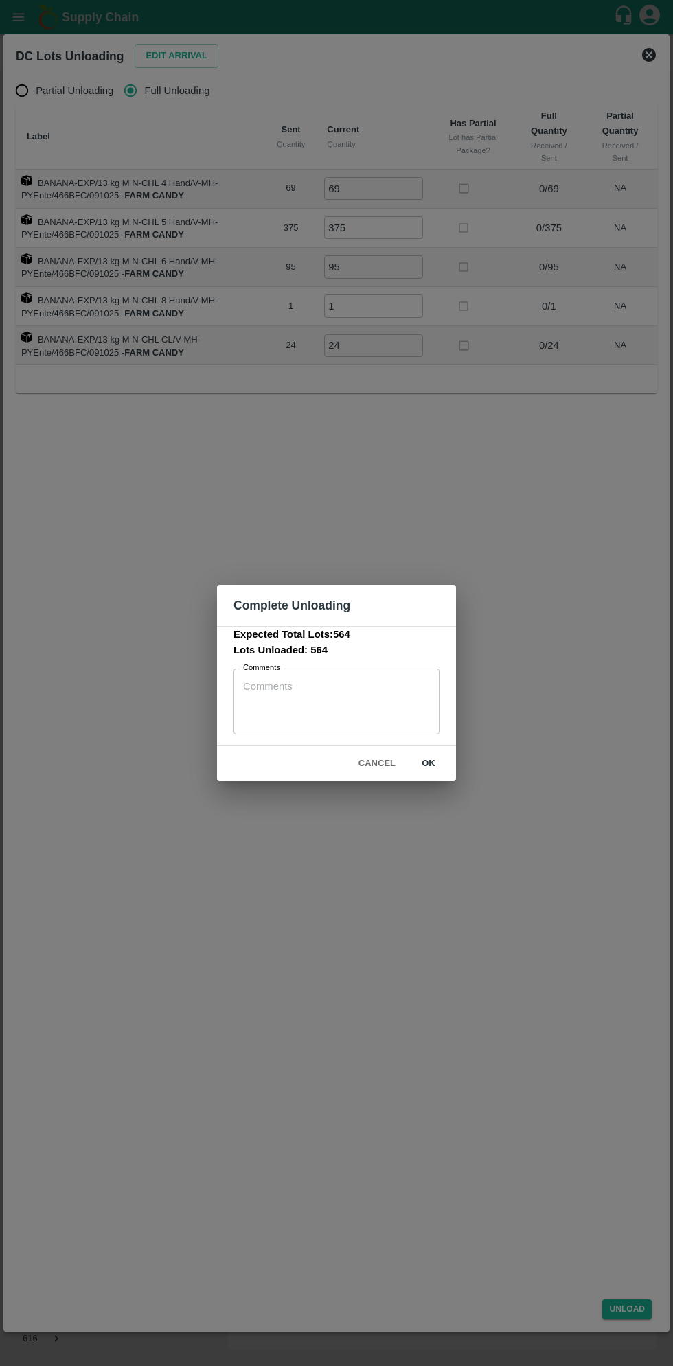
click at [445, 763] on button "ok" at bounding box center [428, 764] width 44 height 24
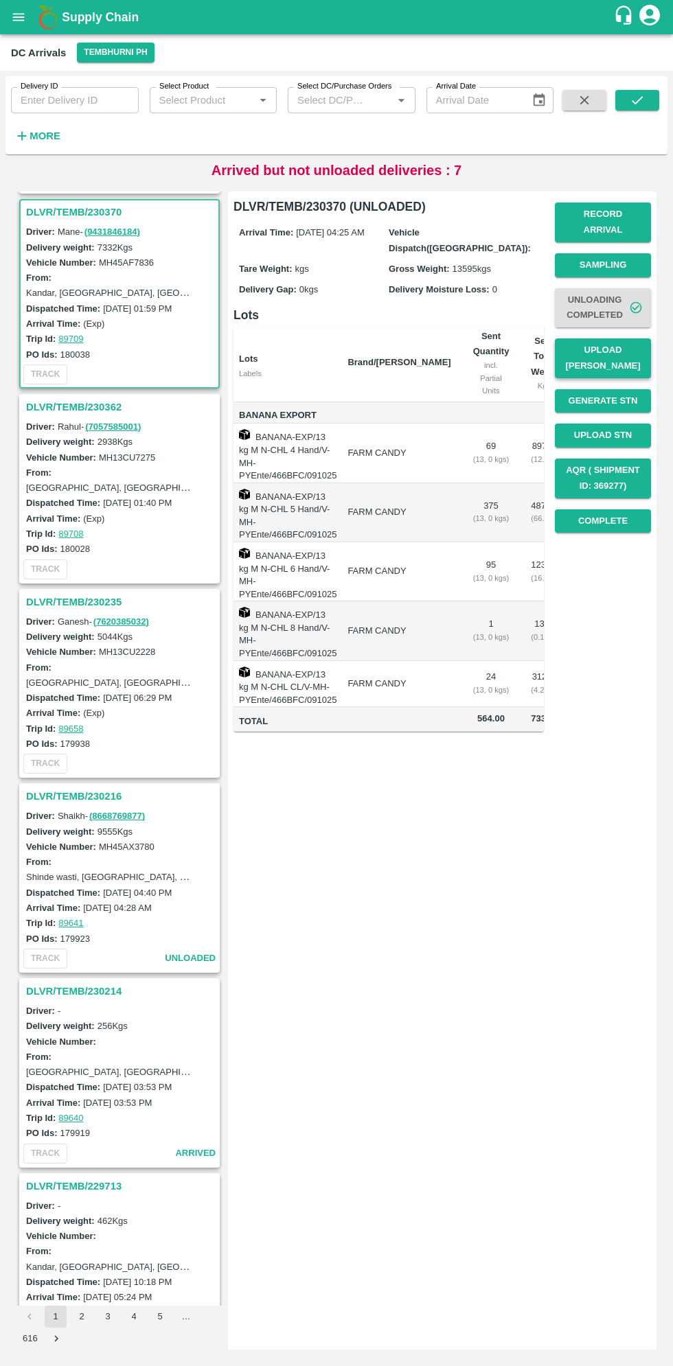
click at [601, 338] on button "Upload [PERSON_NAME]" at bounding box center [603, 358] width 96 height 40
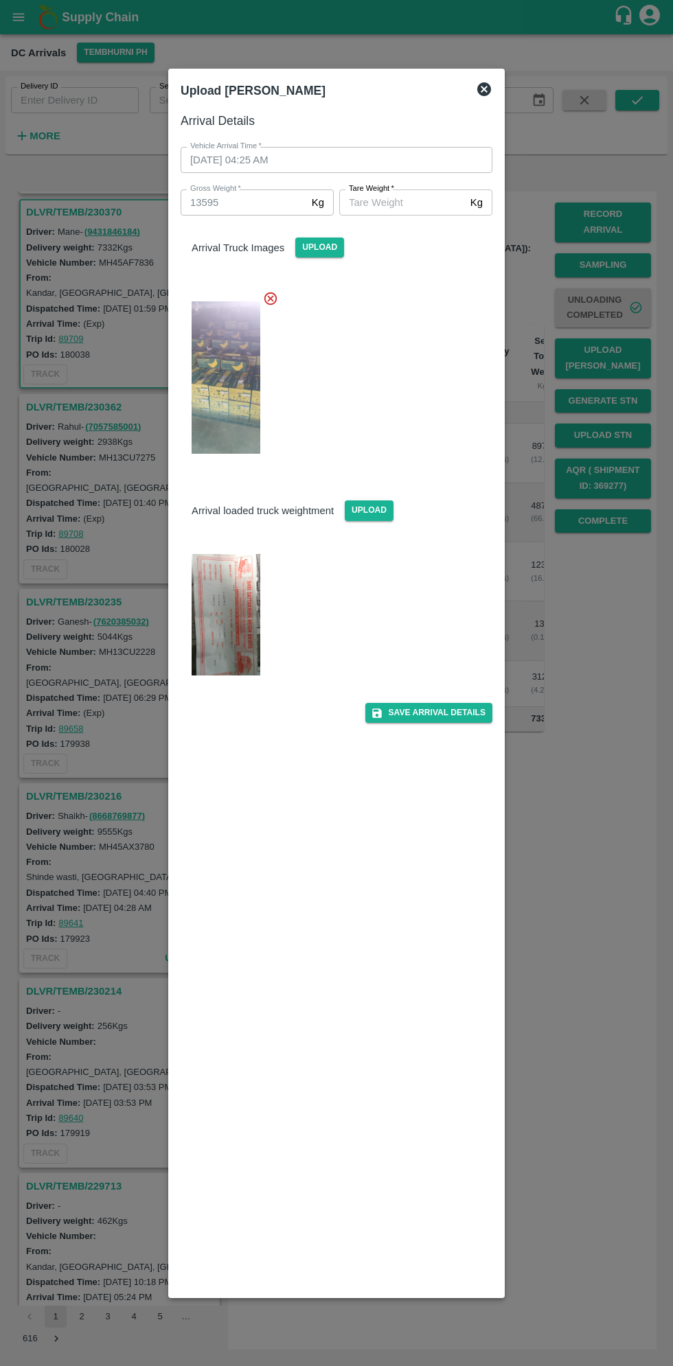
click at [413, 202] on input "Tare Weight   *" at bounding box center [402, 202] width 126 height 26
type input "5740"
click at [443, 717] on button "Save Arrival Details" at bounding box center [428, 713] width 127 height 20
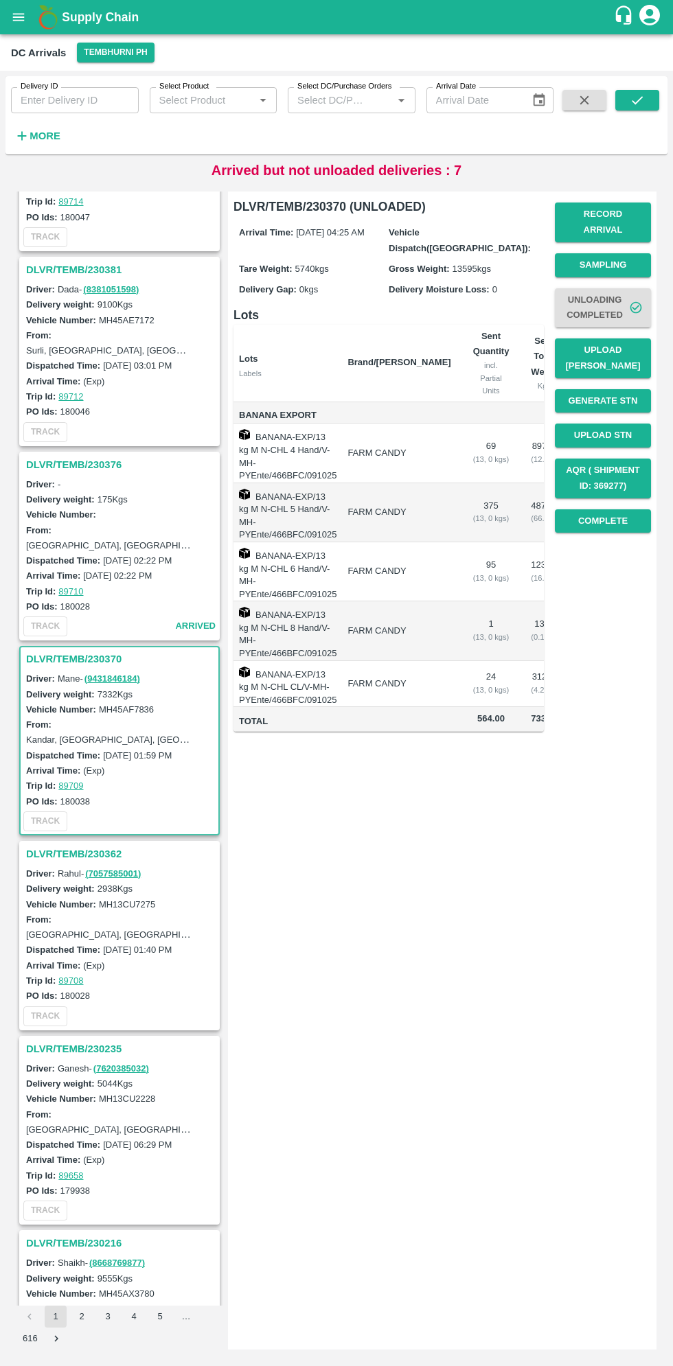
scroll to position [1819, 0]
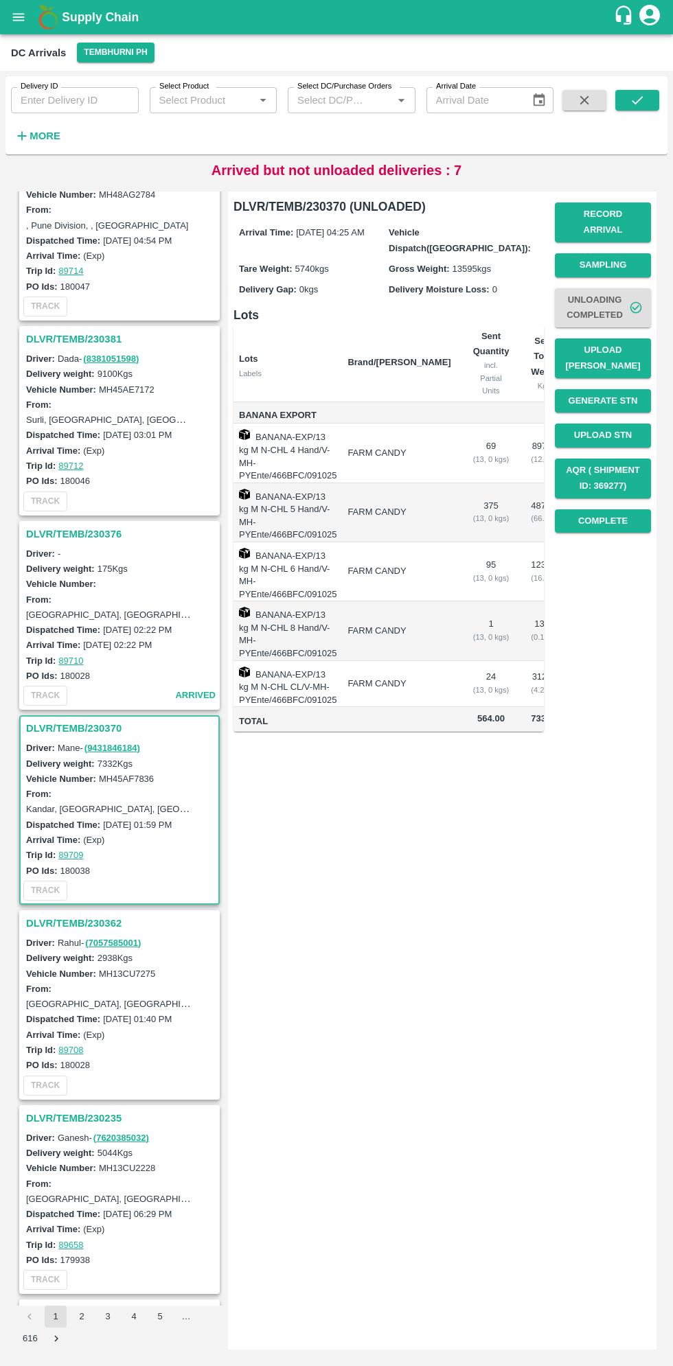
click at [113, 332] on h3 "DLVR/TEMB/230381" at bounding box center [121, 339] width 191 height 18
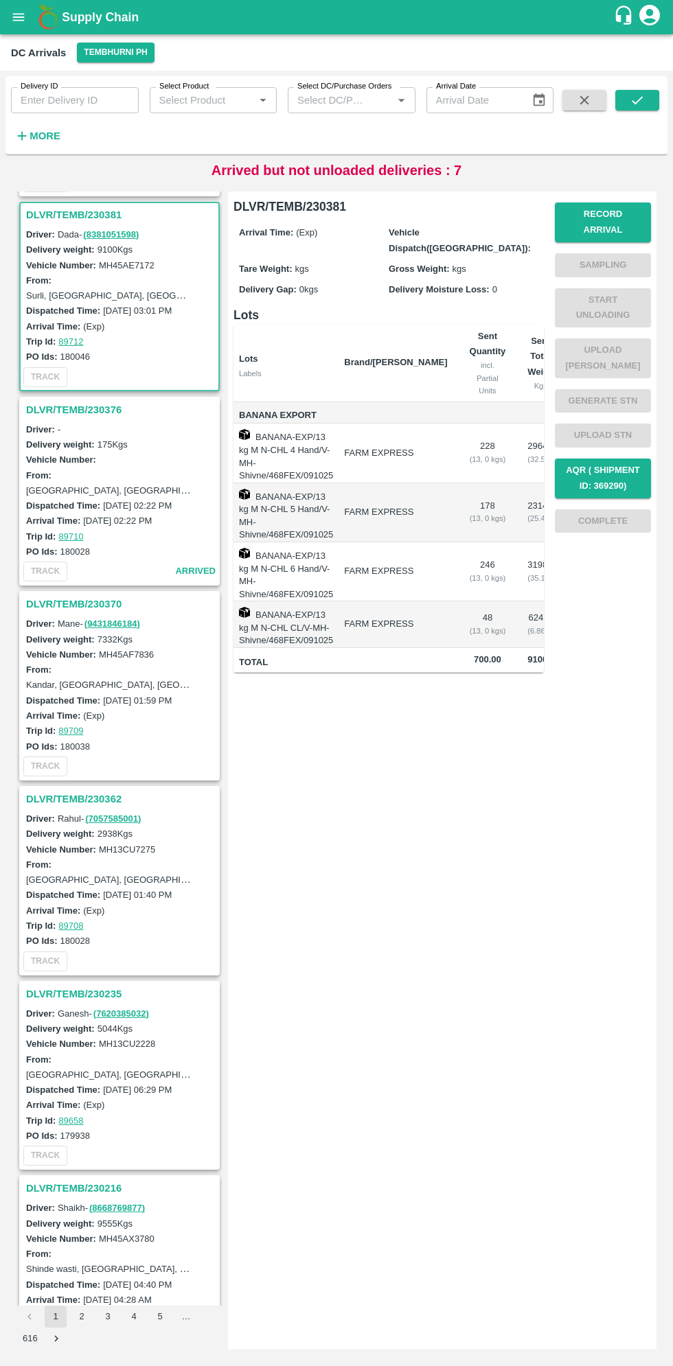
scroll to position [1946, 0]
click at [602, 214] on button "Record Arrival" at bounding box center [603, 223] width 96 height 40
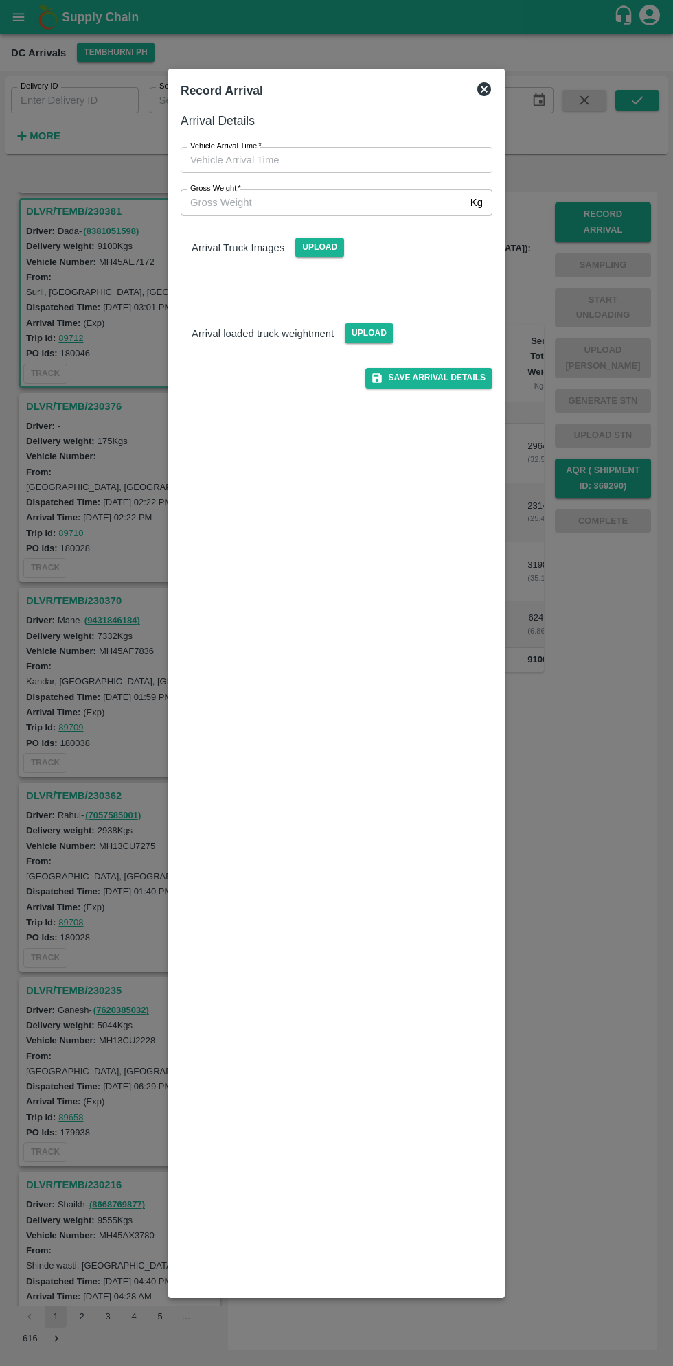
click at [312, 159] on input "Vehicle Arrival Time   *" at bounding box center [332, 160] width 302 height 26
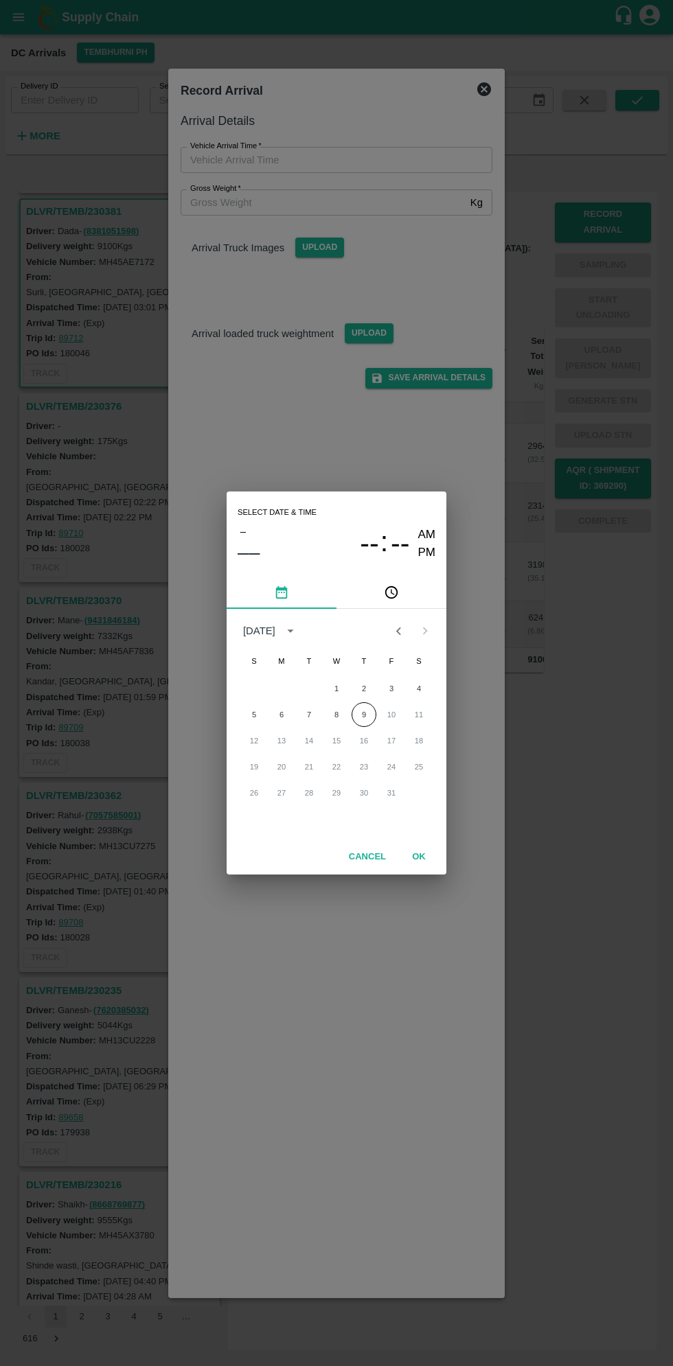
click at [392, 592] on icon "pick time" at bounding box center [391, 592] width 15 height 15
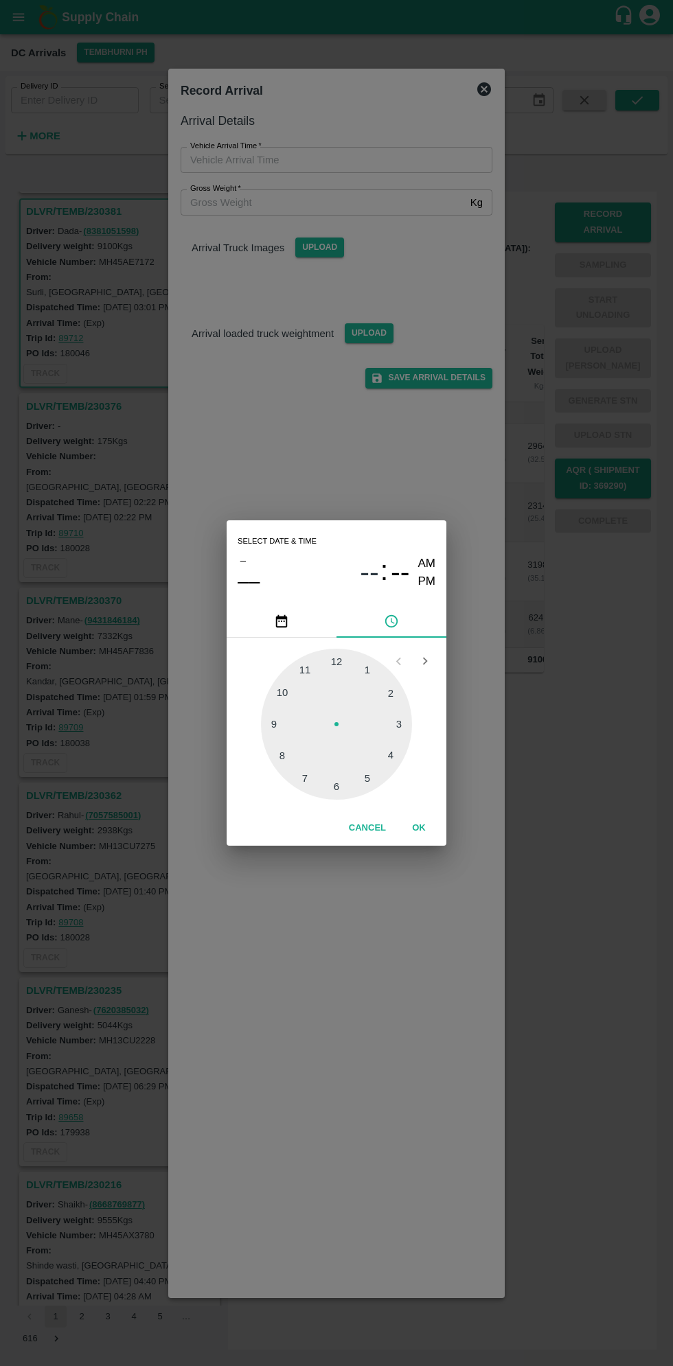
click at [398, 768] on div at bounding box center [336, 724] width 151 height 151
click at [283, 764] on div at bounding box center [336, 724] width 151 height 151
click at [281, 753] on div at bounding box center [336, 724] width 151 height 151
type input "09/10/2025 04:40 AM"
click at [415, 827] on button "OK" at bounding box center [419, 828] width 44 height 24
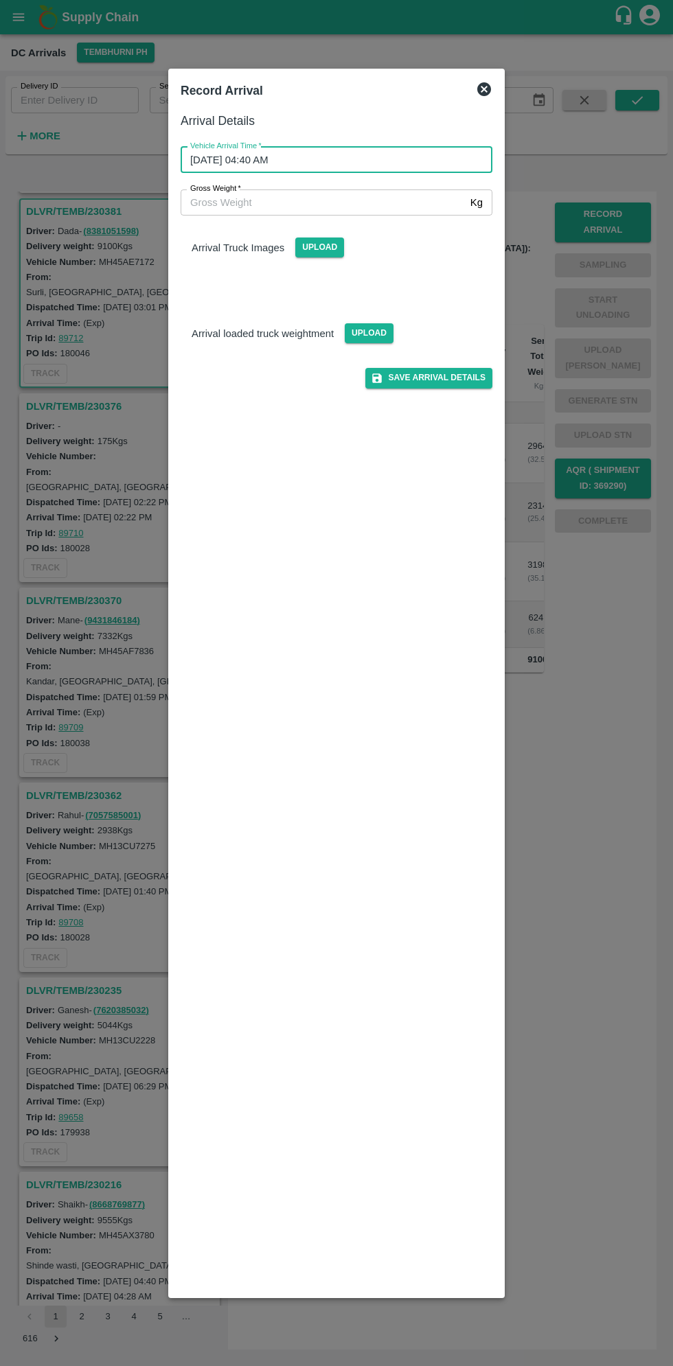
click at [287, 201] on input "Gross Weight   *" at bounding box center [323, 202] width 284 height 26
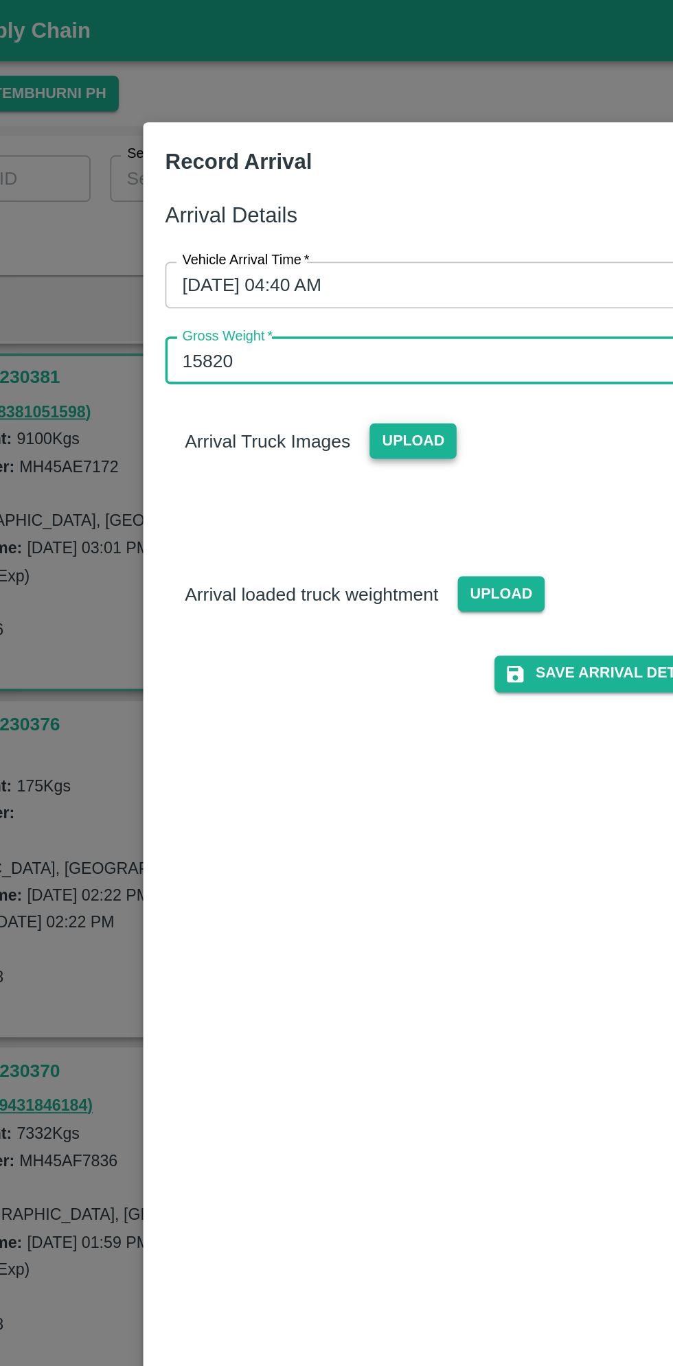
type input "15820"
click at [311, 245] on span "Upload" at bounding box center [319, 248] width 49 height 20
click at [0, 0] on input "Upload" at bounding box center [0, 0] width 0 height 0
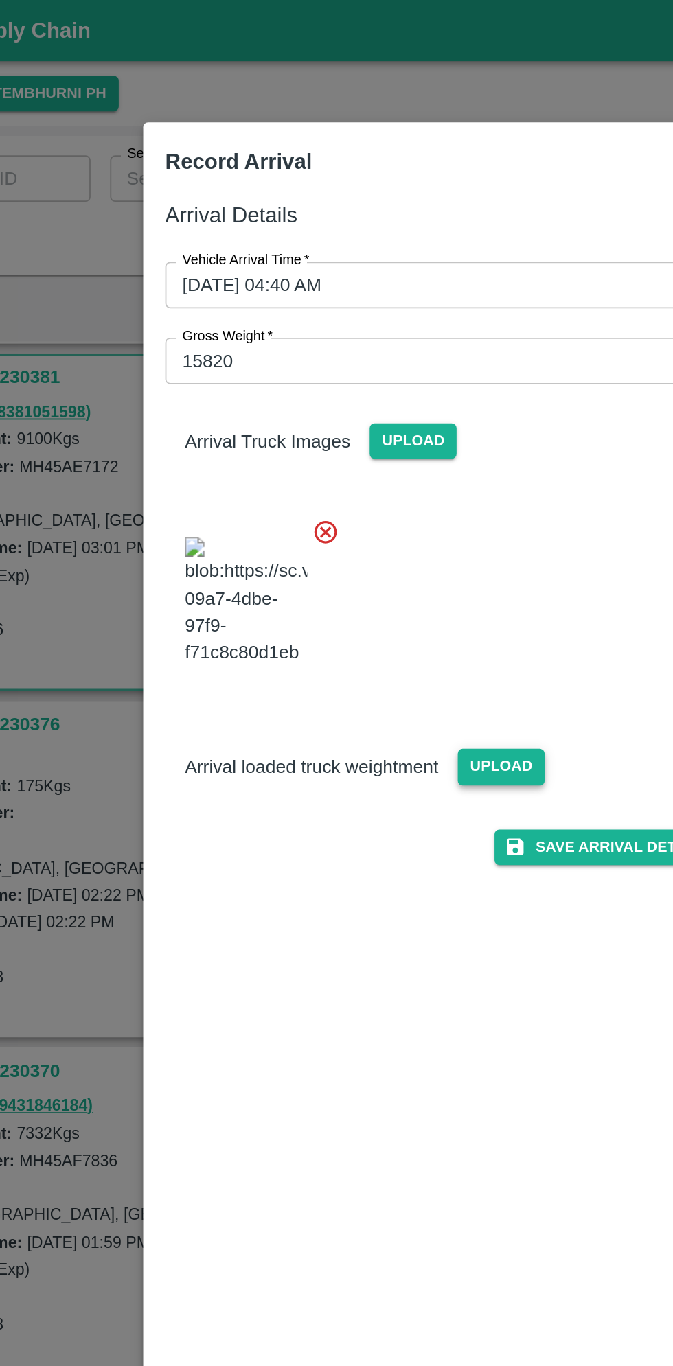
click at [367, 440] on span "Upload" at bounding box center [369, 430] width 49 height 20
click at [0, 0] on input "Upload" at bounding box center [0, 0] width 0 height 0
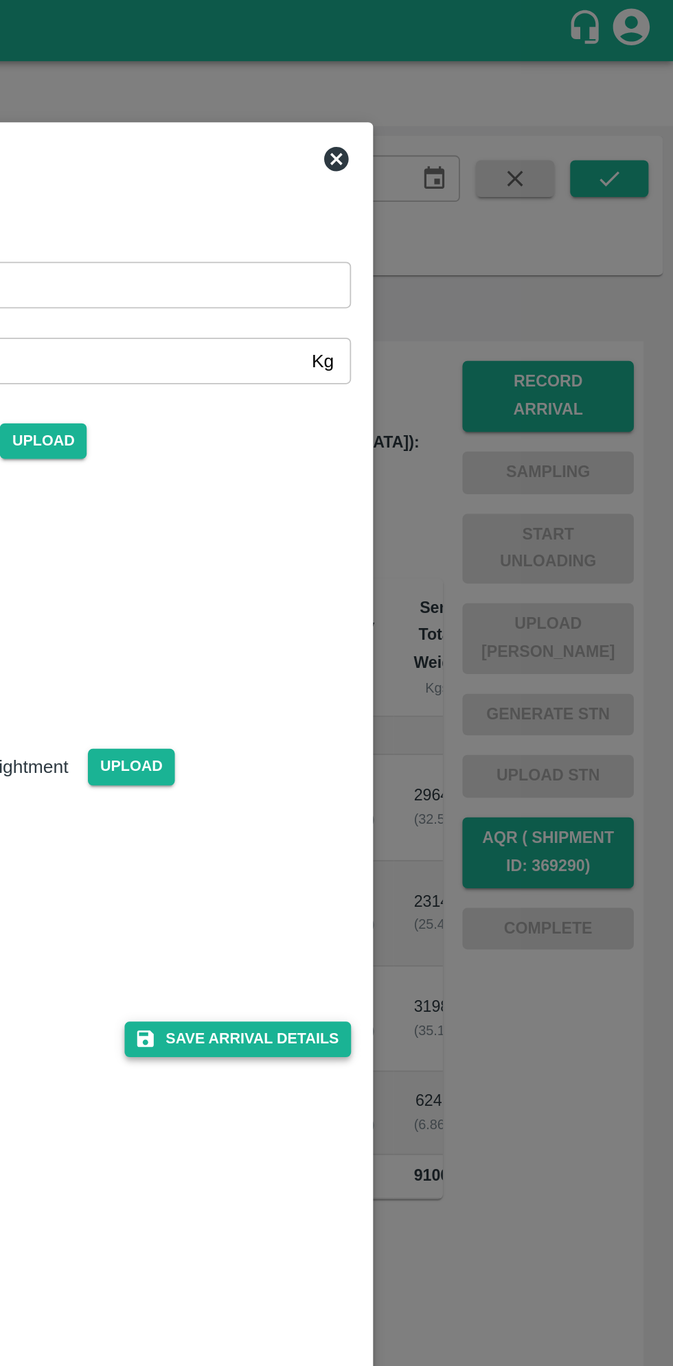
click at [462, 593] on button "Save Arrival Details" at bounding box center [428, 583] width 127 height 20
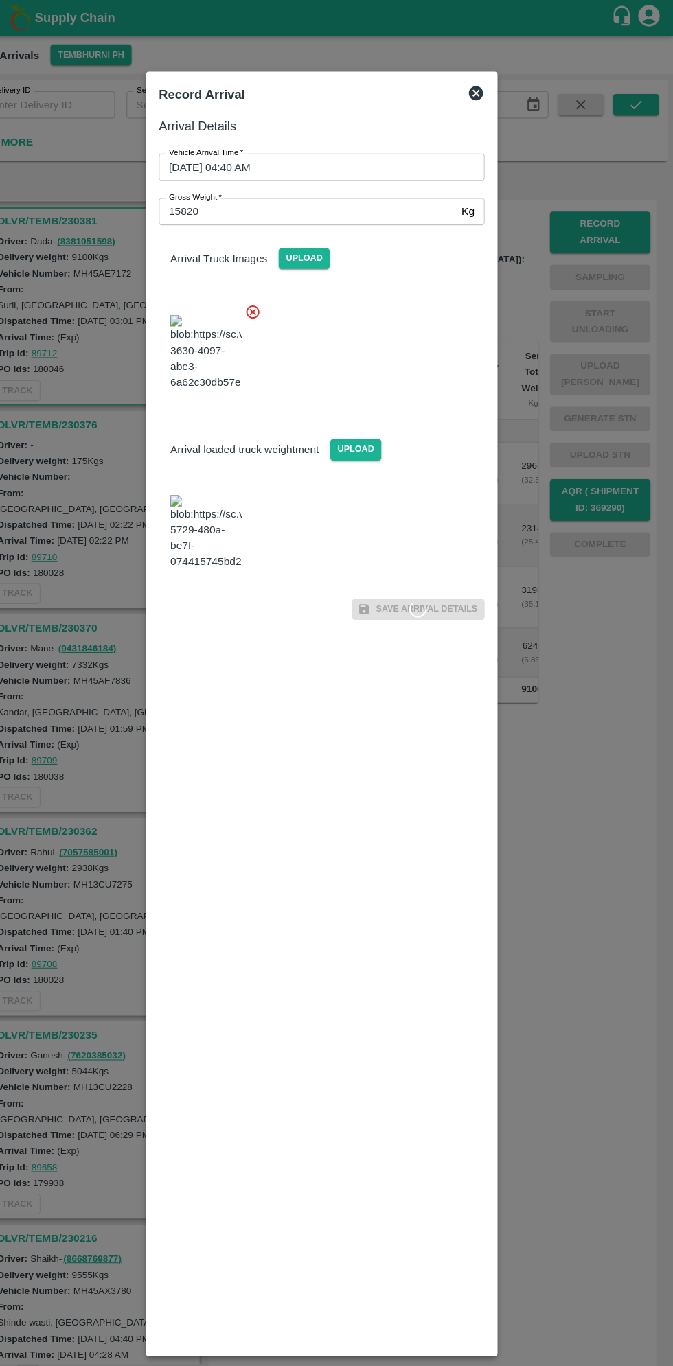
scroll to position [0, 0]
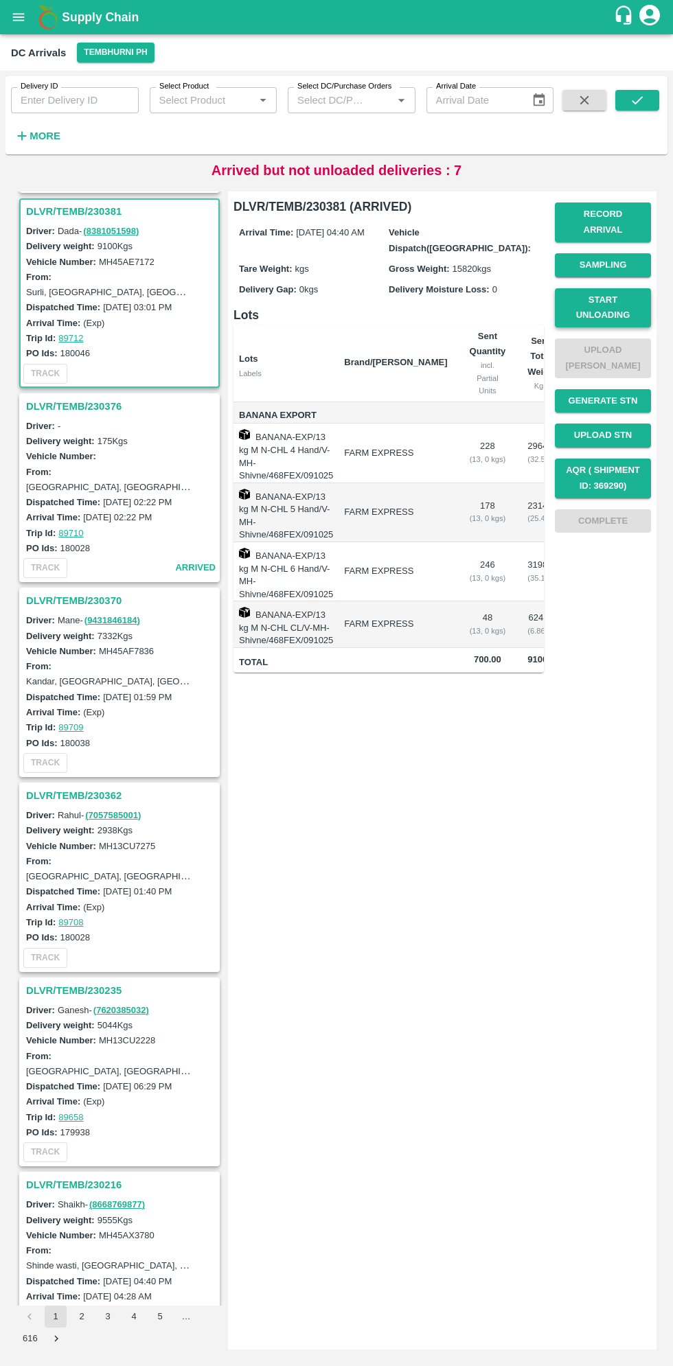
click at [621, 288] on button "Start Unloading" at bounding box center [603, 308] width 96 height 40
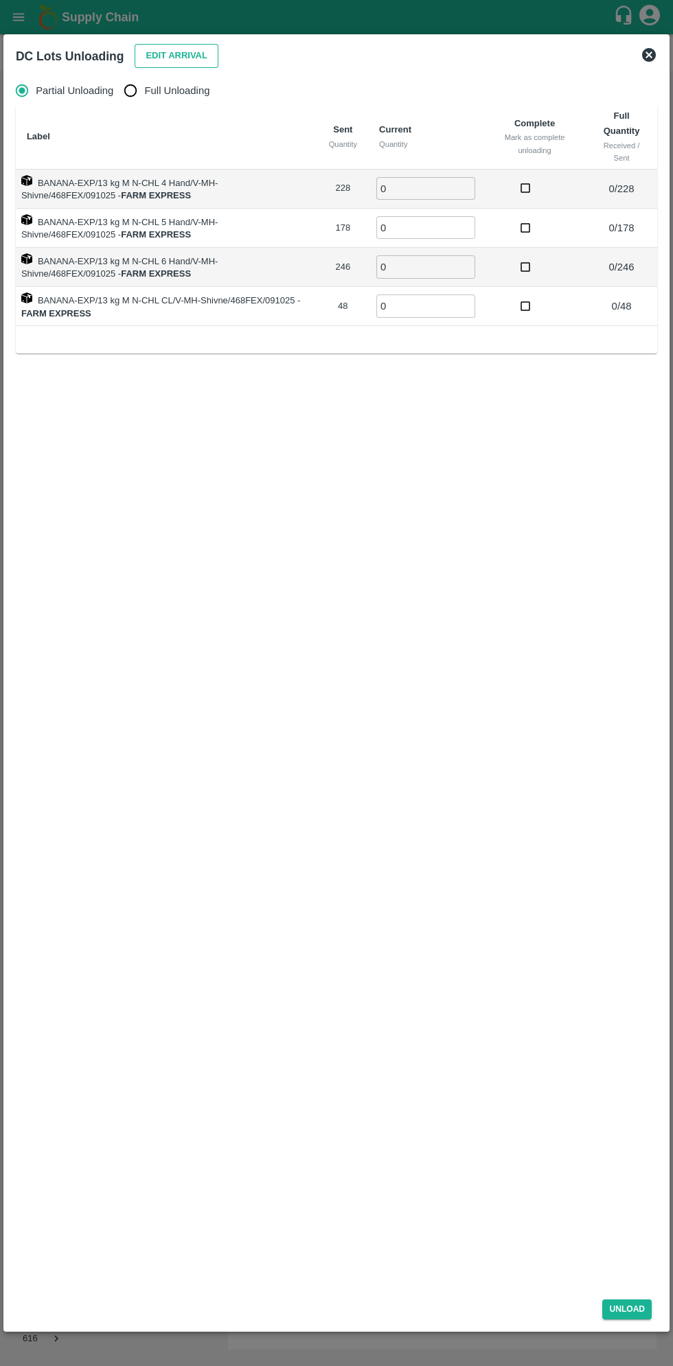
click at [193, 60] on button "Edit Arrival" at bounding box center [177, 56] width 84 height 24
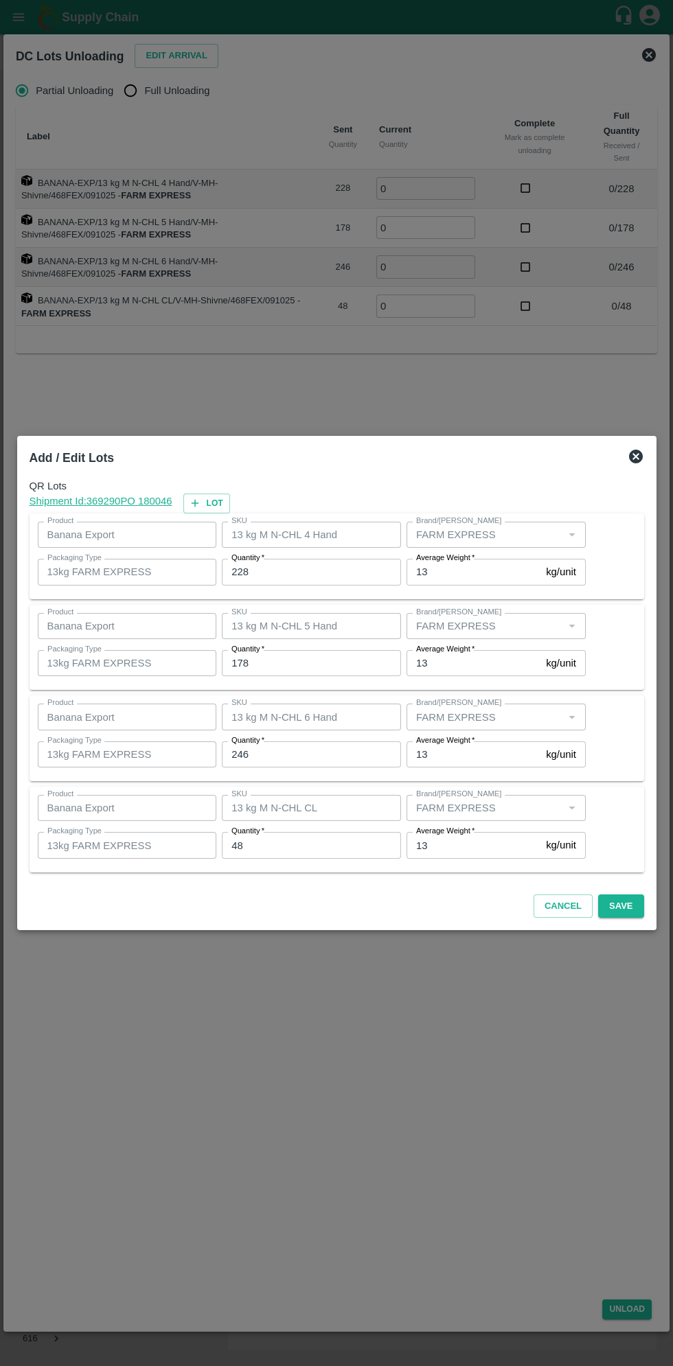
click at [324, 572] on input "228" at bounding box center [311, 572] width 179 height 26
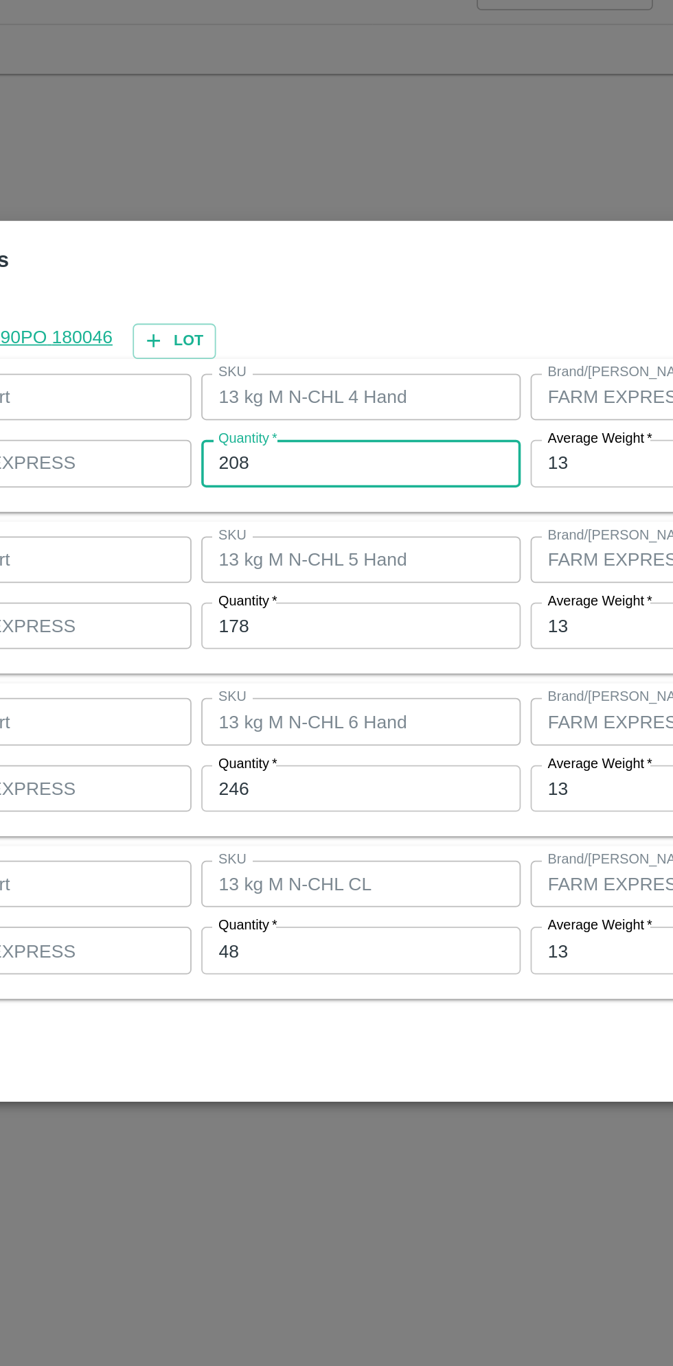
type input "208"
click at [313, 662] on input "178" at bounding box center [311, 663] width 179 height 26
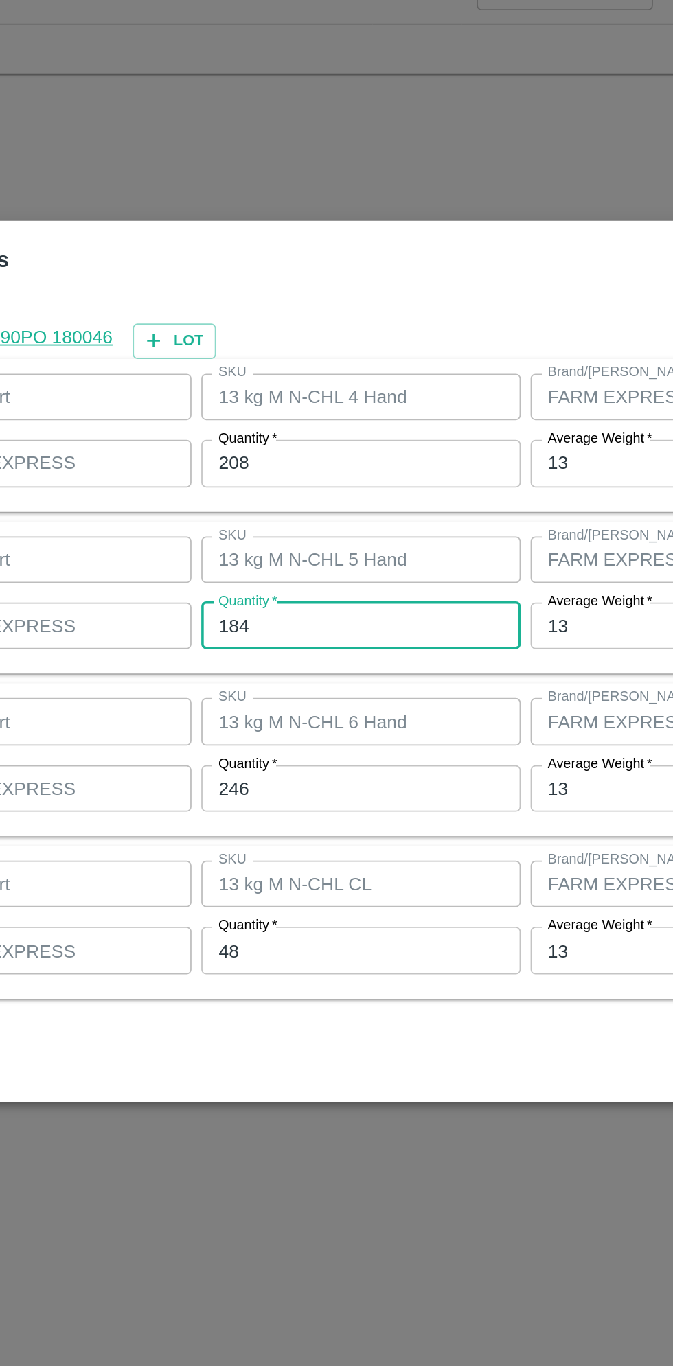
type input "184"
click at [301, 751] on input "246" at bounding box center [311, 754] width 179 height 26
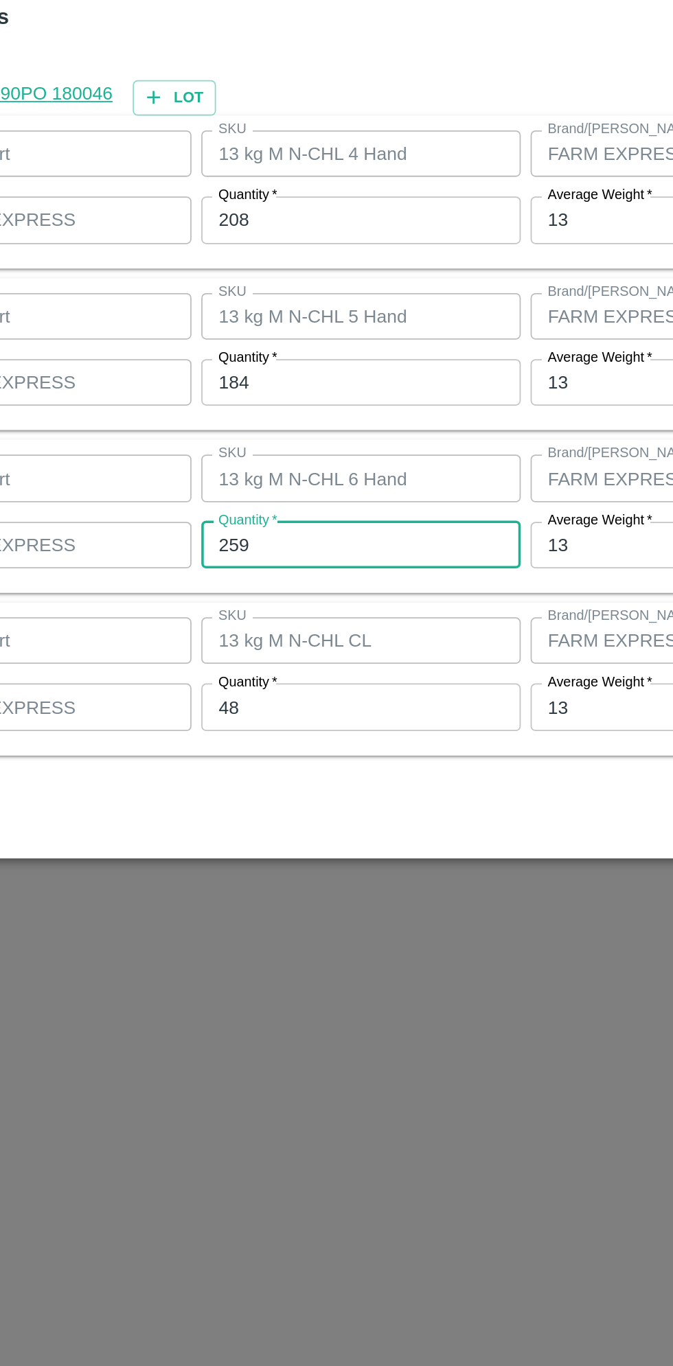
type input "259"
click at [309, 844] on input "48" at bounding box center [311, 845] width 179 height 26
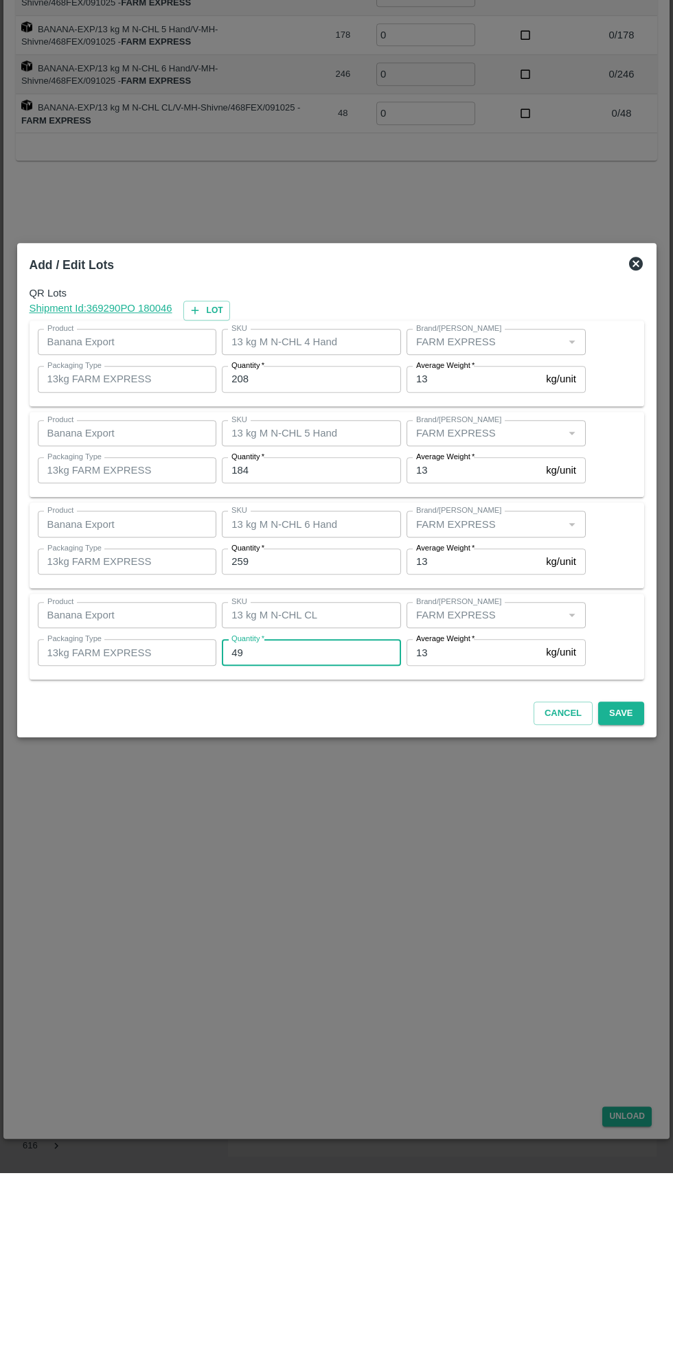
type input "49"
click at [646, 903] on div "Cancel Save" at bounding box center [336, 904] width 625 height 41
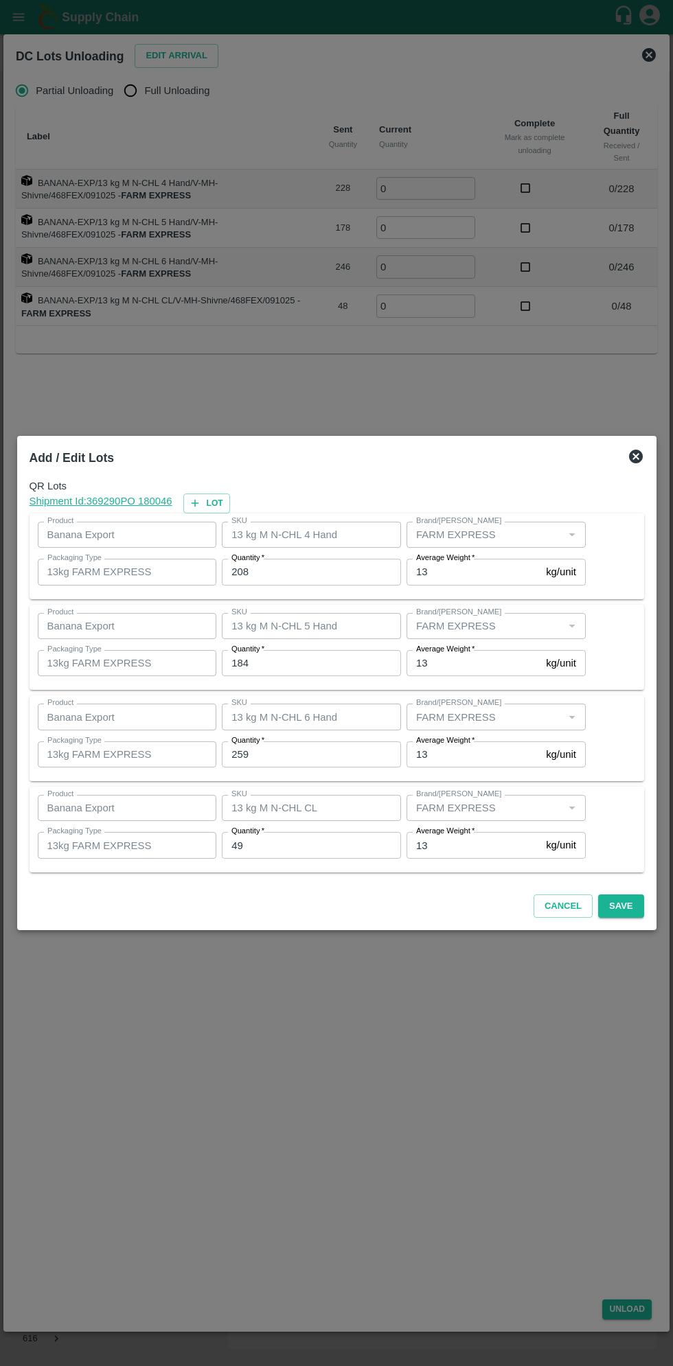
click at [641, 923] on div "Add / Edit Lots QR Lots Shipment Id: 369290 PO 180046 Lot Product Banana Export…" at bounding box center [336, 683] width 639 height 495
click at [607, 926] on div "Add / Edit Lots QR Lots Shipment Id: 369290 PO 180046 Lot Product Banana Export…" at bounding box center [336, 683] width 639 height 495
click at [621, 906] on button "Save" at bounding box center [620, 907] width 45 height 24
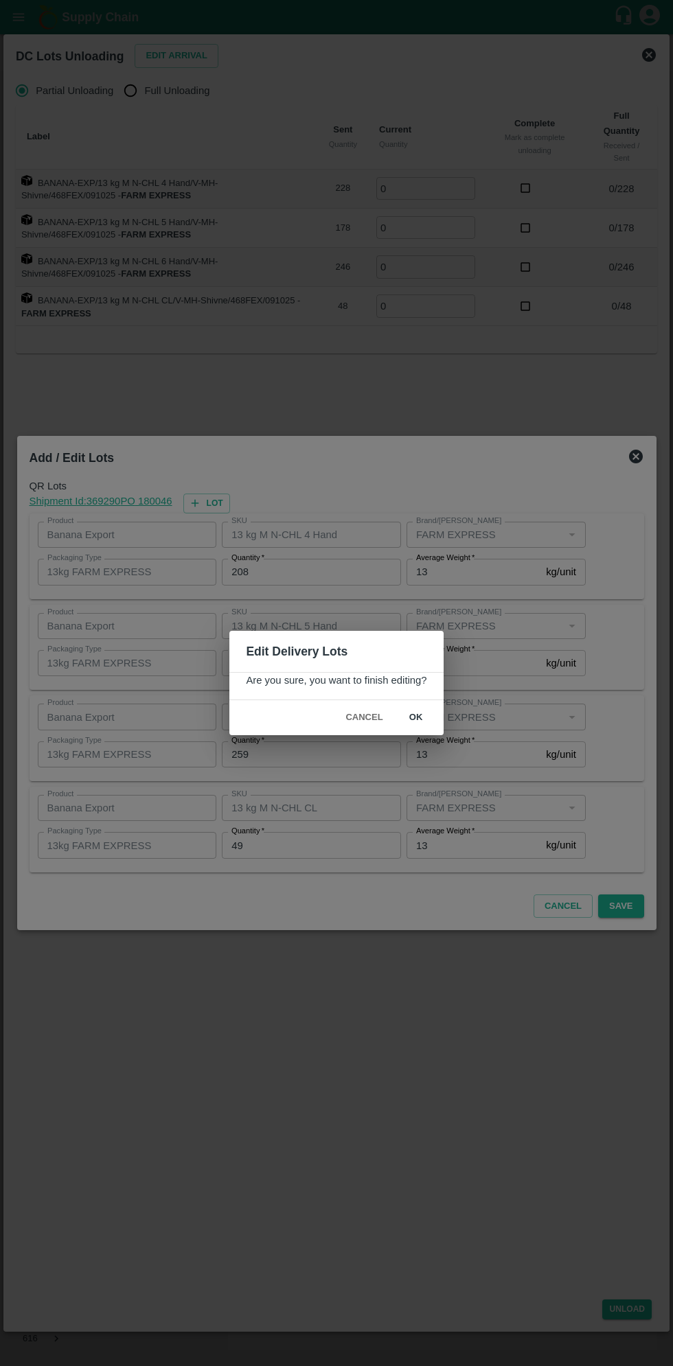
click at [624, 902] on div "Edit Delivery Lots Are you sure, you want to finish editing? Cancel ok" at bounding box center [336, 683] width 673 height 1366
click at [415, 717] on button "ok" at bounding box center [416, 718] width 44 height 24
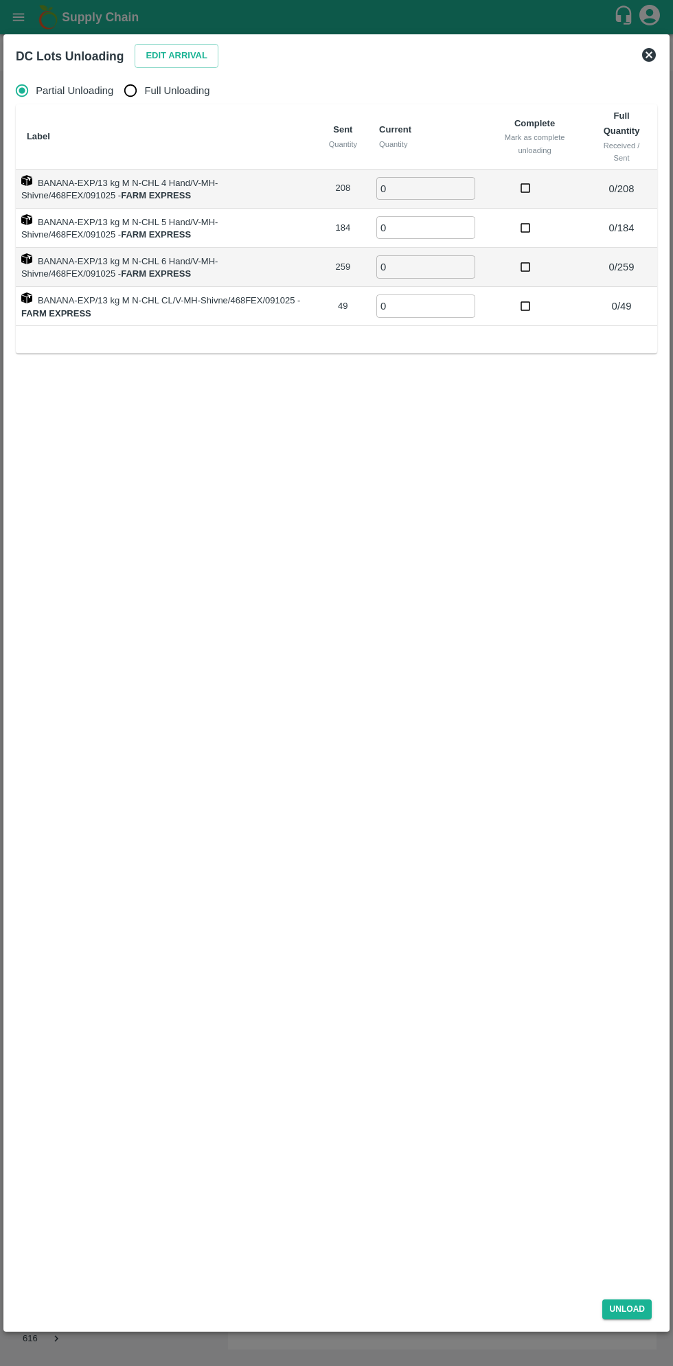
click at [167, 96] on span "Full Unloading" at bounding box center [177, 90] width 65 height 15
click at [144, 96] on input "Full Unloading" at bounding box center [130, 90] width 27 height 27
radio input "true"
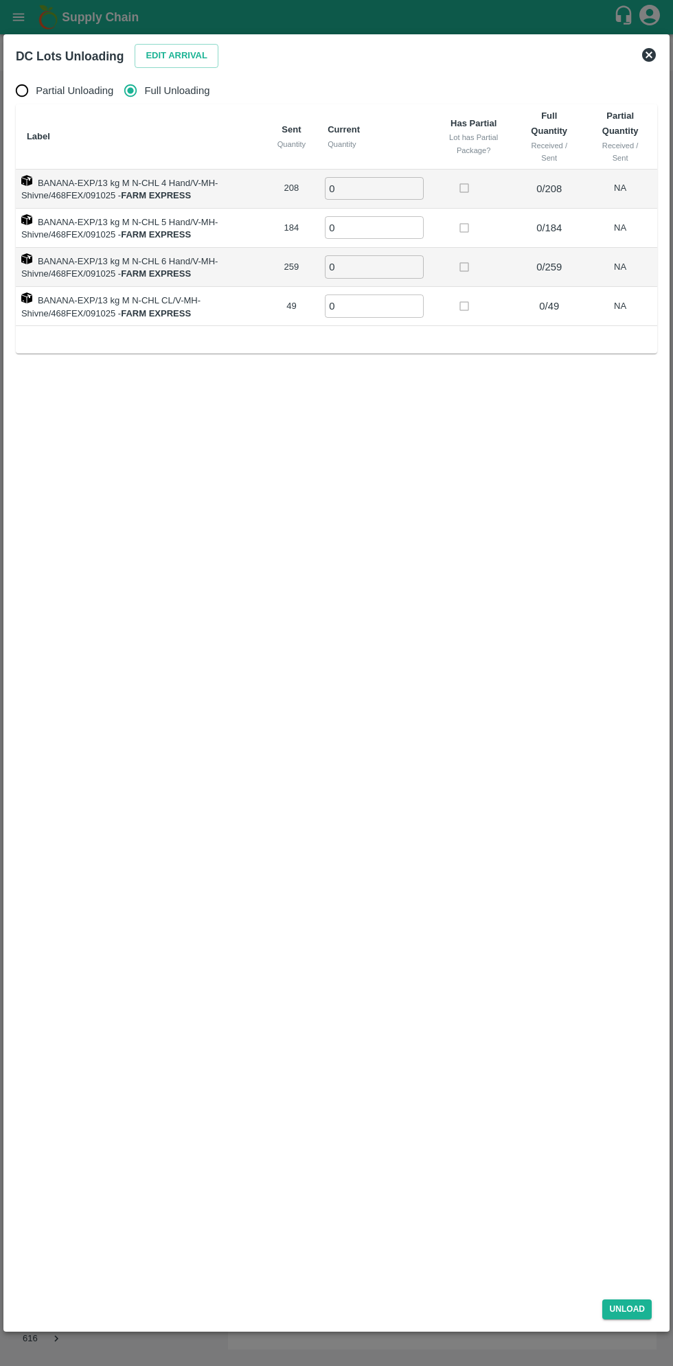
click at [391, 189] on input "0" at bounding box center [374, 188] width 99 height 23
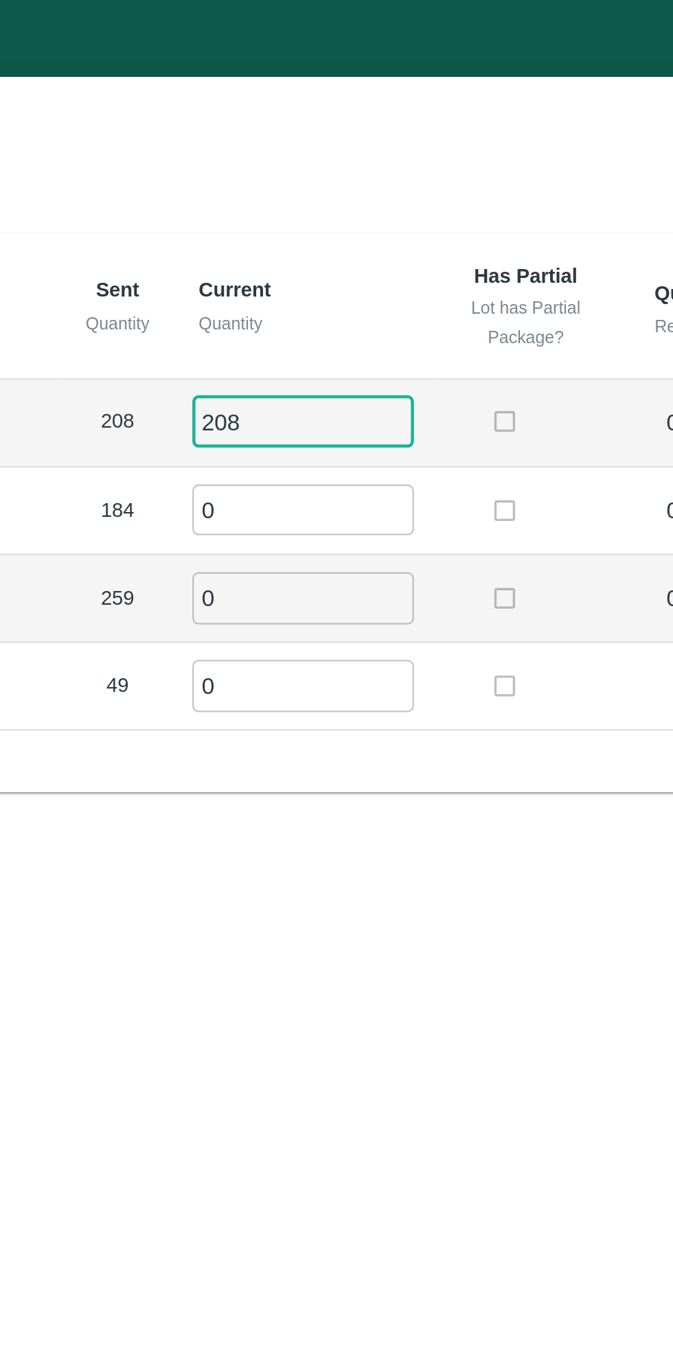
type input "208"
click at [362, 232] on input "0" at bounding box center [374, 227] width 99 height 23
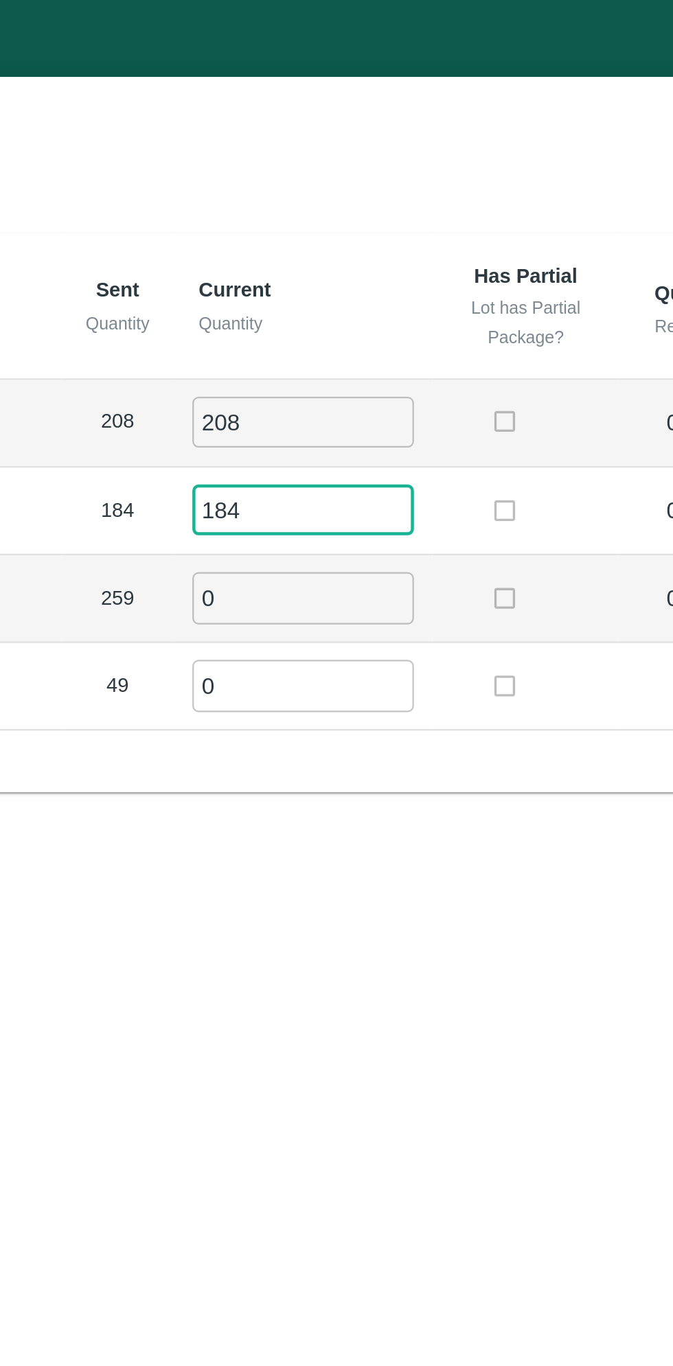
type input "184"
click at [371, 256] on input "0" at bounding box center [374, 266] width 99 height 23
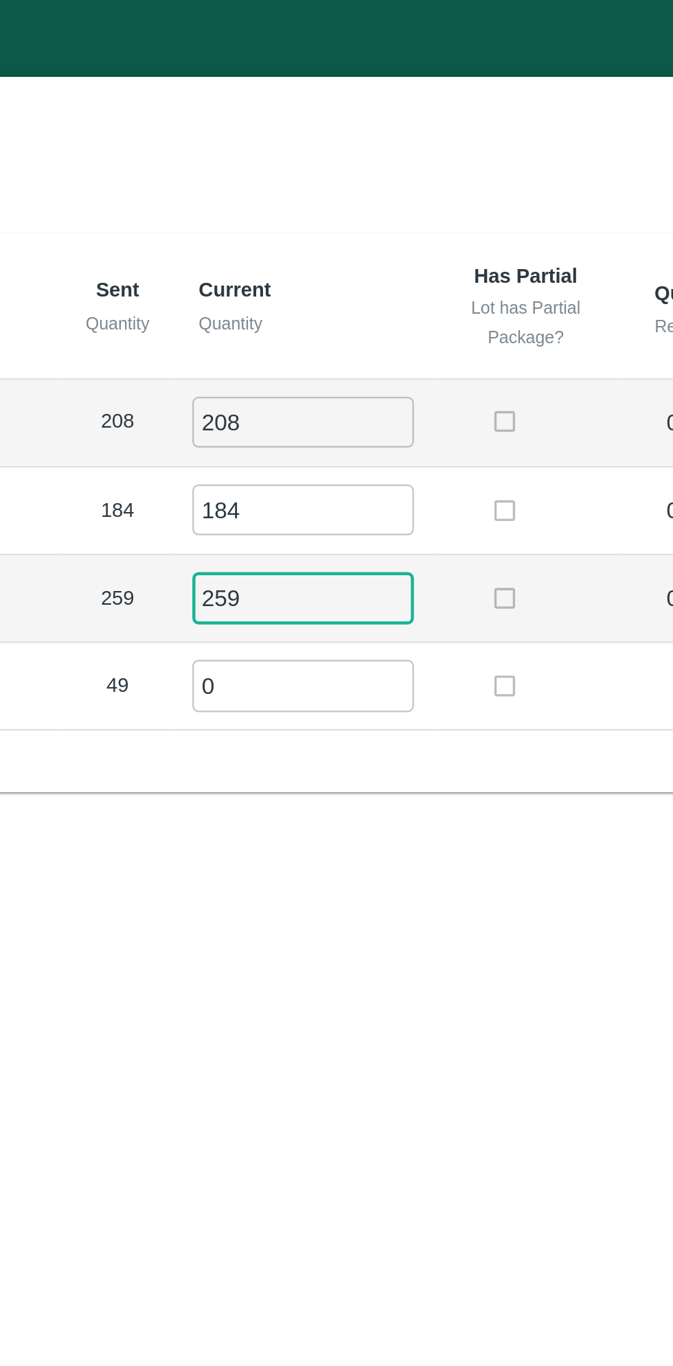
type input "259"
click at [375, 301] on input "0" at bounding box center [374, 306] width 99 height 23
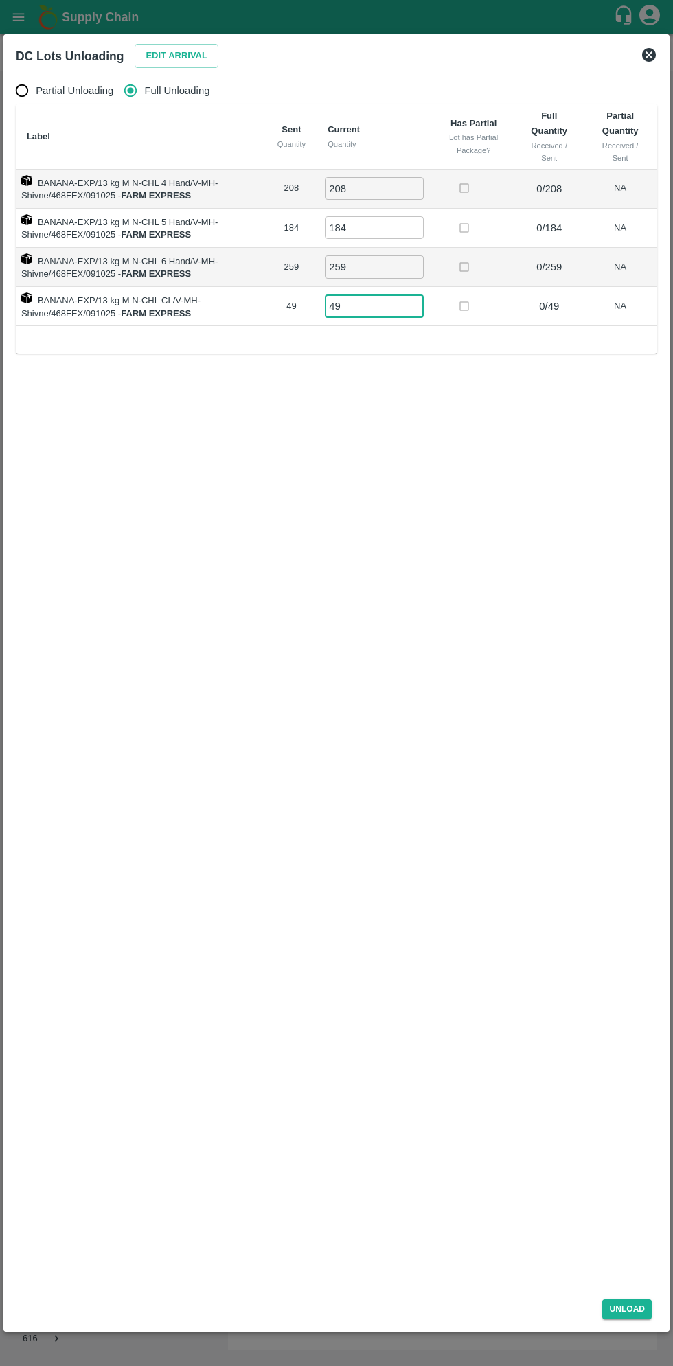
type input "49"
click at [647, 1280] on div "Partial Unloading Full Unloading Label Sent Quantity Current Quantity Has Parti…" at bounding box center [336, 679] width 652 height 1217
click at [629, 1319] on button "Unload" at bounding box center [626, 1310] width 49 height 20
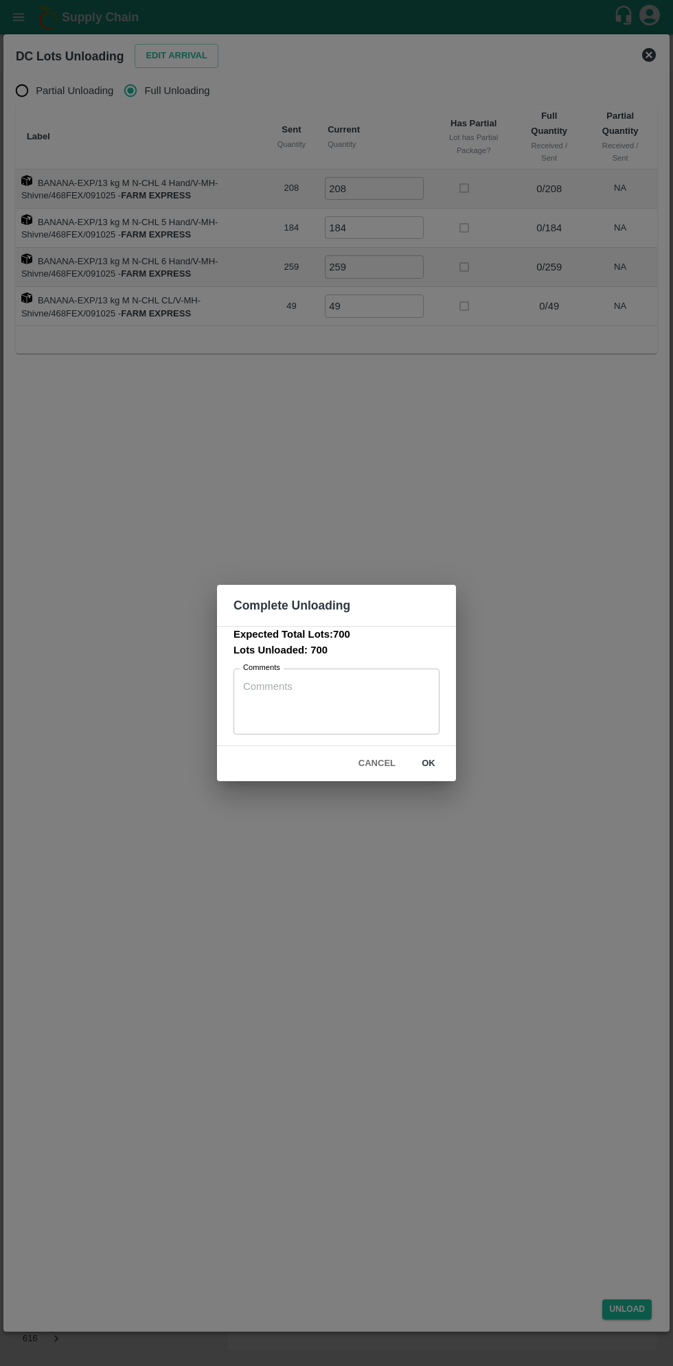
click at [442, 762] on button "ok" at bounding box center [428, 764] width 44 height 24
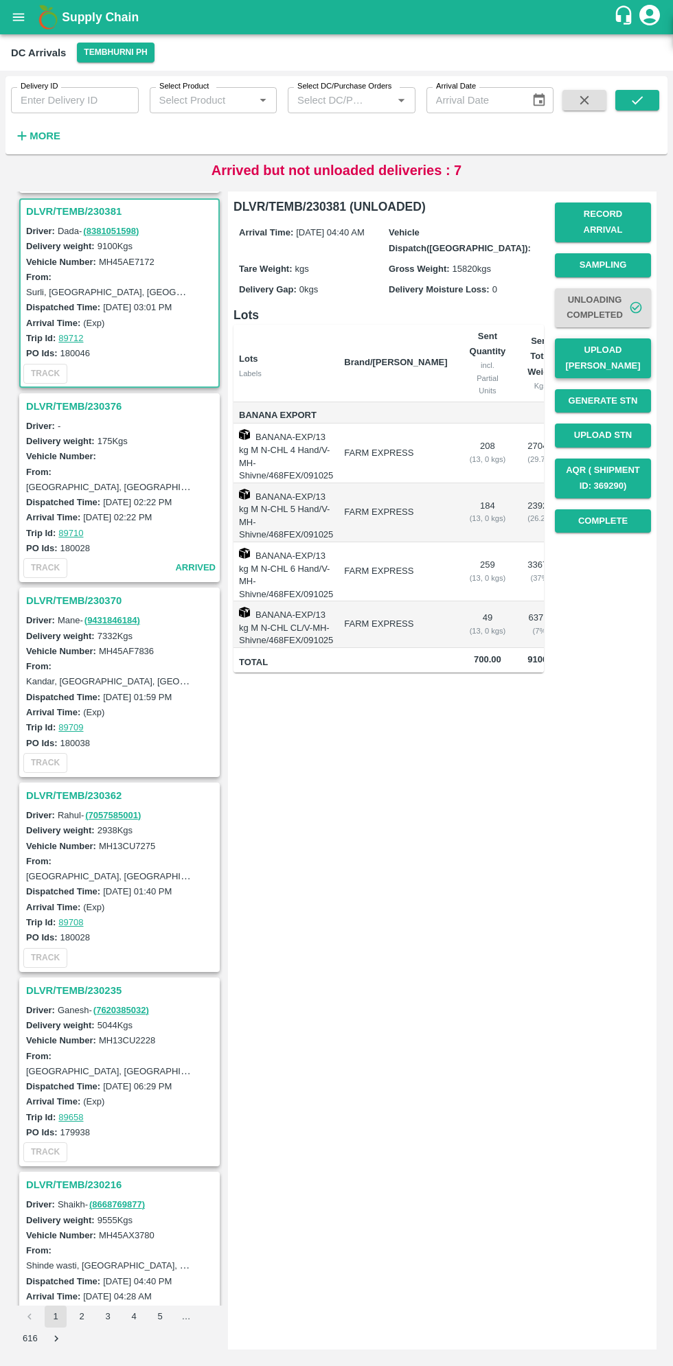
click at [608, 347] on button "Upload [PERSON_NAME]" at bounding box center [603, 358] width 96 height 40
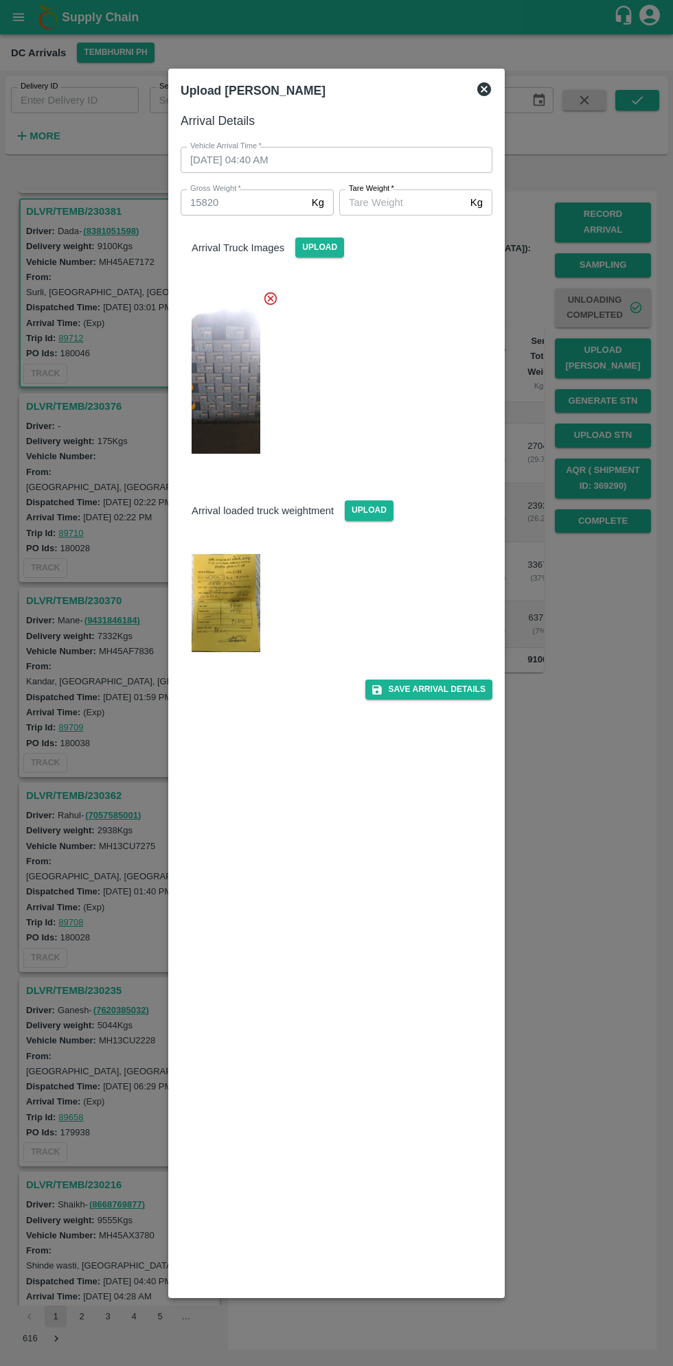
click at [225, 598] on img at bounding box center [226, 603] width 69 height 98
click at [432, 206] on input "Tare Weight   *" at bounding box center [402, 202] width 126 height 26
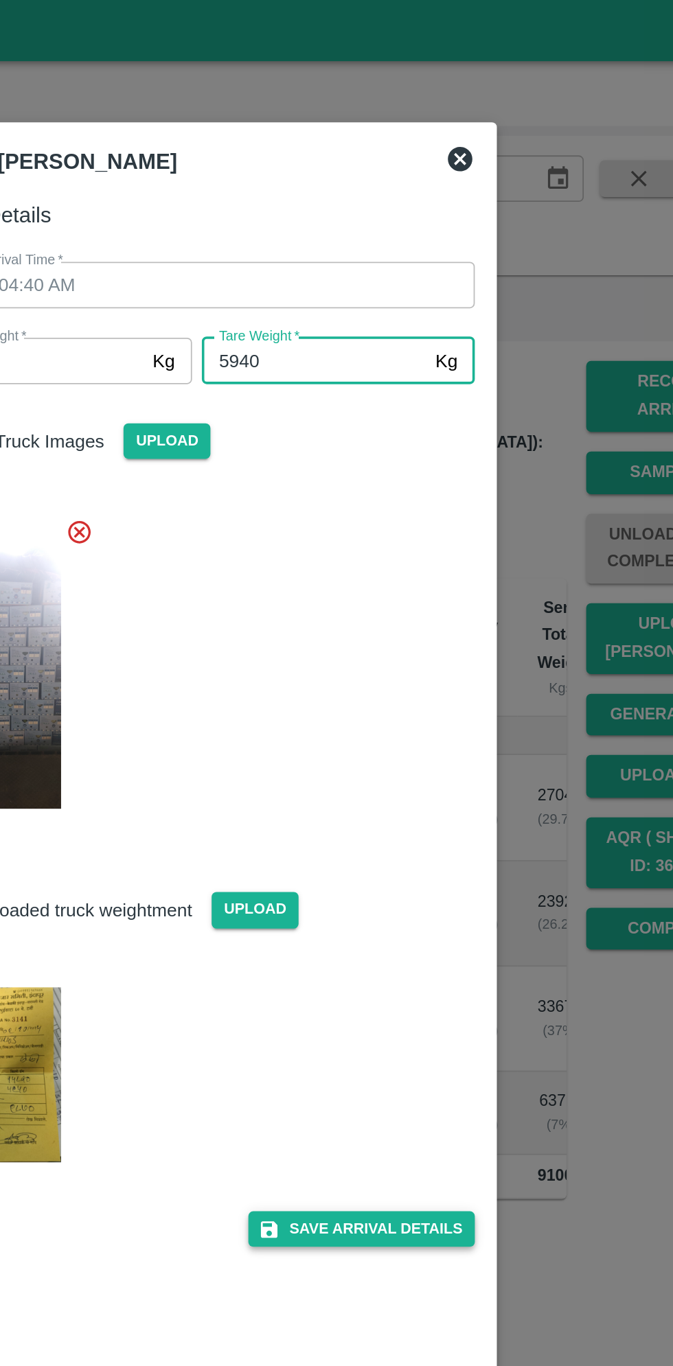
type input "5940"
click at [447, 686] on button "Save Arrival Details" at bounding box center [428, 690] width 127 height 20
